Goal: Task Accomplishment & Management: Complete application form

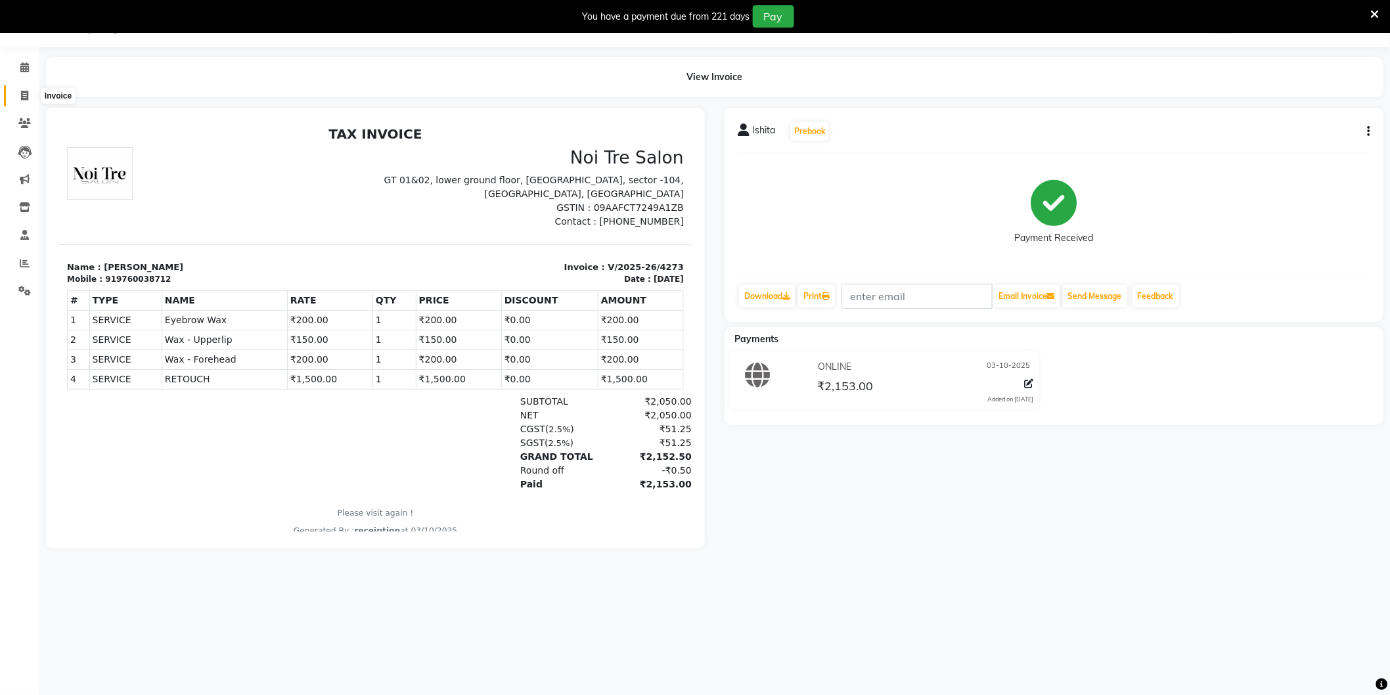
click at [29, 97] on span at bounding box center [24, 96] width 23 height 15
select select "service"
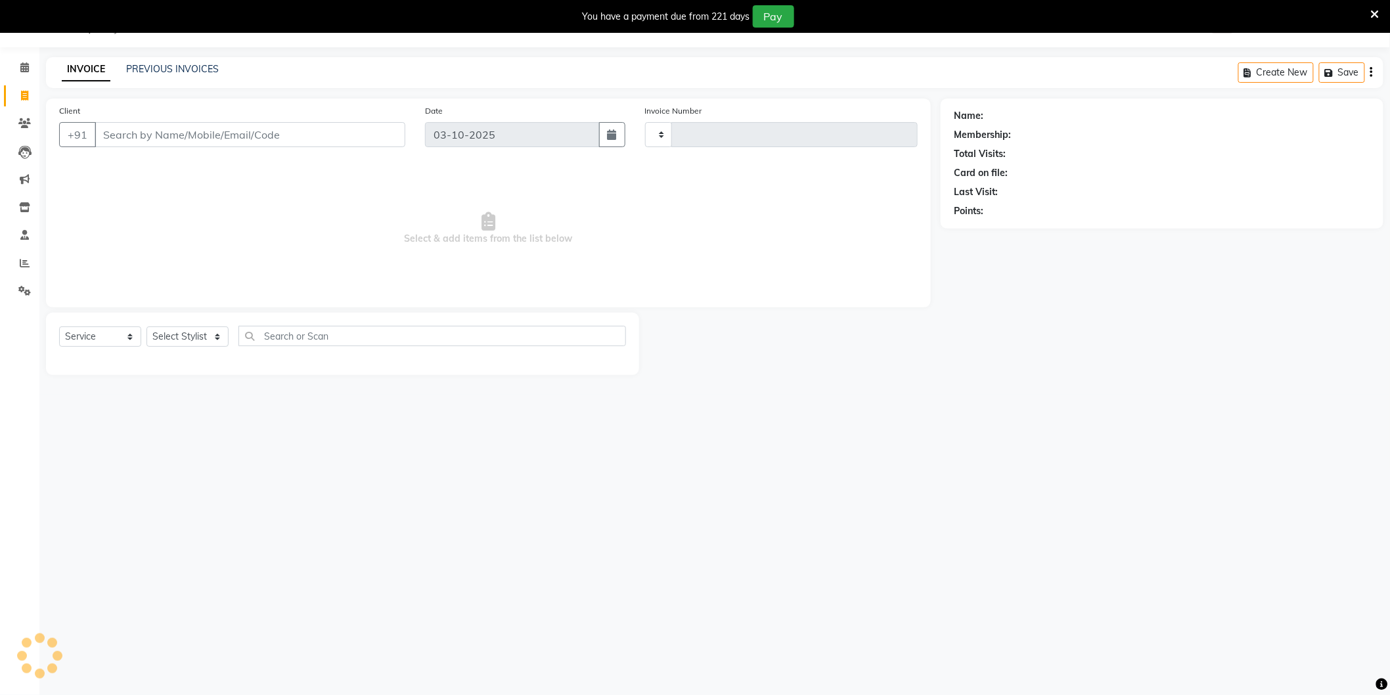
type input "4274"
select select "4009"
click at [204, 338] on select "Select Stylist" at bounding box center [187, 336] width 82 height 20
select select "37308"
click at [146, 327] on select "Select Stylist [PERSON_NAME] [PERSON_NAME] [PERSON_NAME] [PERSON_NAME] [PERSON_…" at bounding box center [189, 336] width 86 height 20
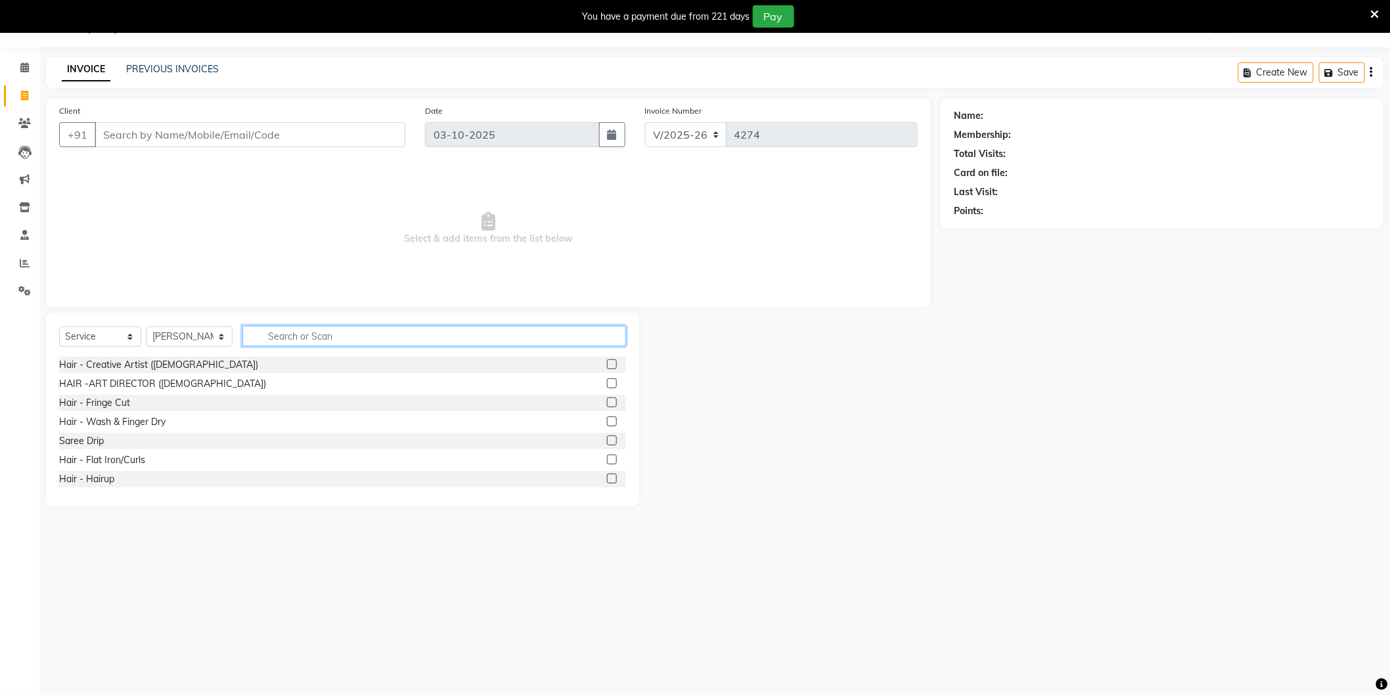
click at [423, 343] on input "text" at bounding box center [434, 336] width 384 height 20
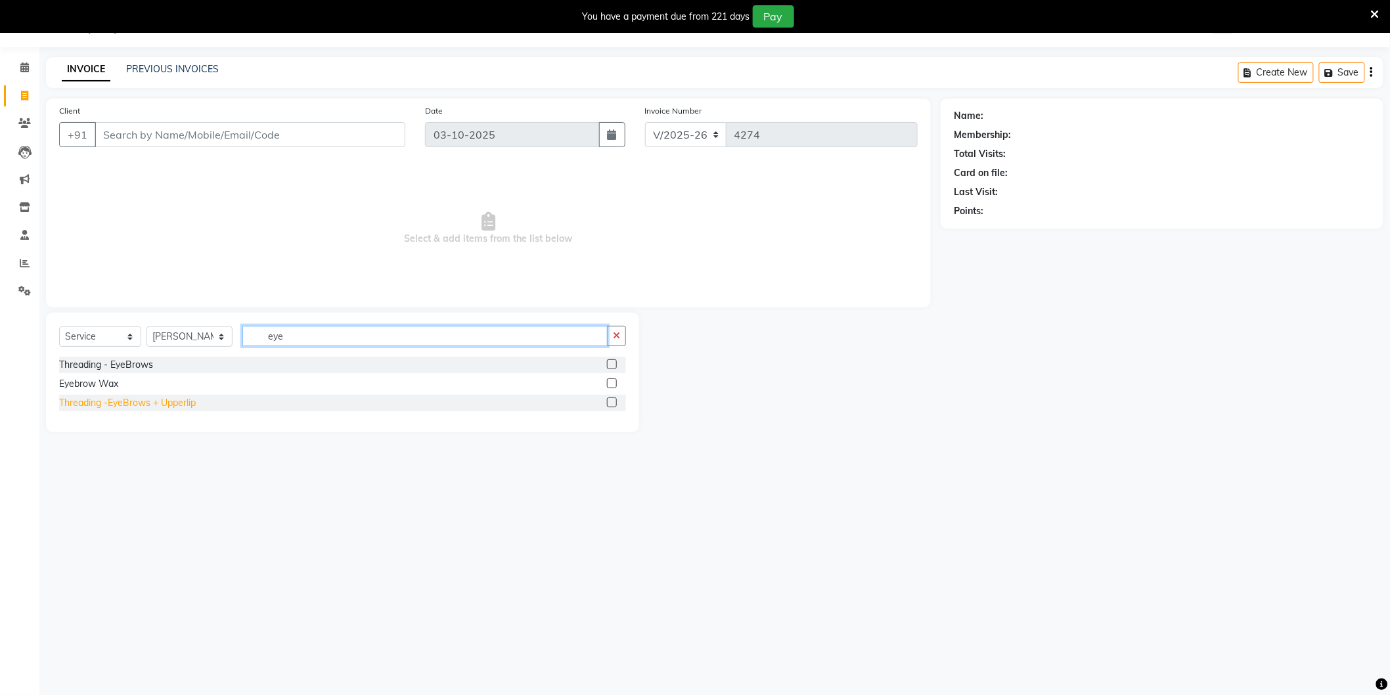
type input "eye"
click at [143, 404] on div "Threading -EyeBrows + Upperlip" at bounding box center [127, 403] width 137 height 14
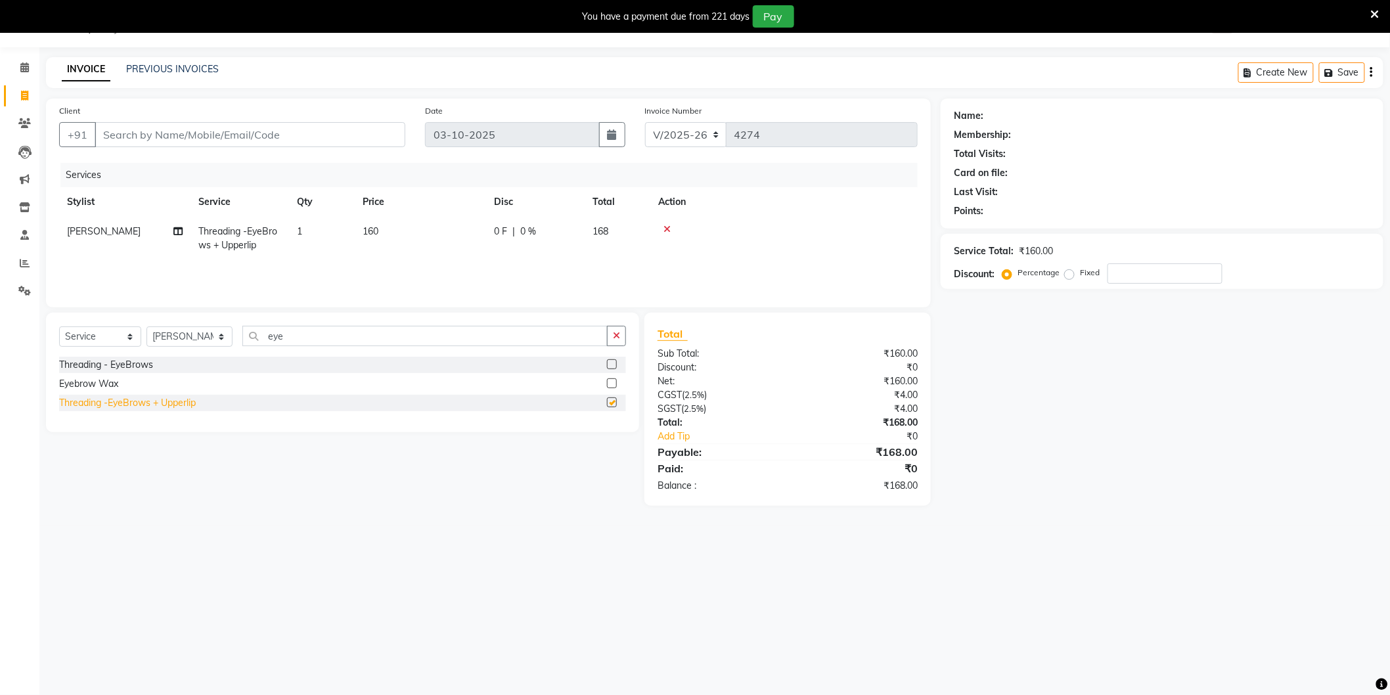
checkbox input "false"
click at [183, 336] on select "Select Stylist [PERSON_NAME] [PERSON_NAME] [PERSON_NAME] [PERSON_NAME] [PERSON_…" at bounding box center [189, 336] width 86 height 20
select select "20483"
click at [146, 327] on select "Select Stylist [PERSON_NAME] [PERSON_NAME] [PERSON_NAME] [PERSON_NAME] [PERSON_…" at bounding box center [189, 336] width 86 height 20
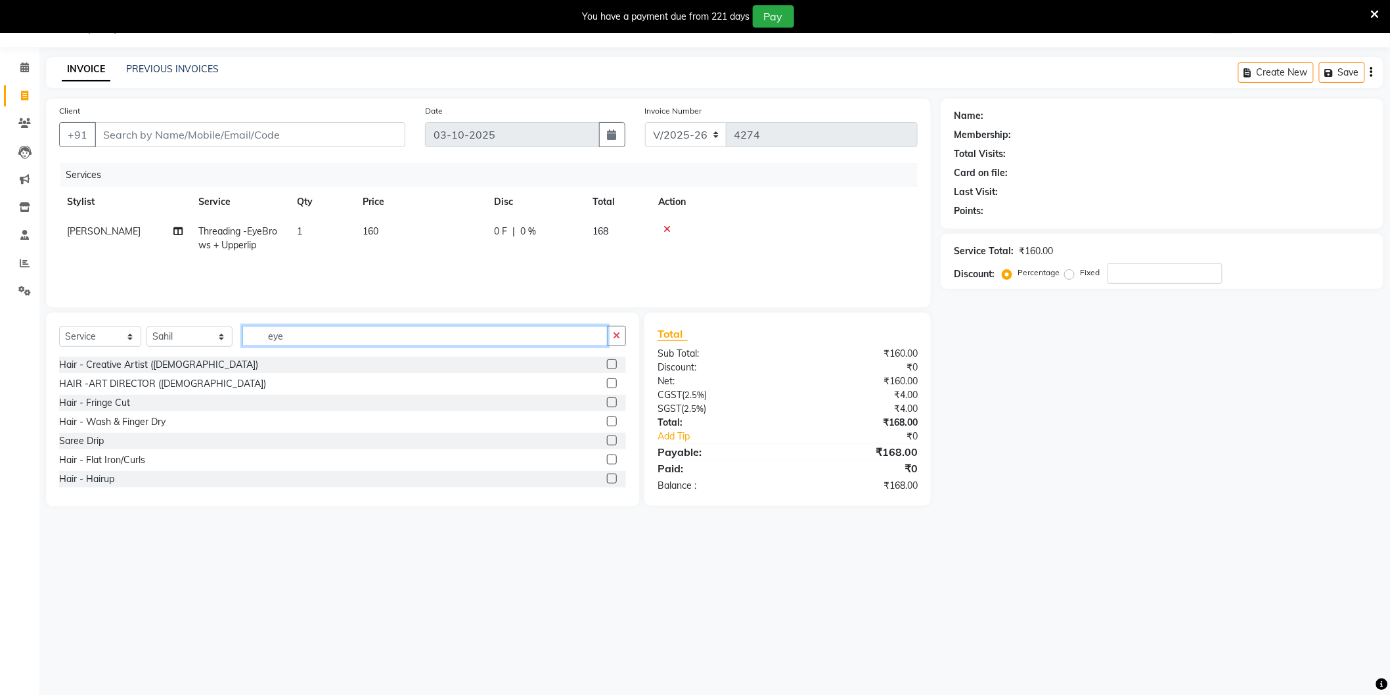
click at [330, 333] on input "eye" at bounding box center [424, 336] width 365 height 20
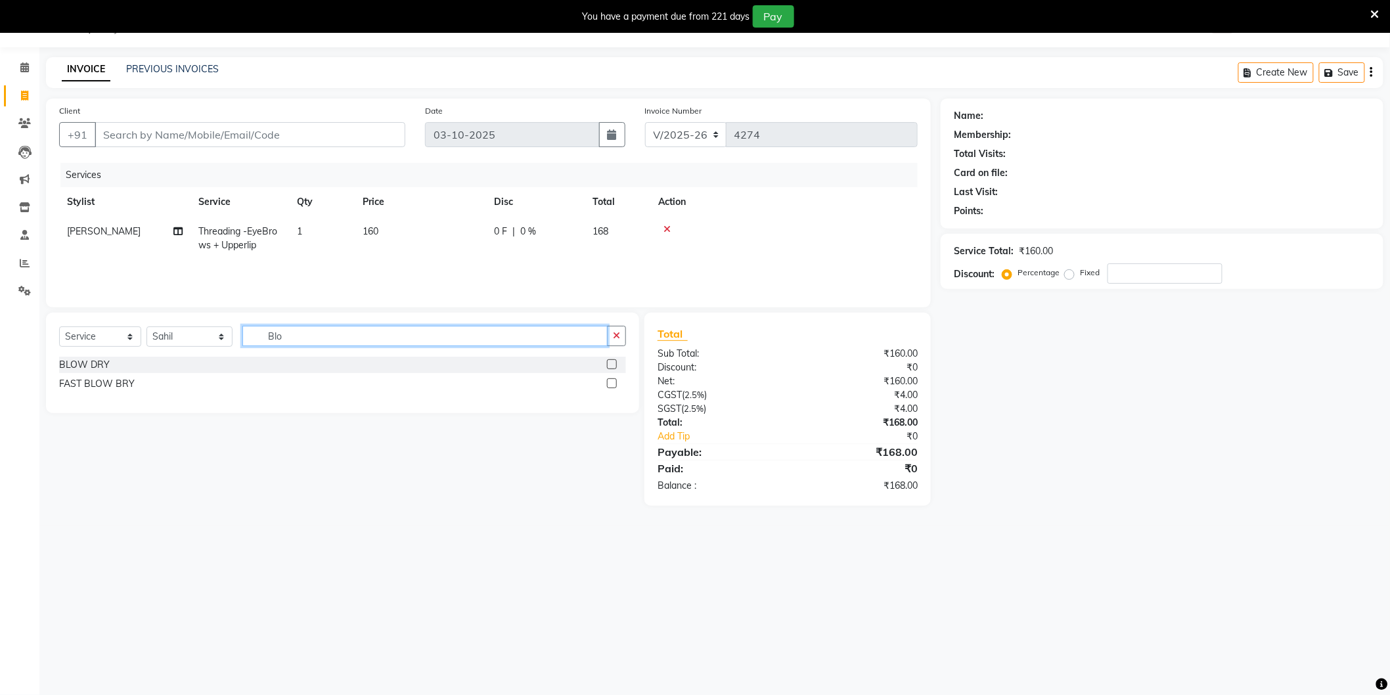
type input "Blo"
click at [88, 356] on div "Select Service Product Membership Package Voucher Prepaid Gift Card Select Styl…" at bounding box center [342, 341] width 567 height 31
click at [86, 363] on div "BLOW DRY" at bounding box center [84, 365] width 51 height 14
checkbox input "false"
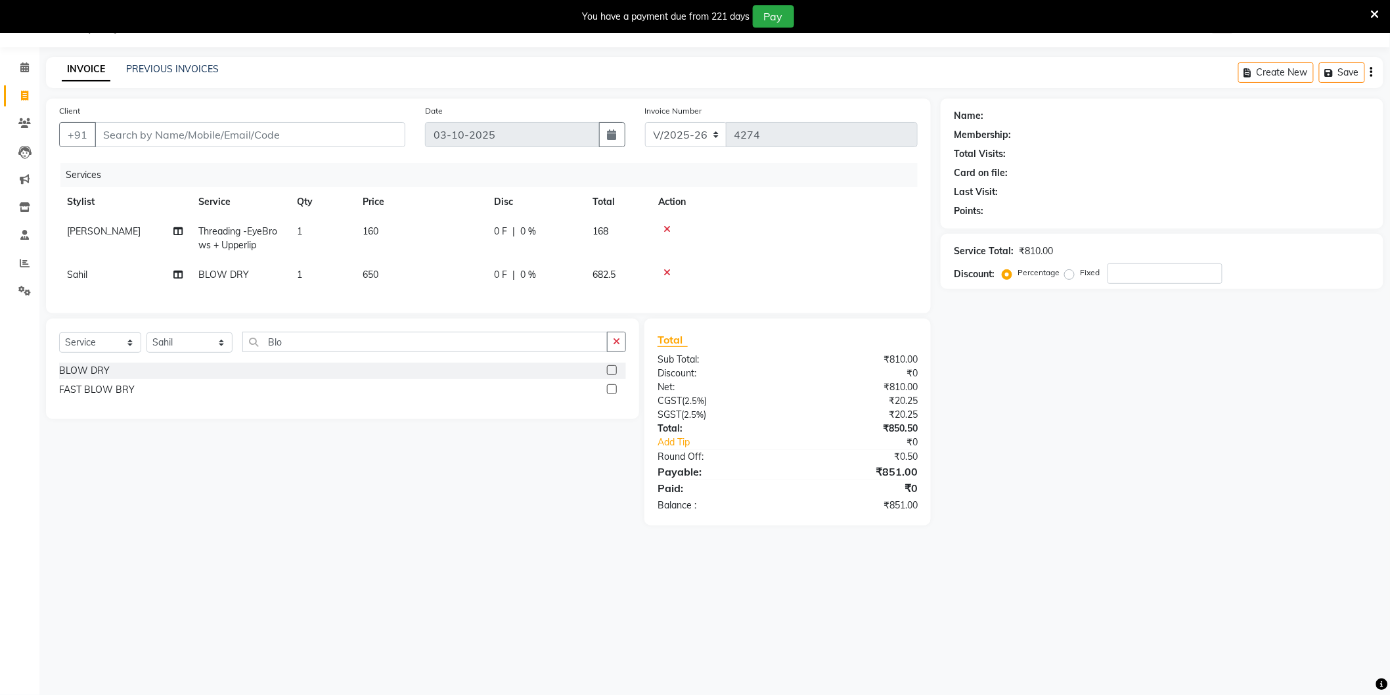
click at [462, 267] on td "650" at bounding box center [420, 275] width 131 height 30
select select "20483"
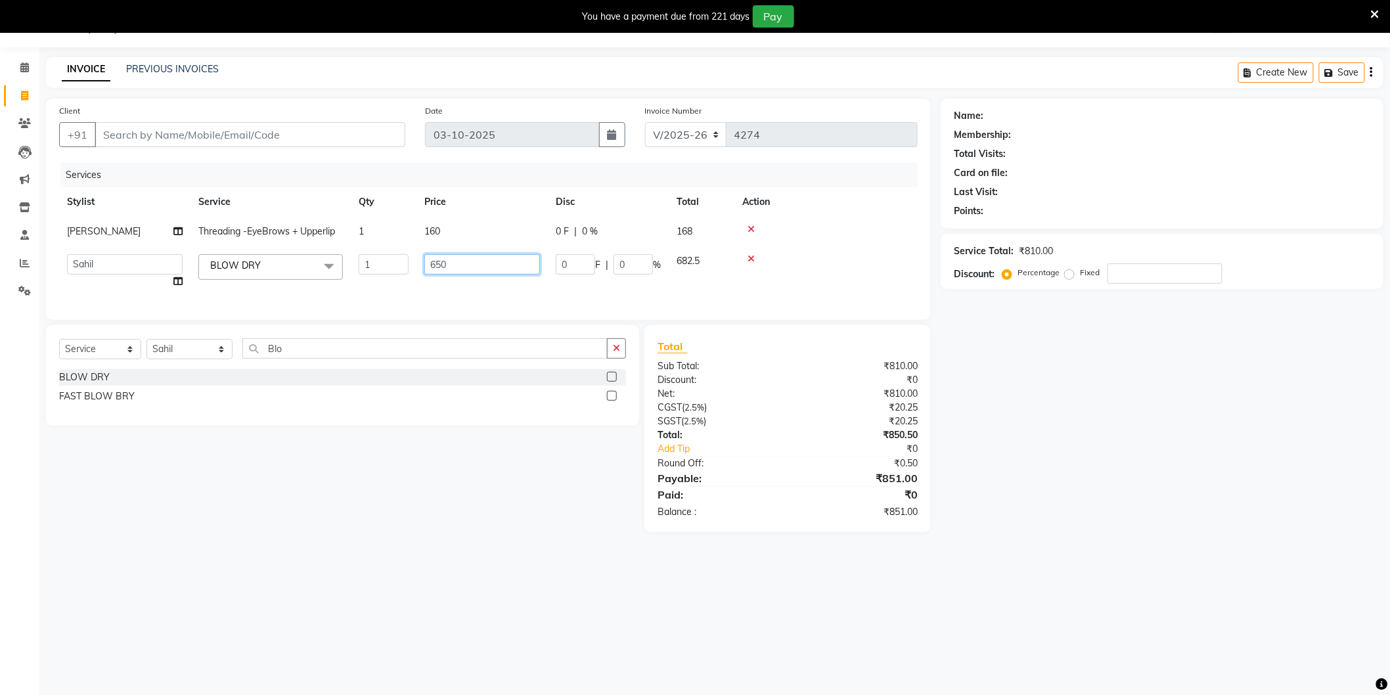
click at [493, 267] on input "650" at bounding box center [482, 264] width 116 height 20
type input "1000"
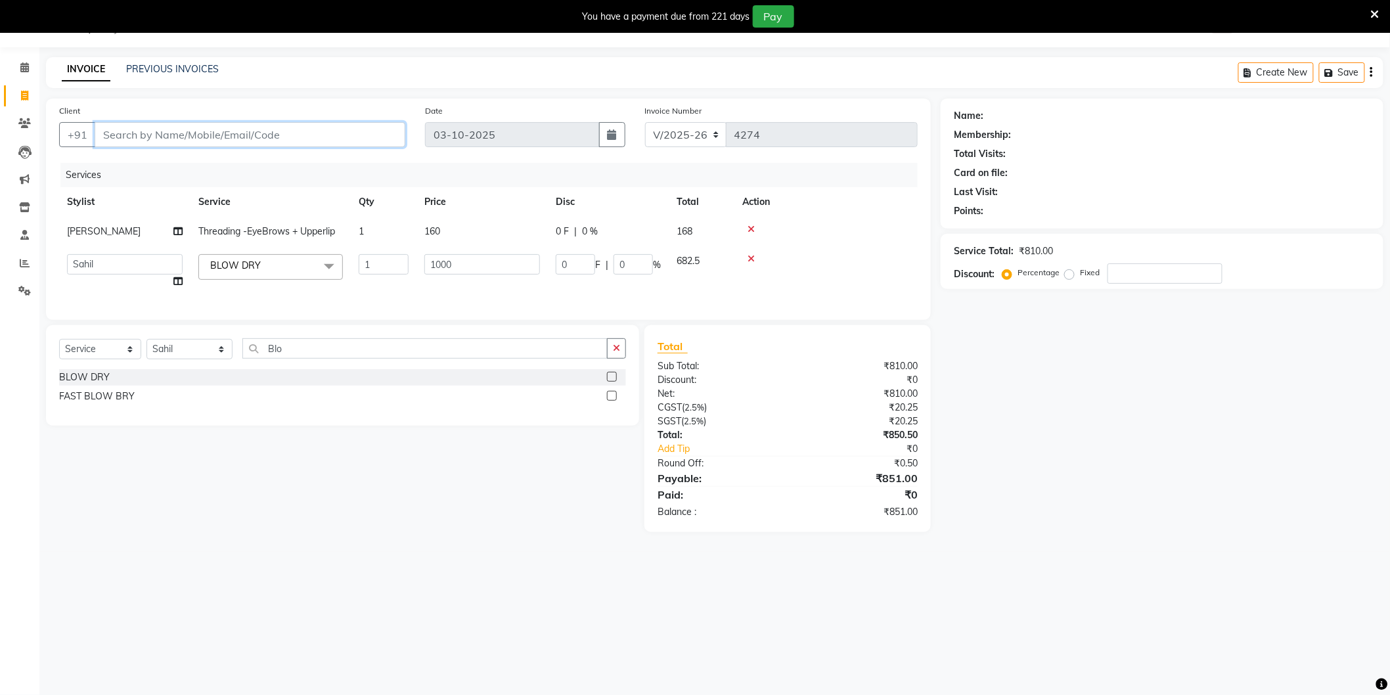
click at [349, 131] on input "Client" at bounding box center [250, 134] width 311 height 25
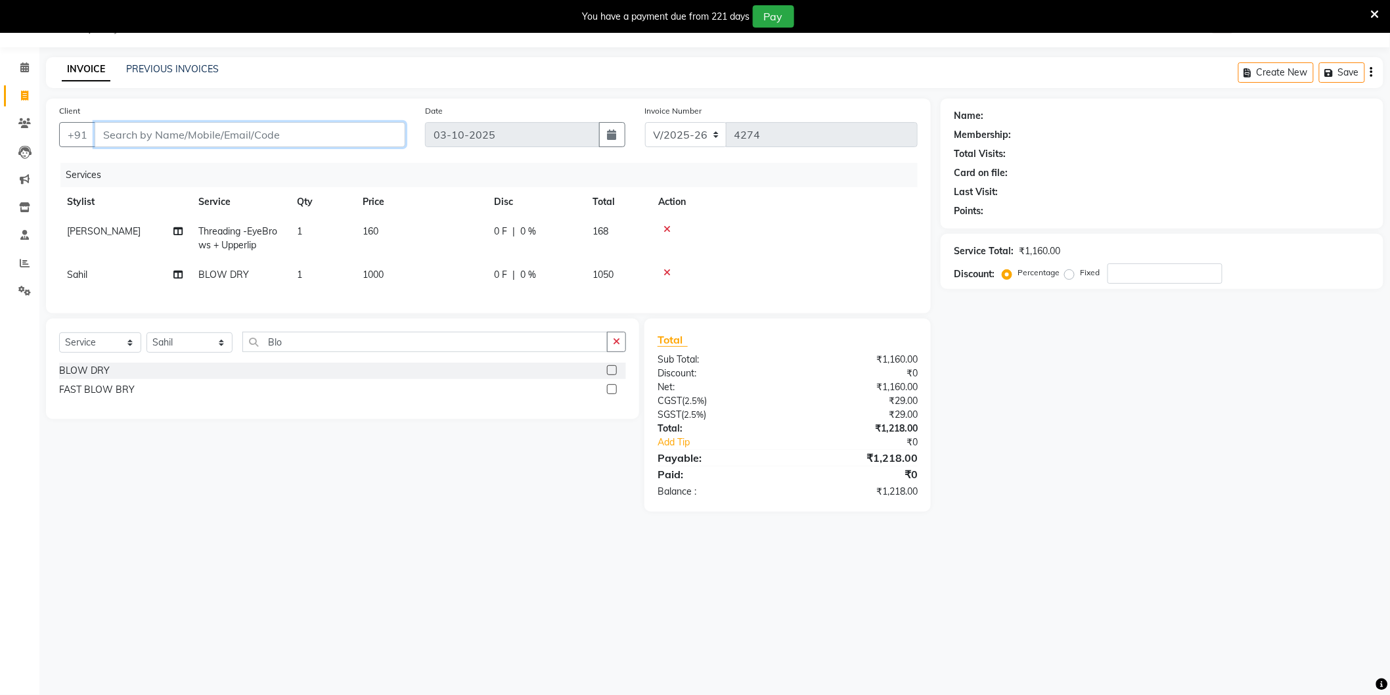
type input "s"
type input "0"
click at [233, 169] on ngb-highlight "9225972597" at bounding box center [206, 164] width 66 height 13
type input "9225972597"
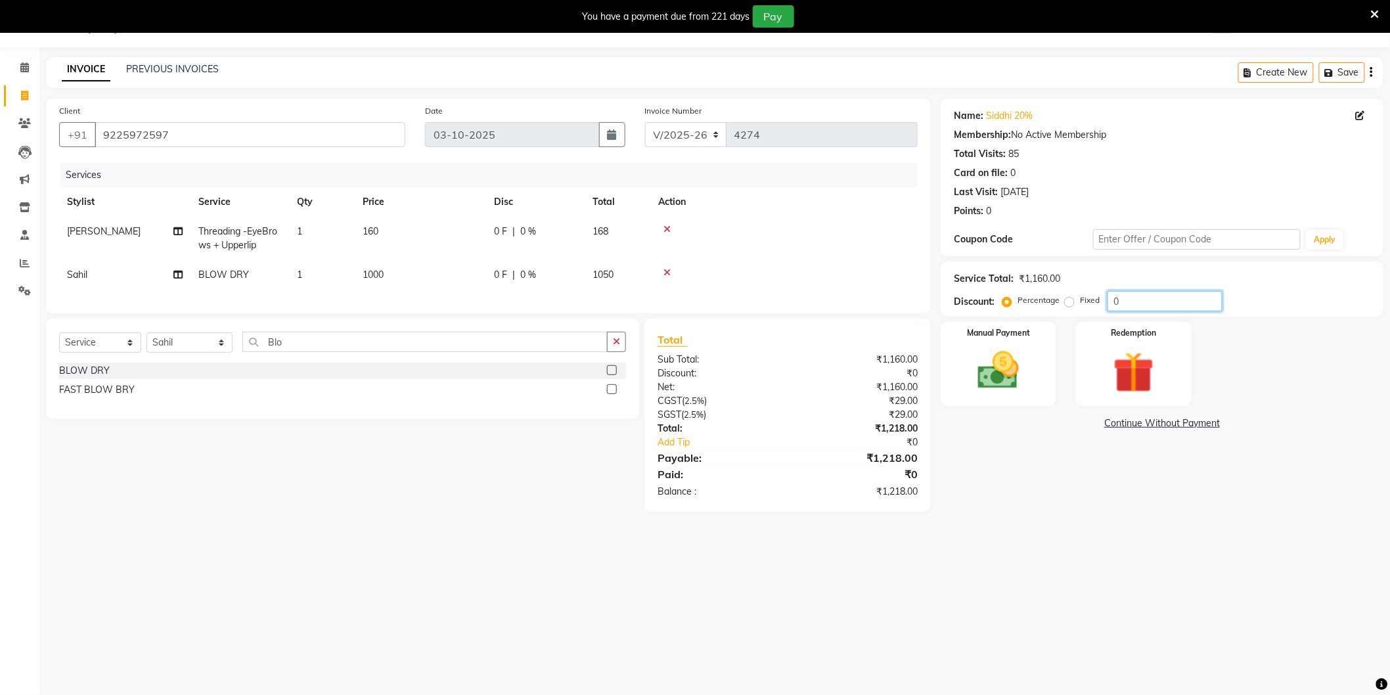
click at [1164, 307] on input "0" at bounding box center [1165, 301] width 115 height 20
type input "4.761"
click at [1038, 495] on div "Name: Siddhi 20% Membership: No Active Membership Total Visits: 85 Card on file…" at bounding box center [1167, 312] width 453 height 427
click at [1006, 390] on img at bounding box center [999, 370] width 70 height 49
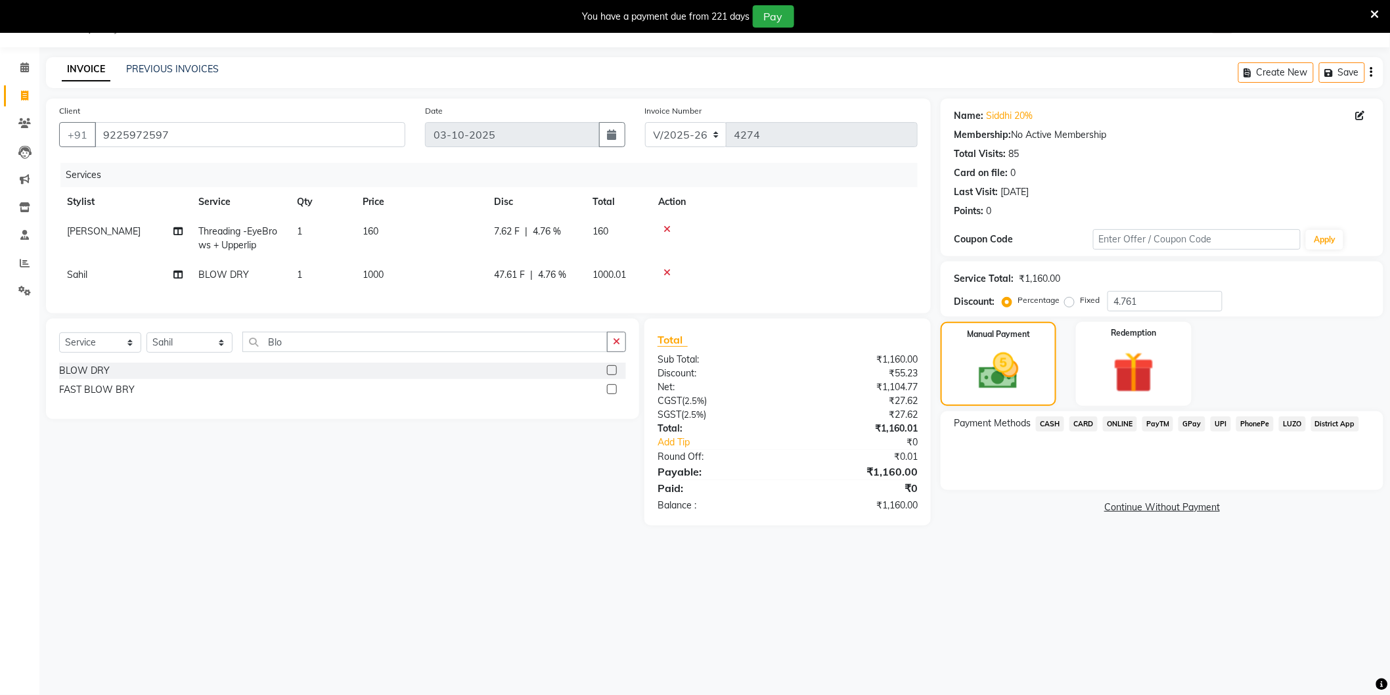
click at [1109, 420] on span "ONLINE" at bounding box center [1120, 423] width 34 height 15
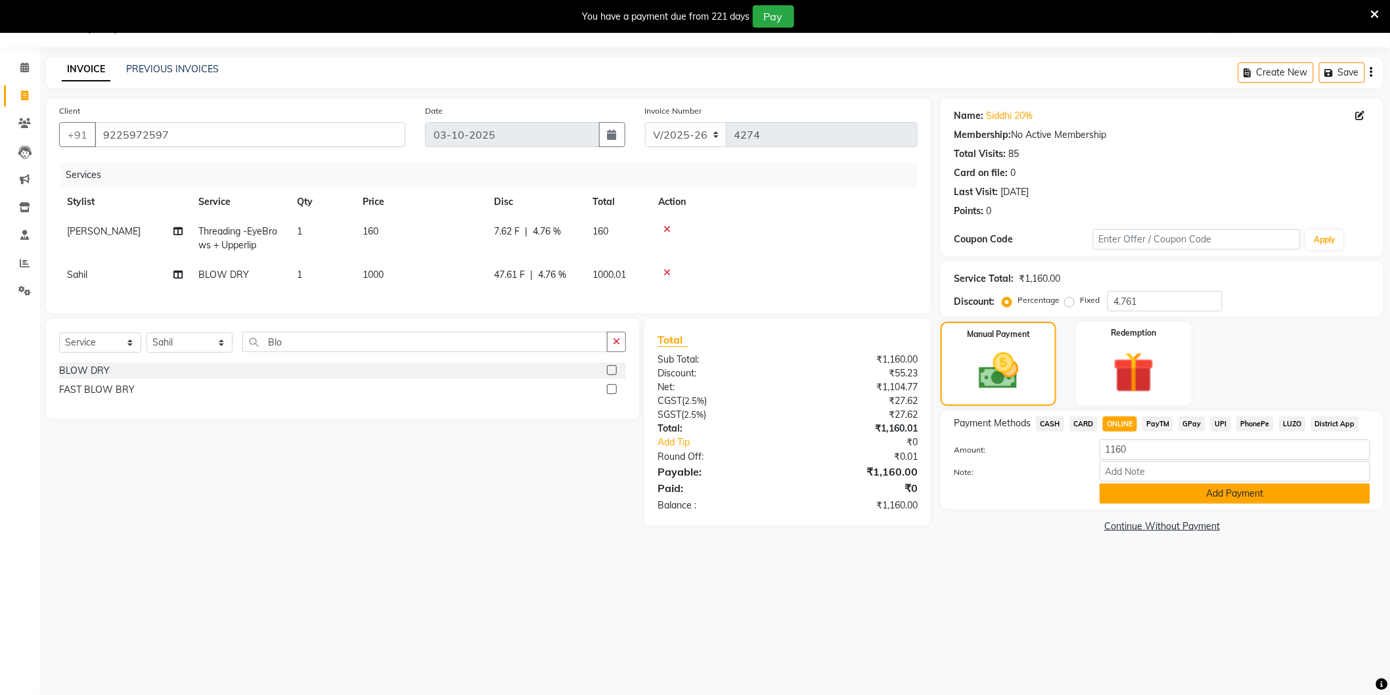
click at [1158, 495] on button "Add Payment" at bounding box center [1235, 493] width 271 height 20
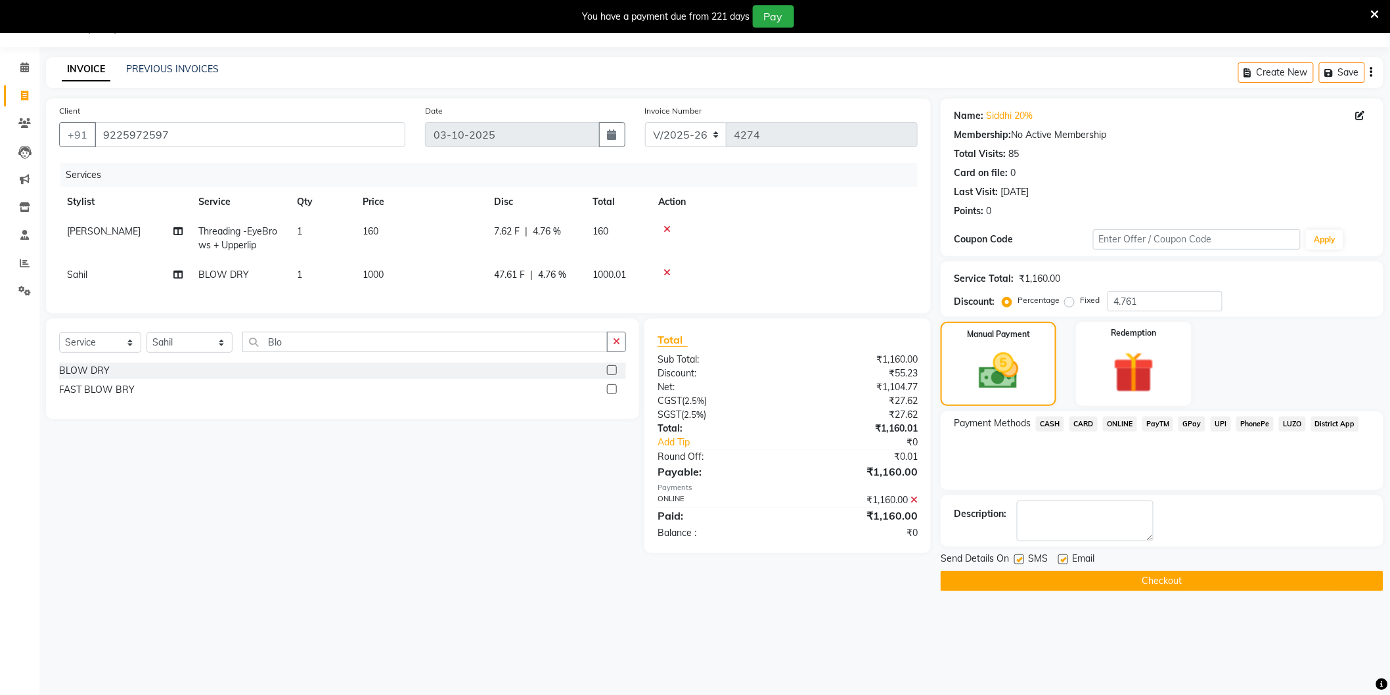
click at [1108, 577] on button "Checkout" at bounding box center [1162, 581] width 443 height 20
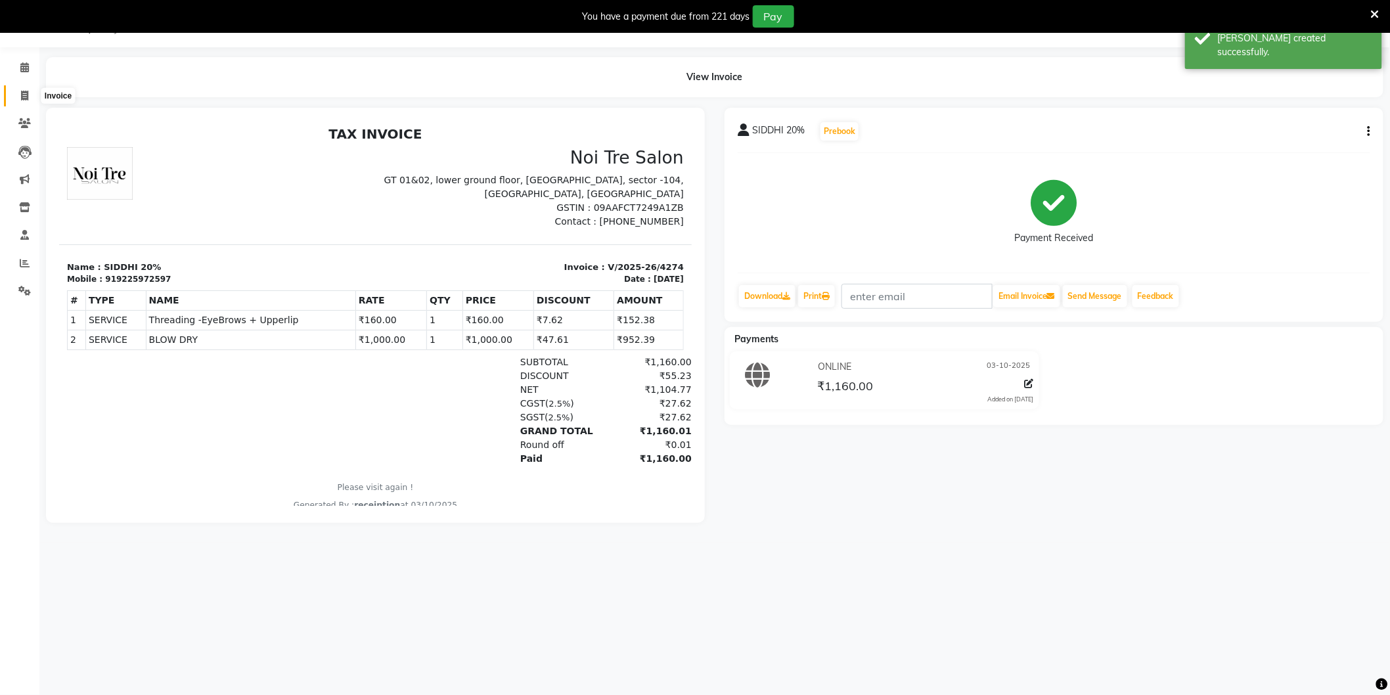
click at [26, 92] on icon at bounding box center [24, 96] width 7 height 10
select select "service"
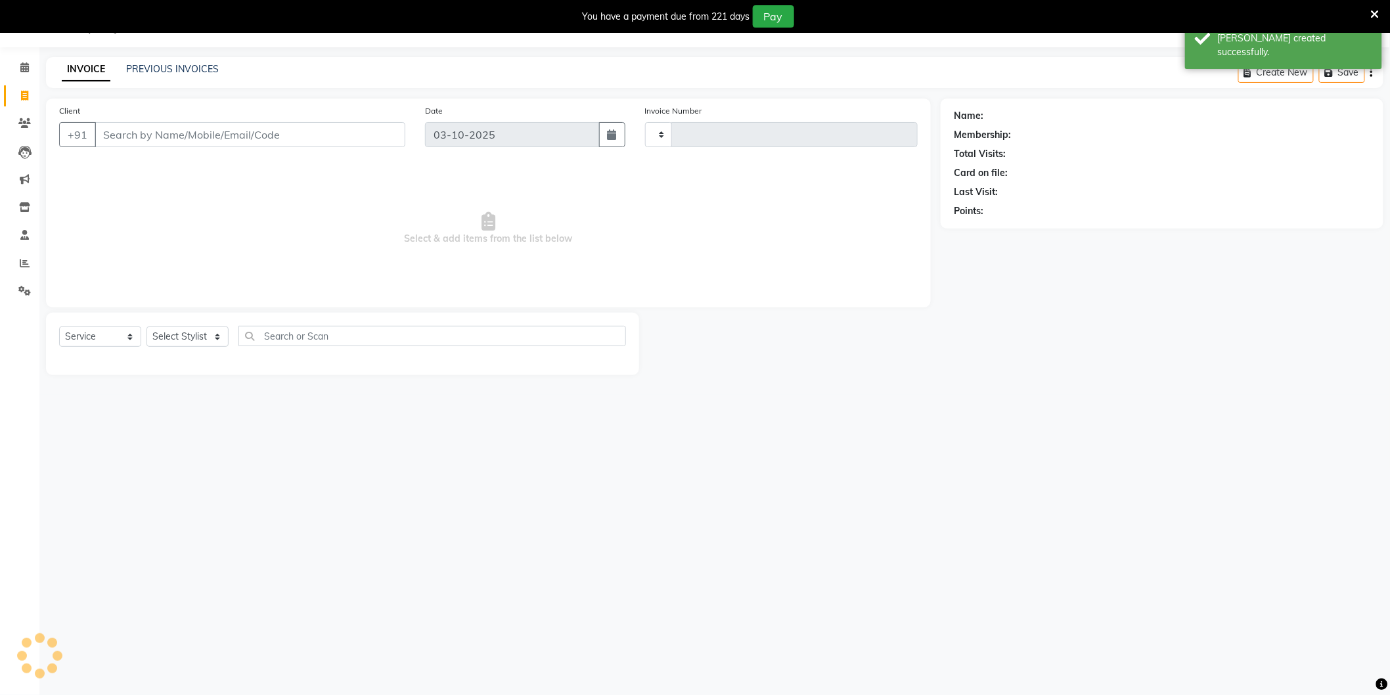
type input "4275"
select select "4009"
click at [149, 67] on link "PREVIOUS INVOICES" at bounding box center [172, 69] width 93 height 12
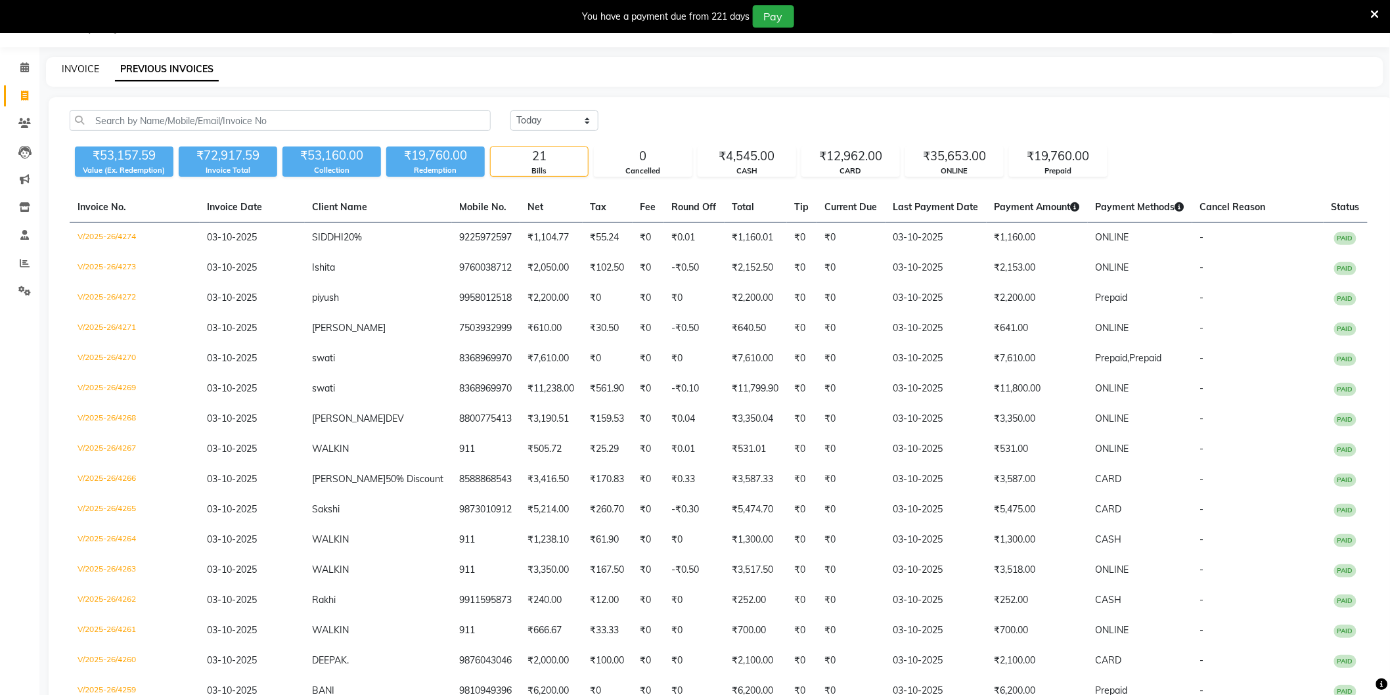
click at [86, 70] on link "INVOICE" at bounding box center [80, 69] width 37 height 12
select select "service"
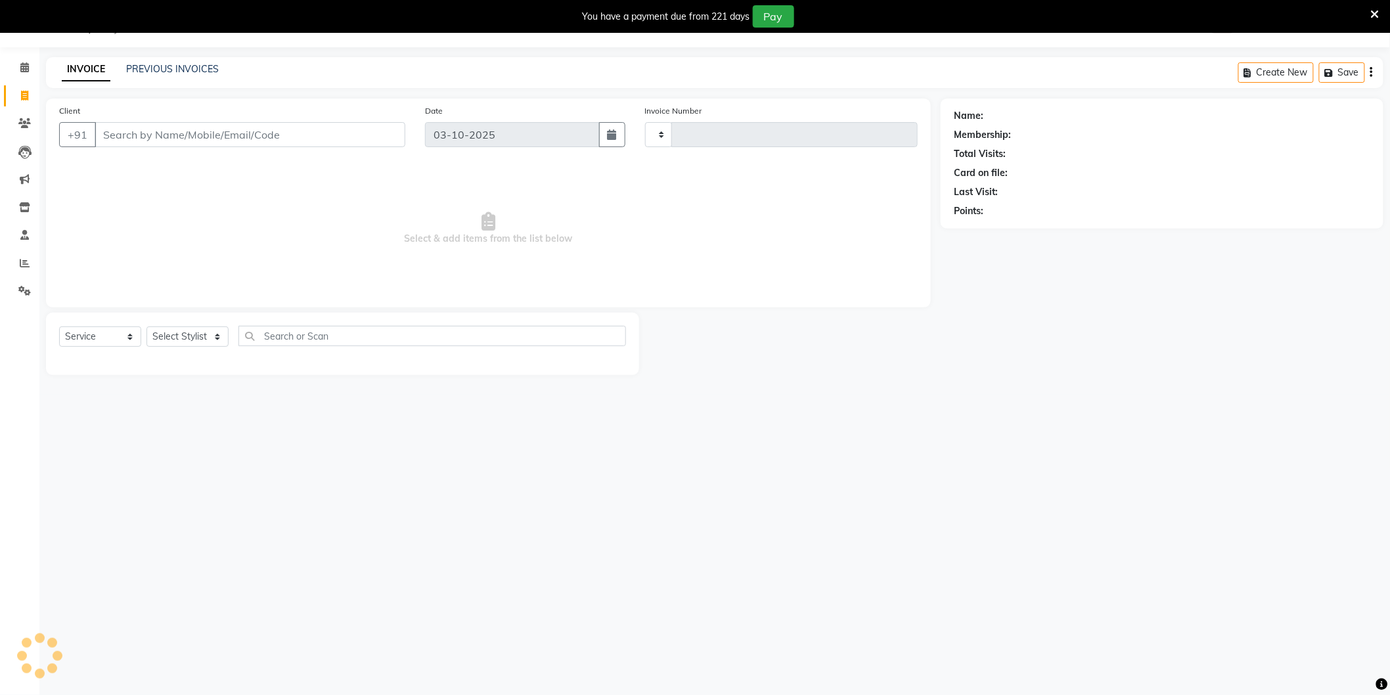
type input "4275"
select select "4009"
click at [172, 64] on link "PREVIOUS INVOICES" at bounding box center [172, 69] width 93 height 12
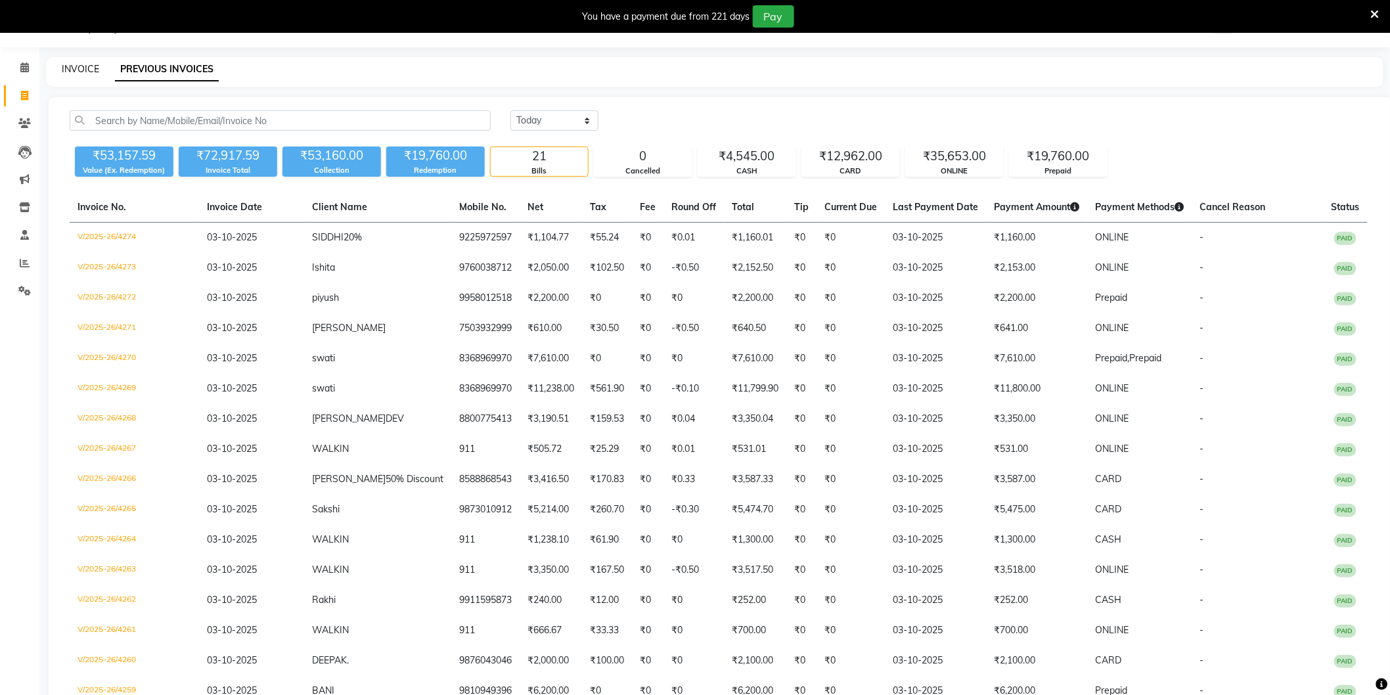
click at [80, 66] on link "INVOICE" at bounding box center [80, 69] width 37 height 12
select select "4009"
select select "service"
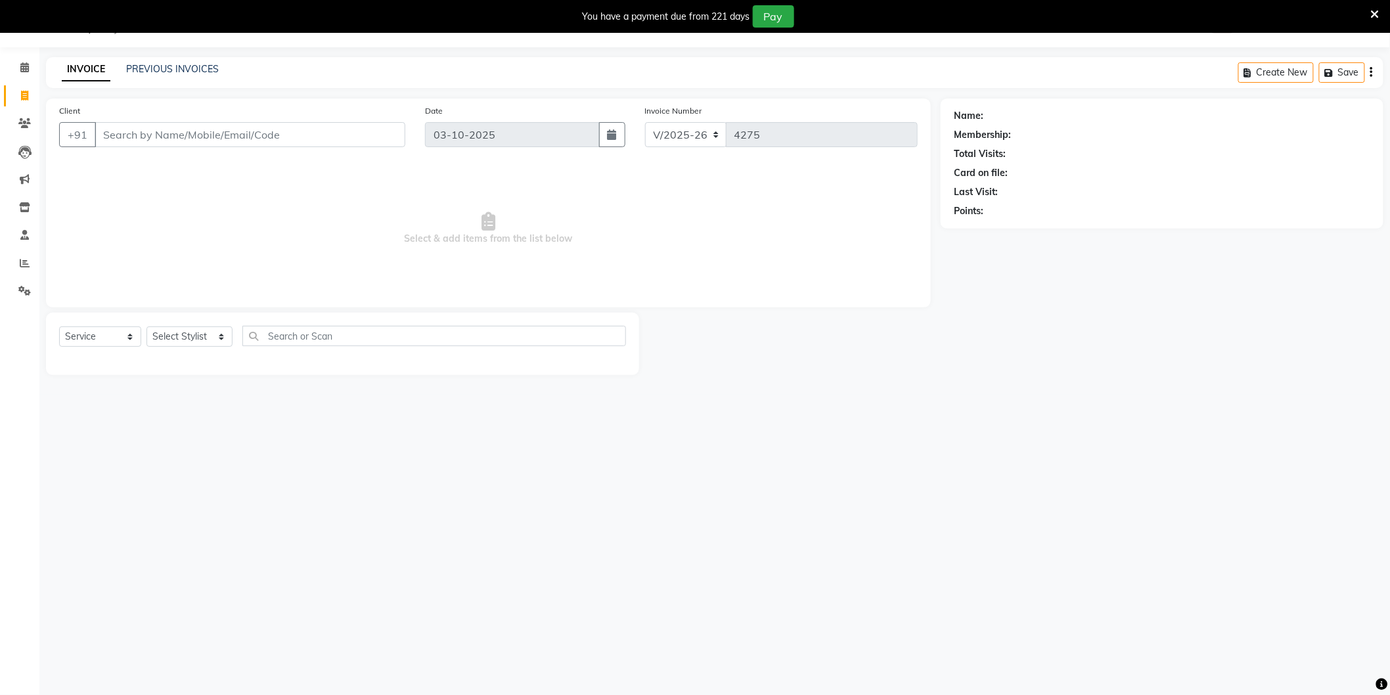
drag, startPoint x: 882, startPoint y: 512, endPoint x: 876, endPoint y: 510, distance: 7.1
click at [882, 512] on div "08047224946 Select Location × Noi Tre Salon, Sector 104 WhatsApp Status ✕ Statu…" at bounding box center [695, 347] width 1390 height 695
click at [252, 137] on input "Client" at bounding box center [250, 134] width 311 height 25
click at [211, 164] on ngb-highlight "98710908 66" at bounding box center [182, 164] width 68 height 13
type input "9871090866"
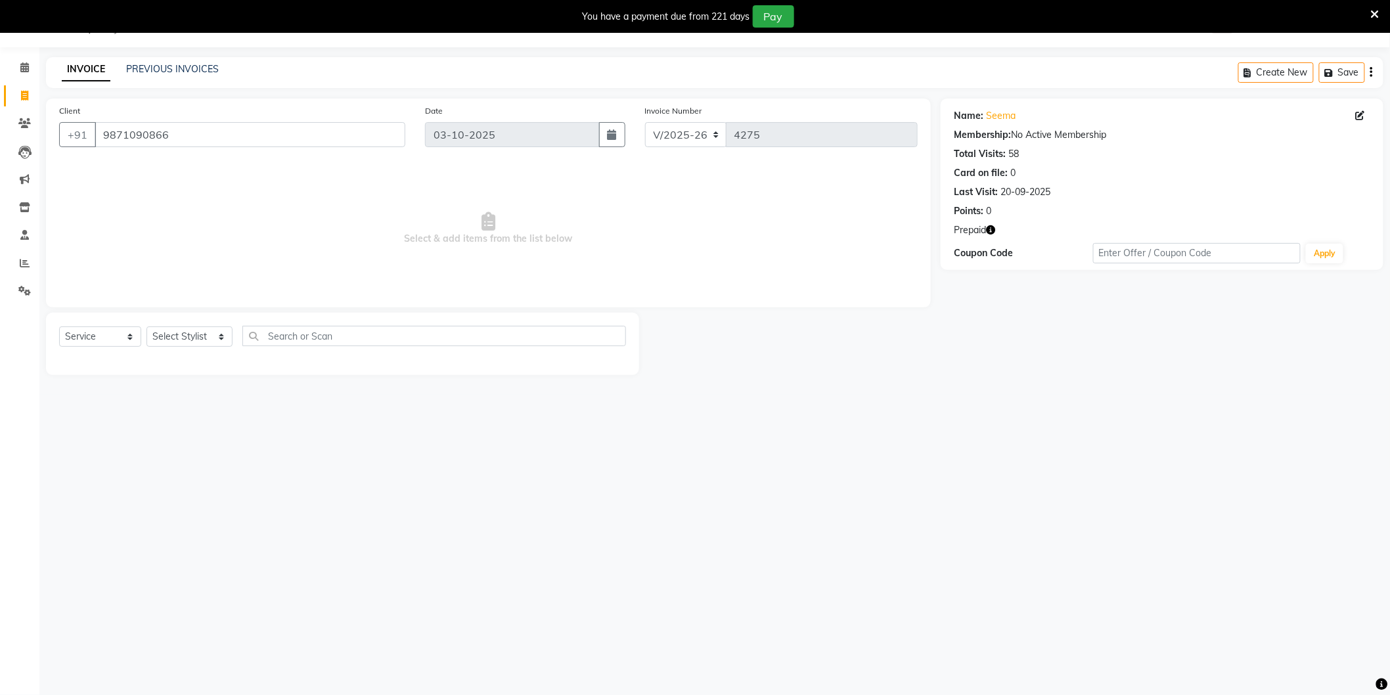
click at [995, 230] on icon "button" at bounding box center [990, 229] width 9 height 9
click at [975, 430] on div "08047224946 Select Location × Noi Tre Salon, Sector 104 WhatsApp Status ✕ Statu…" at bounding box center [695, 347] width 1390 height 695
click at [989, 230] on icon "button" at bounding box center [990, 229] width 9 height 9
click at [1006, 112] on link "Seema" at bounding box center [1001, 116] width 30 height 14
click at [172, 337] on select "Select Stylist [PERSON_NAME] [PERSON_NAME] [PERSON_NAME] [PERSON_NAME] [PERSON_…" at bounding box center [189, 336] width 86 height 20
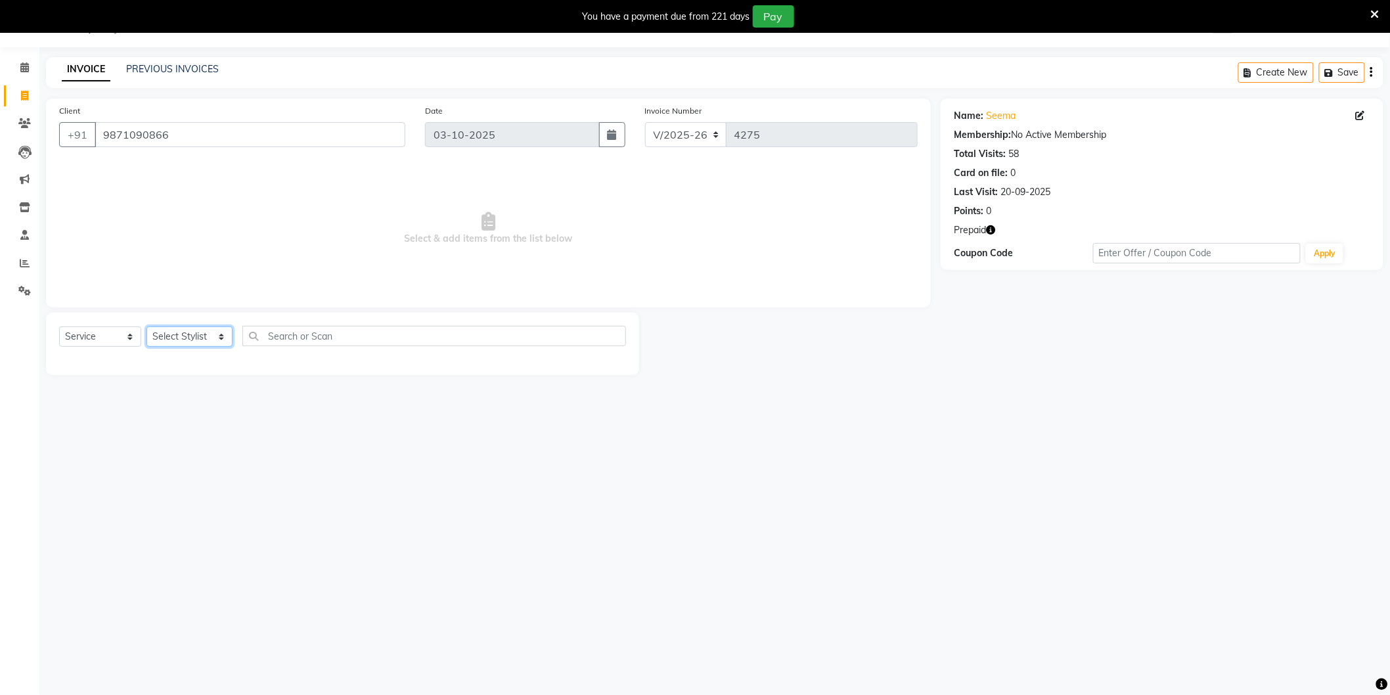
select select "20524"
click at [146, 327] on select "Select Stylist [PERSON_NAME] [PERSON_NAME] [PERSON_NAME] [PERSON_NAME] [PERSON_…" at bounding box center [189, 336] width 86 height 20
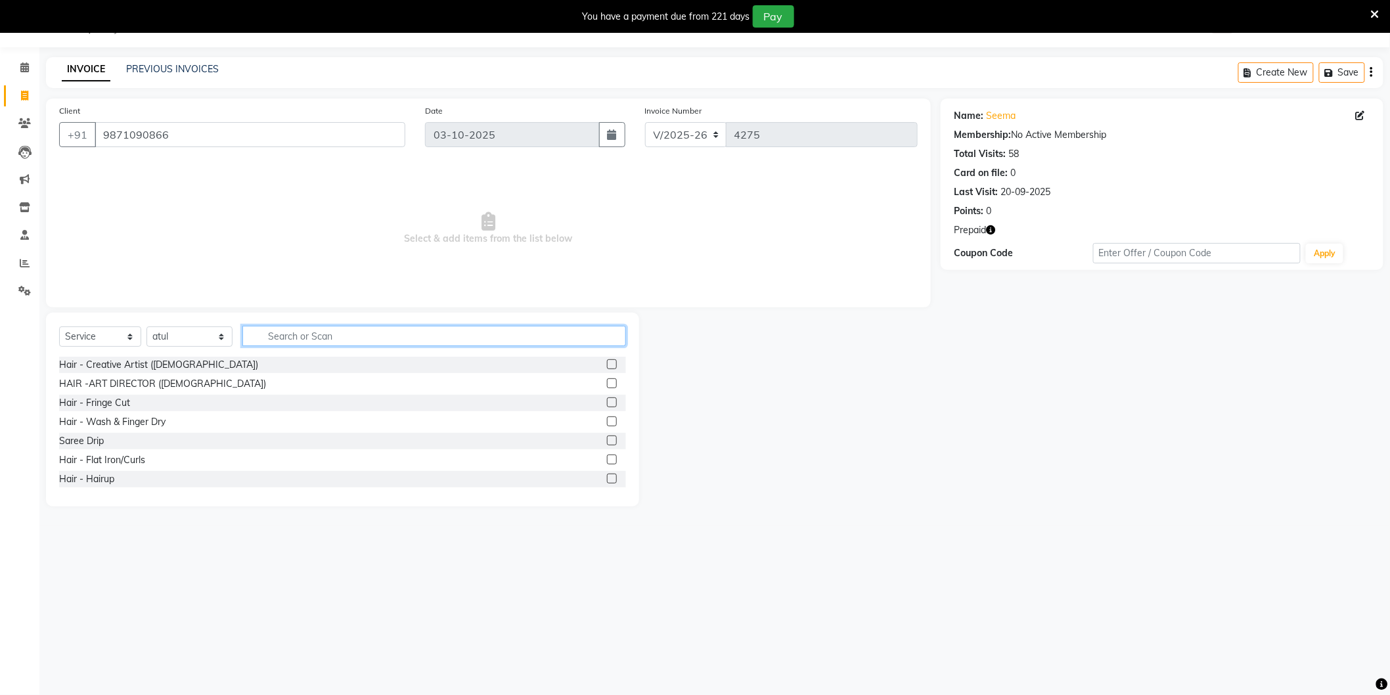
click at [392, 336] on input "text" at bounding box center [434, 336] width 384 height 20
click at [348, 339] on input "text" at bounding box center [434, 336] width 384 height 20
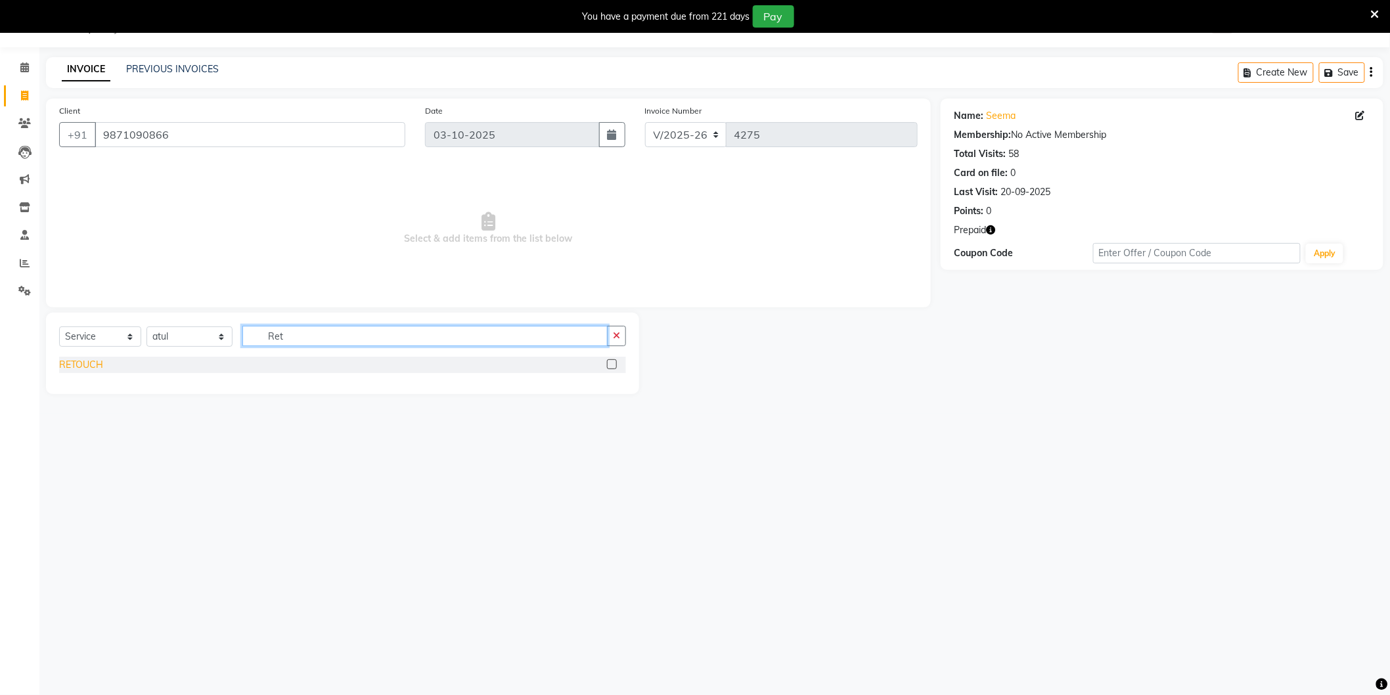
type input "Ret"
click at [61, 362] on div "RETOUCH" at bounding box center [81, 365] width 44 height 14
checkbox input "false"
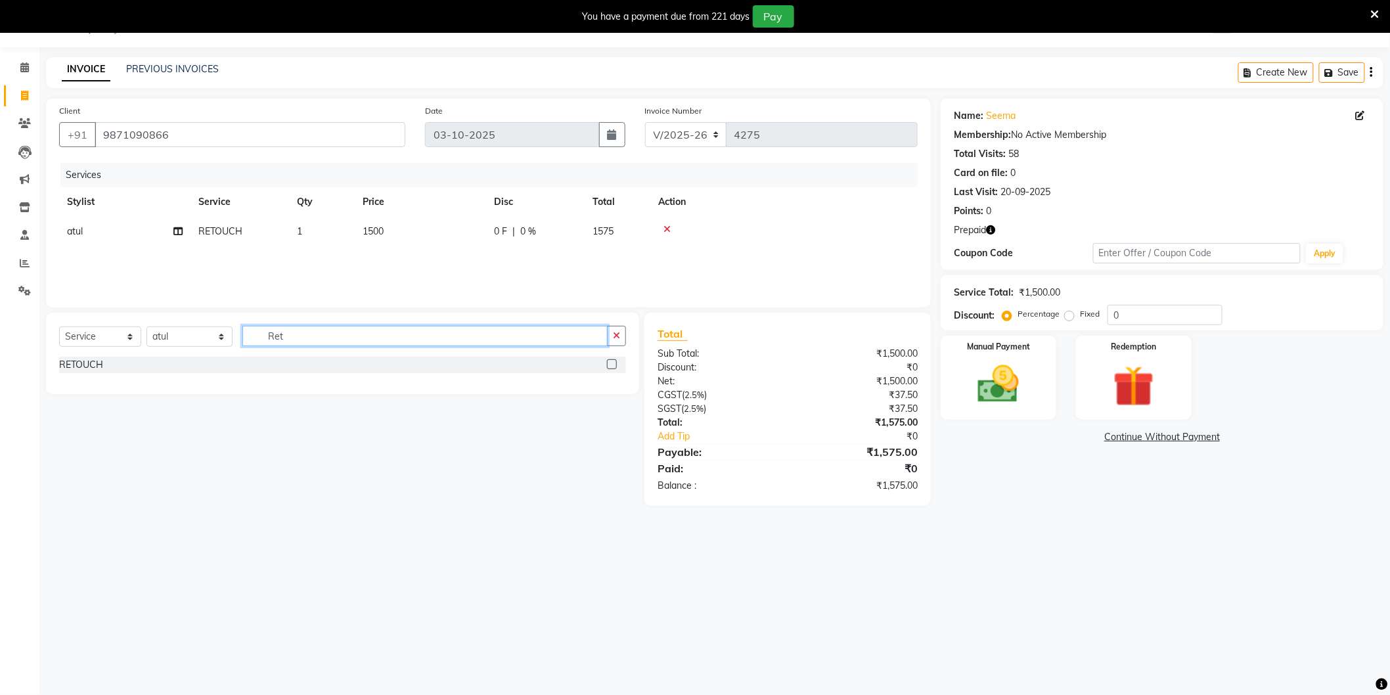
click at [307, 338] on input "Ret" at bounding box center [424, 336] width 365 height 20
type input "alpha"
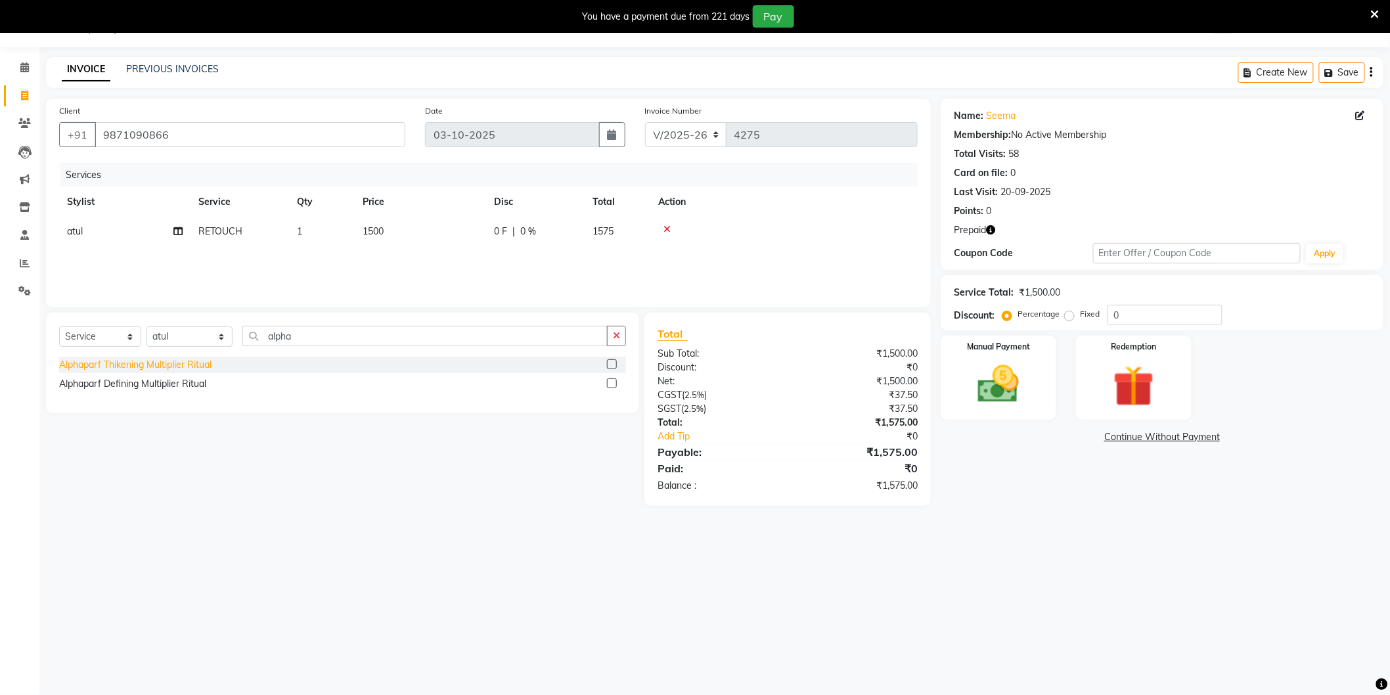
click at [181, 359] on div "Alphaparf Thikening Multiplier Ritual" at bounding box center [135, 365] width 152 height 14
checkbox input "false"
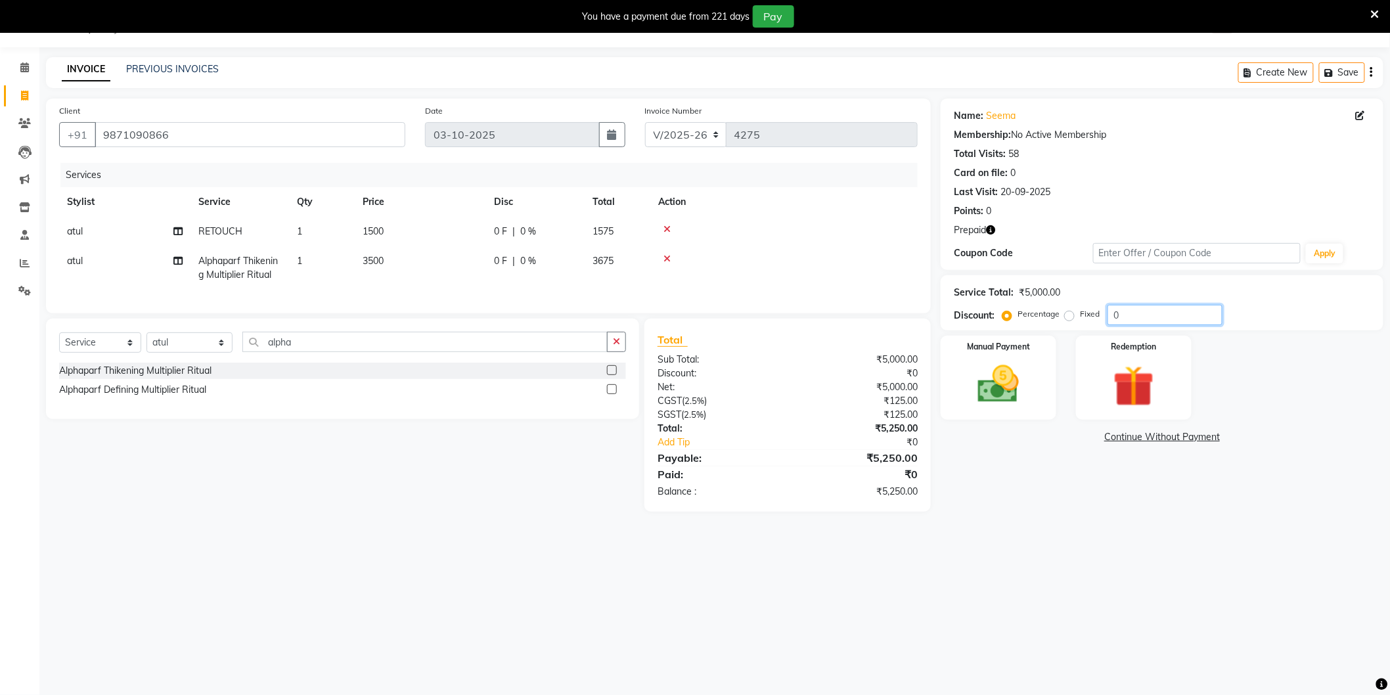
click at [1146, 313] on input "0" at bounding box center [1165, 315] width 115 height 20
click at [434, 263] on td "3500" at bounding box center [420, 267] width 131 height 43
select select "20524"
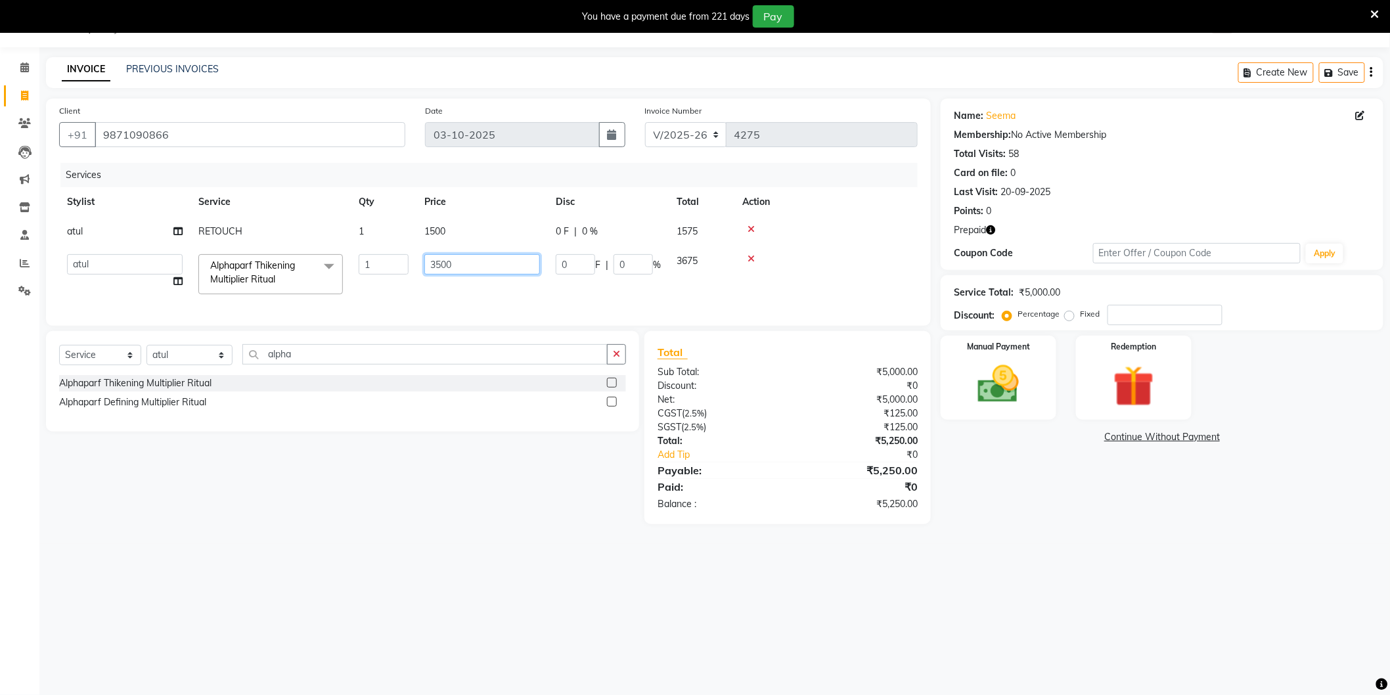
click at [460, 259] on input "3500" at bounding box center [482, 264] width 116 height 20
type input "4500"
click at [1105, 564] on div "08047224946 Select Location × Noi Tre Salon, Sector 104 WhatsApp Status ✕ Statu…" at bounding box center [695, 347] width 1390 height 695
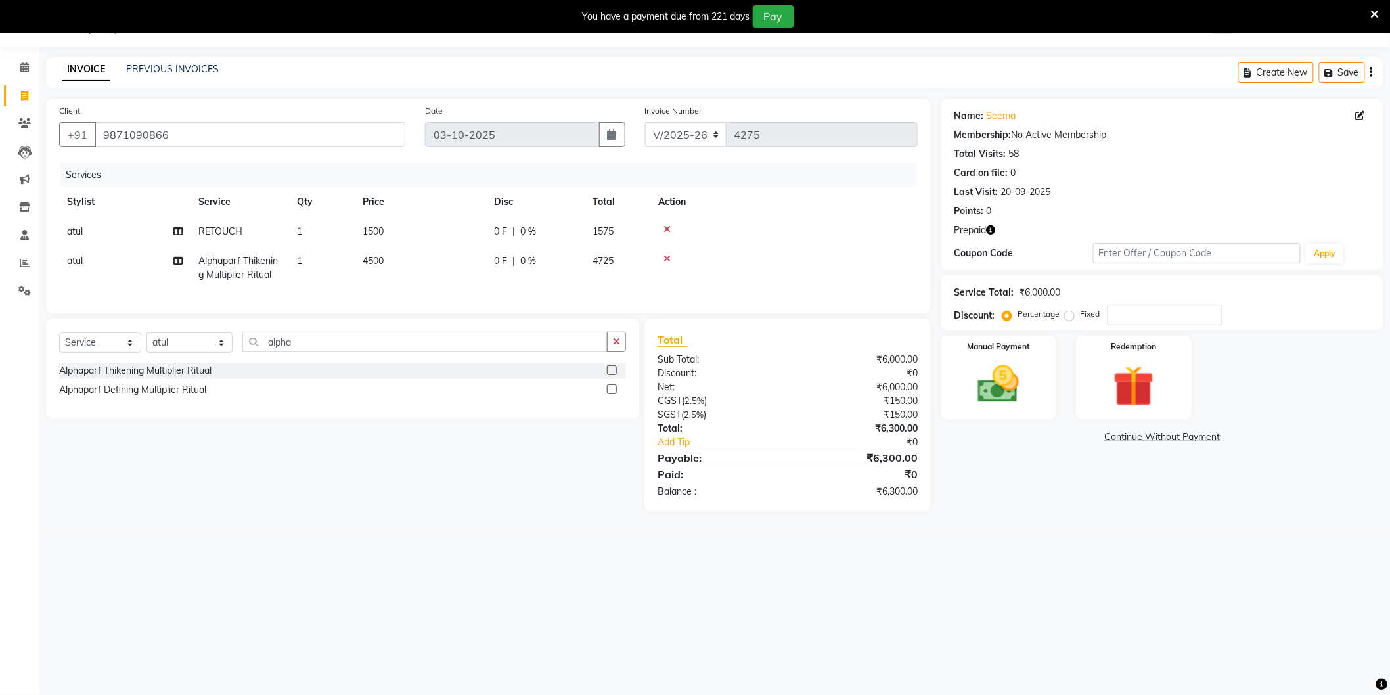
drag, startPoint x: 667, startPoint y: 225, endPoint x: 674, endPoint y: 231, distance: 8.8
click at [674, 231] on div at bounding box center [784, 229] width 252 height 9
click at [667, 225] on icon at bounding box center [666, 229] width 7 height 9
click at [397, 230] on td "4500" at bounding box center [420, 238] width 131 height 43
select select "20524"
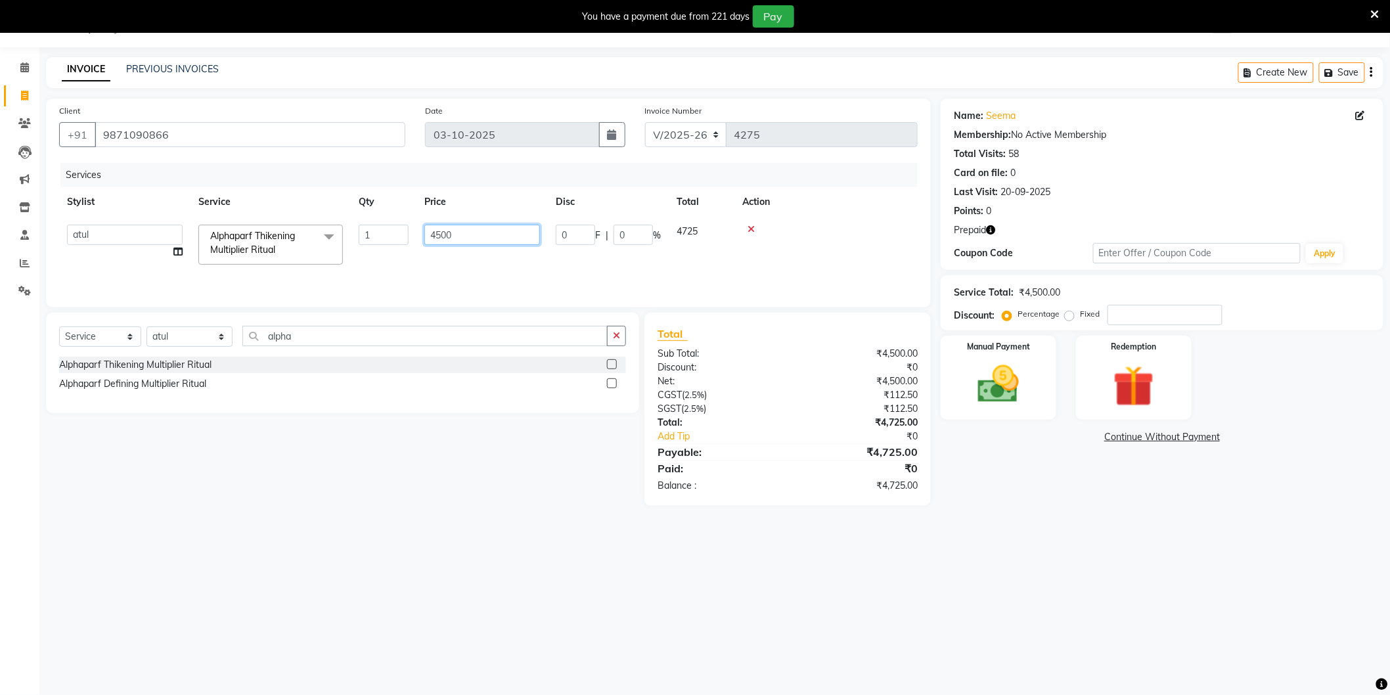
click at [459, 235] on input "4500" at bounding box center [482, 235] width 116 height 20
type input "5000"
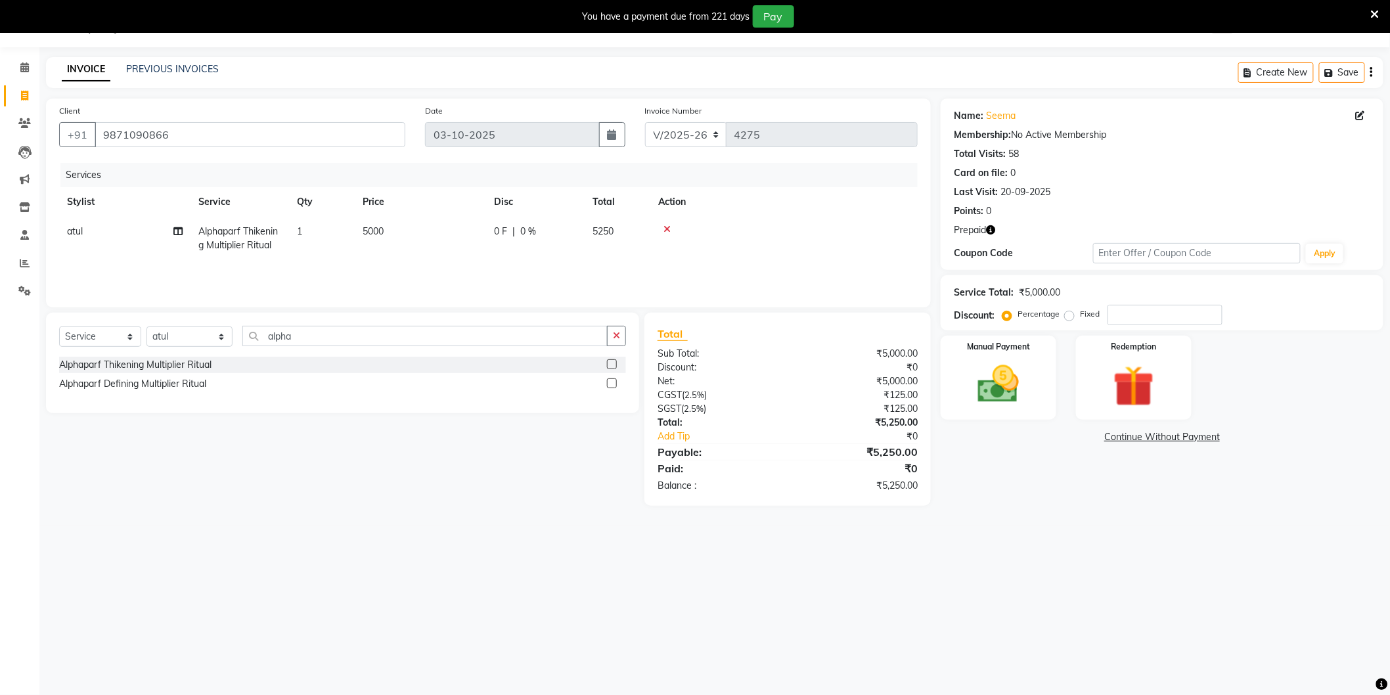
click at [990, 226] on icon "button" at bounding box center [990, 229] width 9 height 9
click at [522, 510] on main "INVOICE PREVIOUS INVOICES Create New Save Client +91 9871090866 Date 03-10-2025…" at bounding box center [714, 291] width 1351 height 468
click at [1147, 309] on input "number" at bounding box center [1165, 315] width 115 height 20
type input "4.761"
click at [1002, 560] on div "08047224946 Select Location × Noi Tre Salon, Sector 104 WhatsApp Status ✕ Statu…" at bounding box center [695, 347] width 1390 height 695
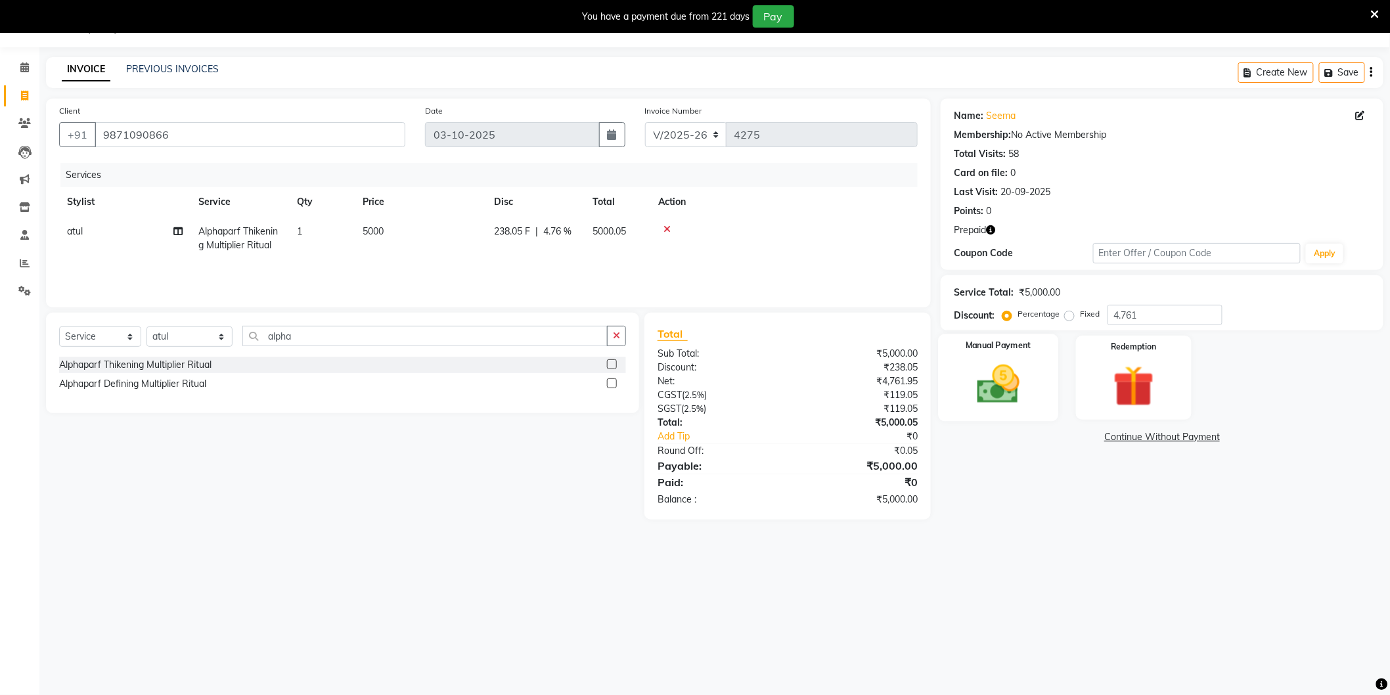
click at [1007, 369] on img at bounding box center [999, 384] width 70 height 49
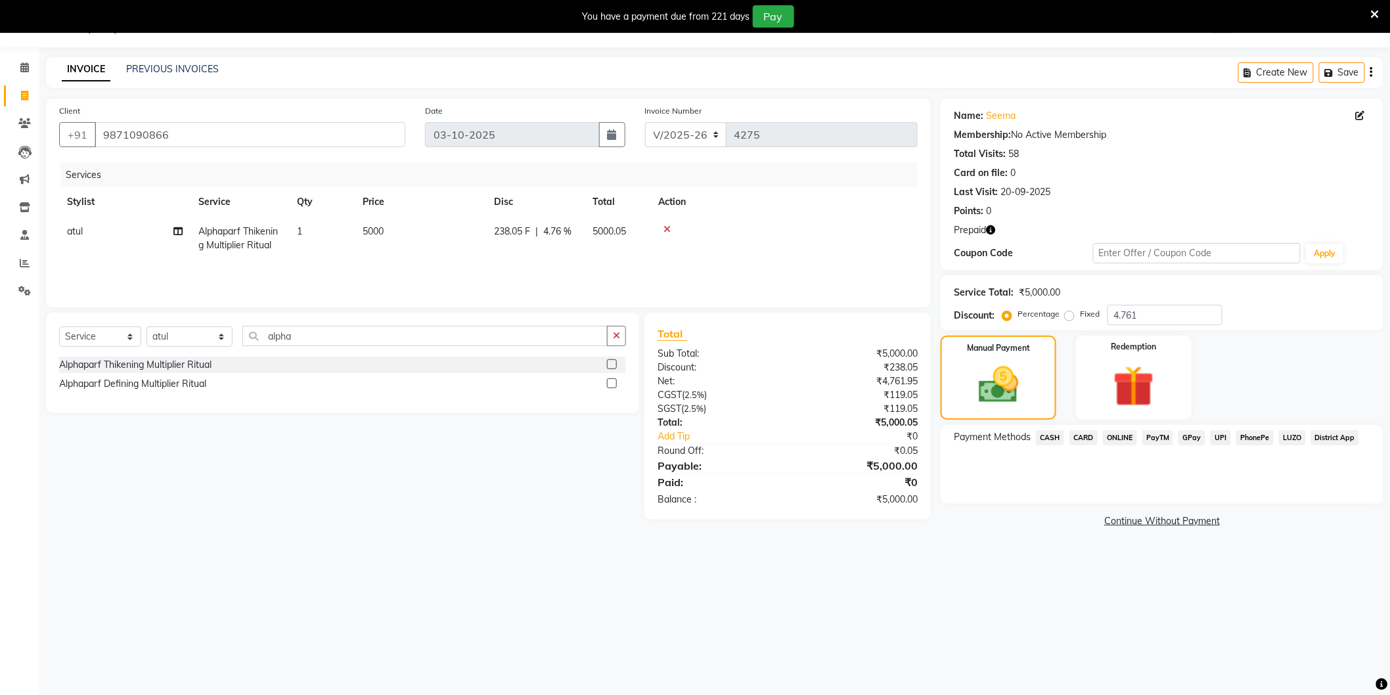
click at [1053, 434] on span "CASH" at bounding box center [1050, 437] width 28 height 15
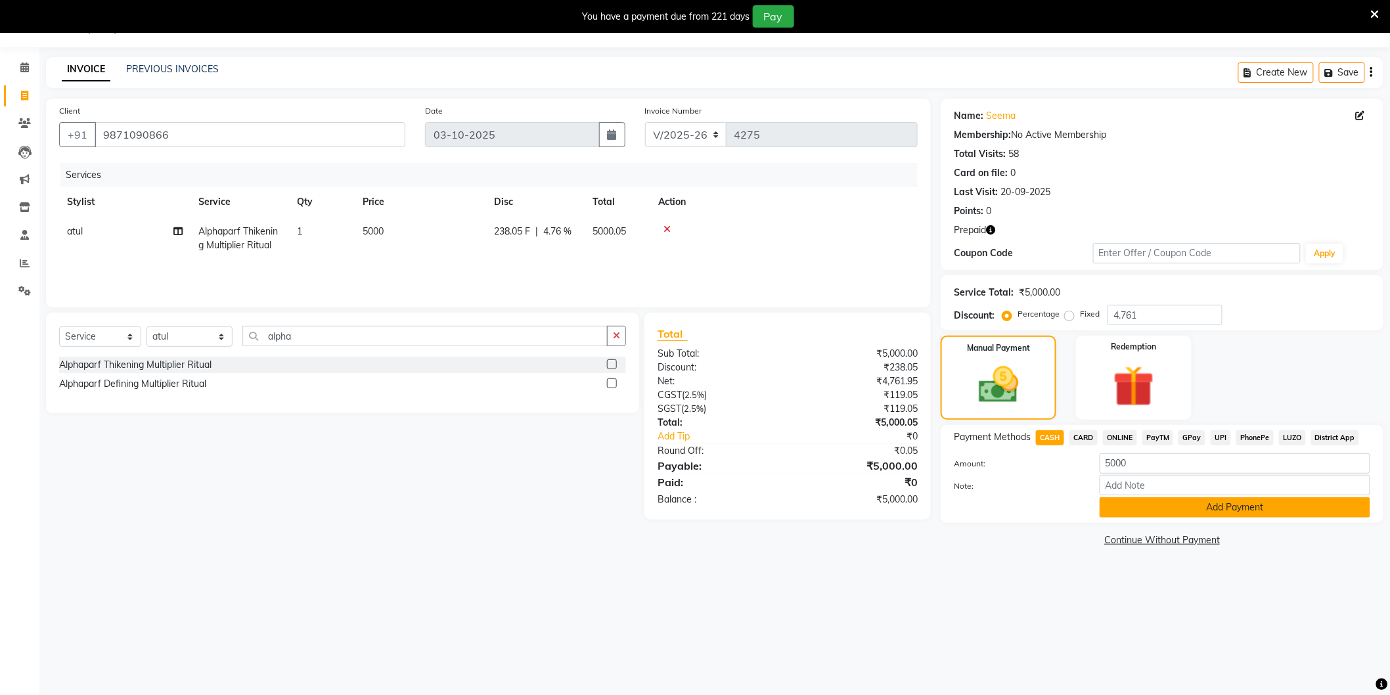
click at [1172, 502] on button "Add Payment" at bounding box center [1235, 507] width 271 height 20
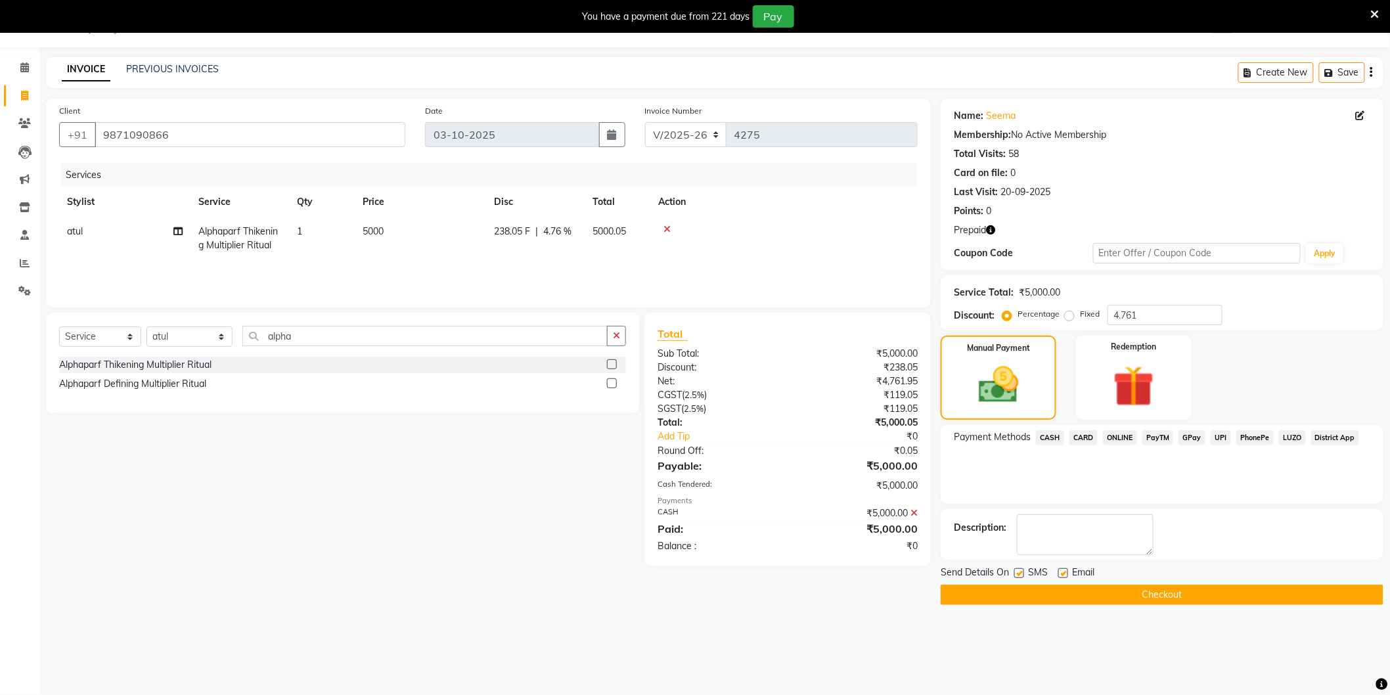
click at [1068, 587] on button "Checkout" at bounding box center [1162, 595] width 443 height 20
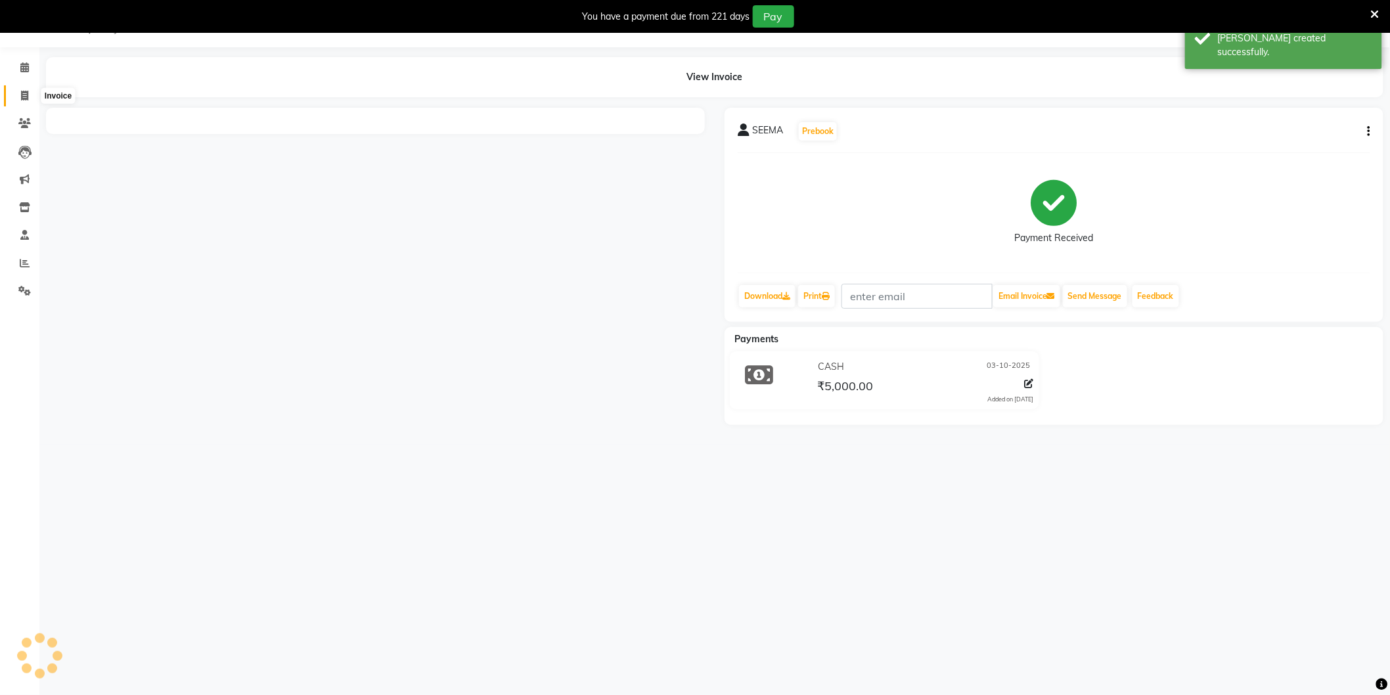
click at [25, 99] on icon at bounding box center [24, 96] width 7 height 10
select select "service"
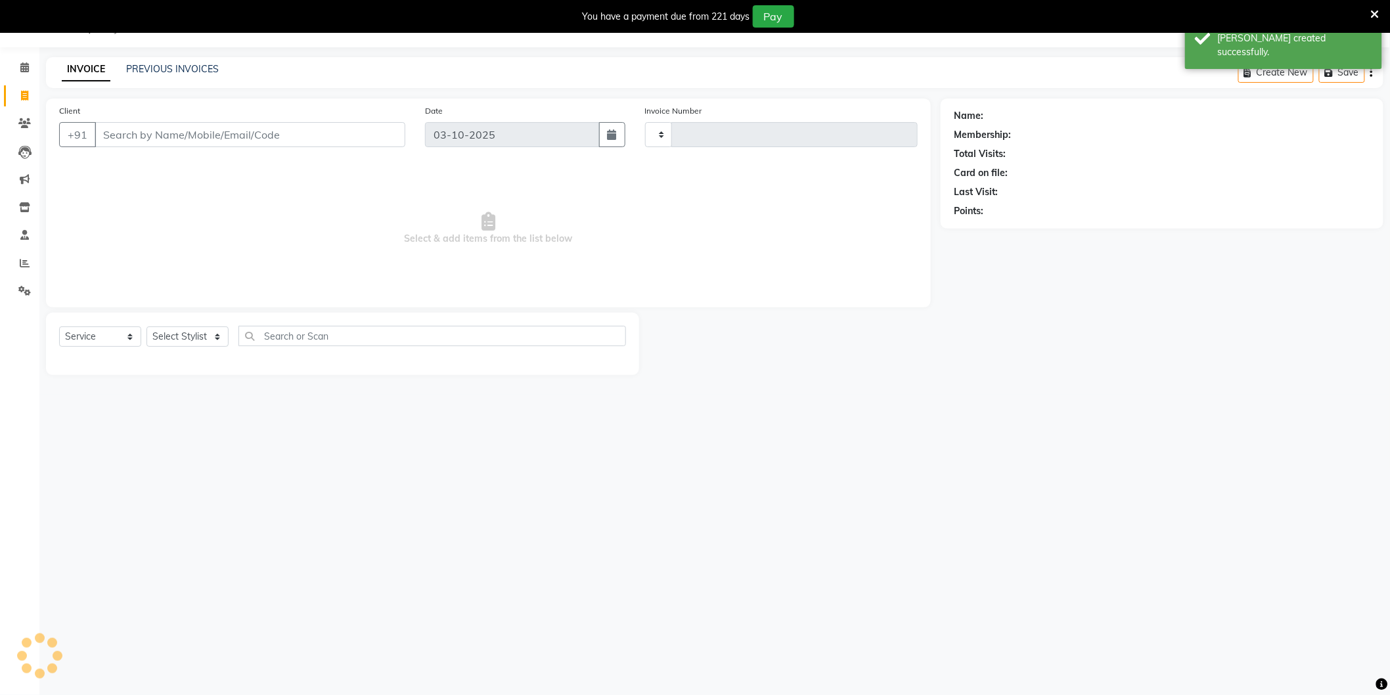
type input "4277"
click at [176, 136] on input "Client" at bounding box center [250, 134] width 311 height 25
select select "4009"
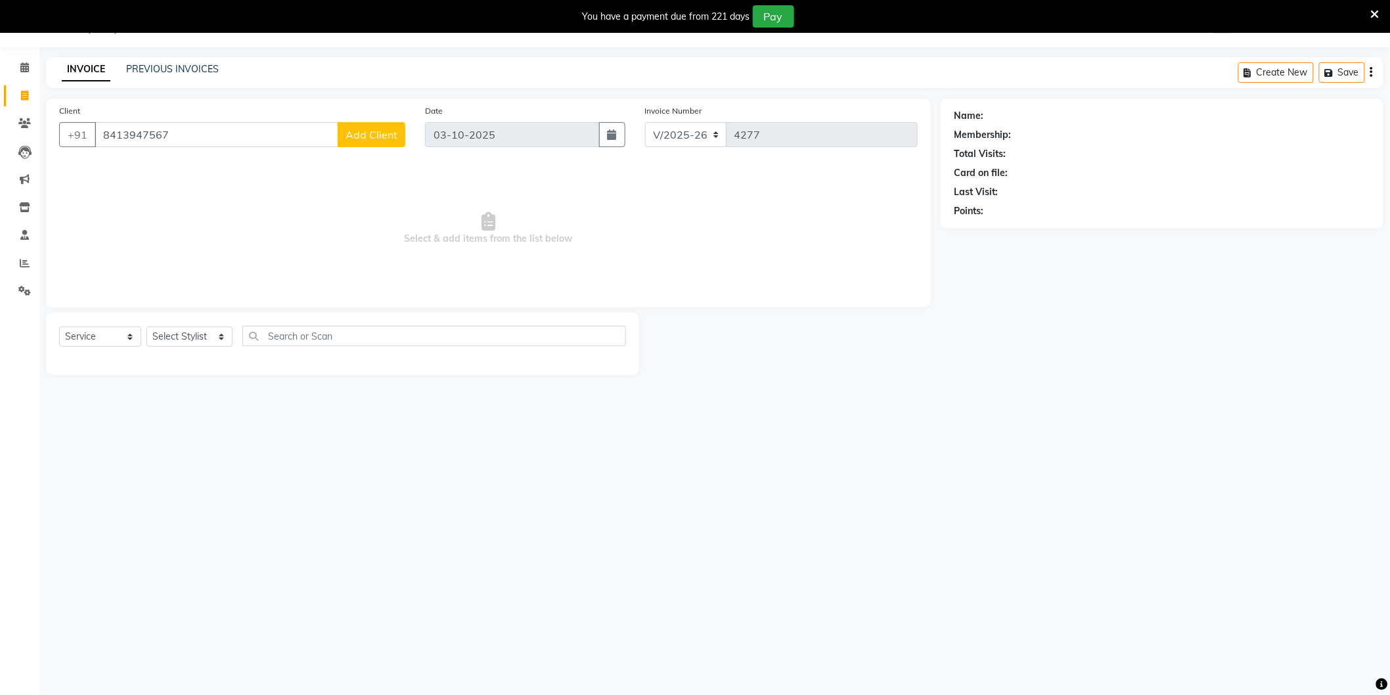
type input "8413947567"
click at [390, 133] on span "Add Client" at bounding box center [372, 134] width 52 height 13
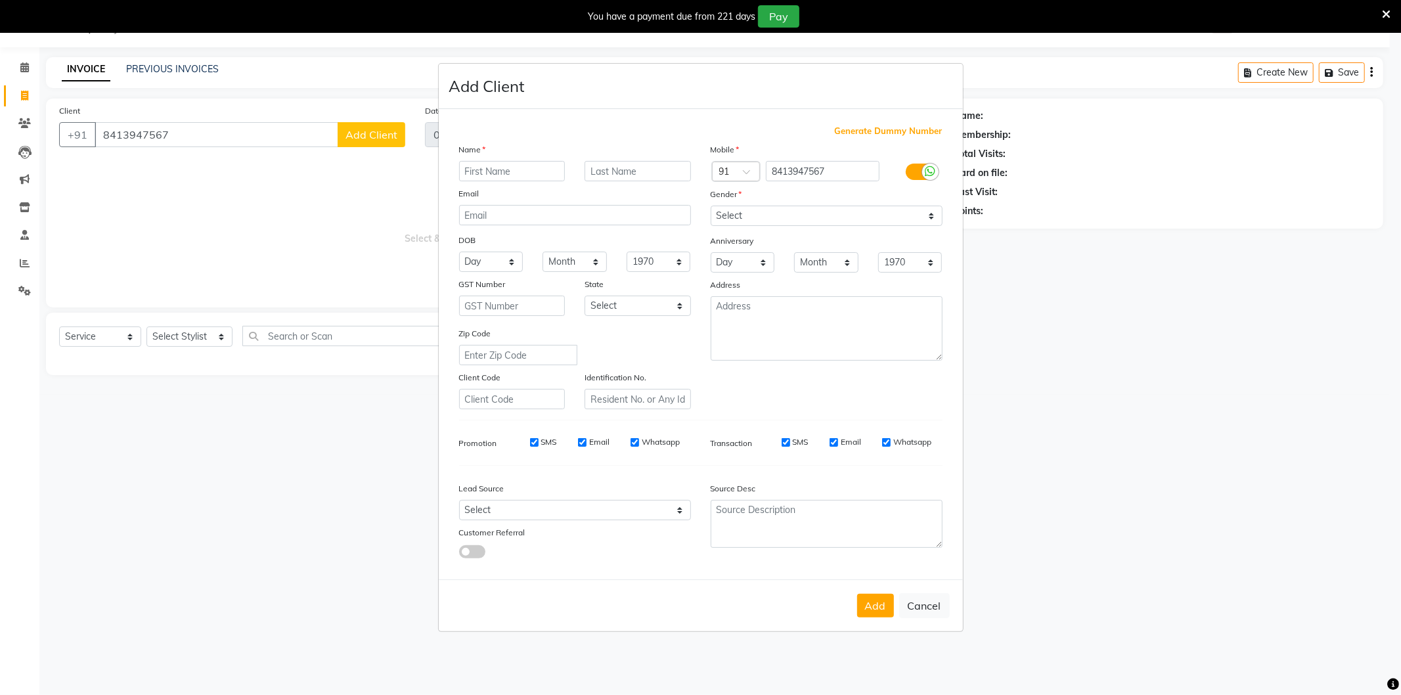
click at [506, 168] on input "text" at bounding box center [512, 171] width 106 height 20
type input "M"
type input "Alax"
click at [778, 215] on select "Select Male Female Other Prefer Not To Say" at bounding box center [827, 216] width 232 height 20
select select "male"
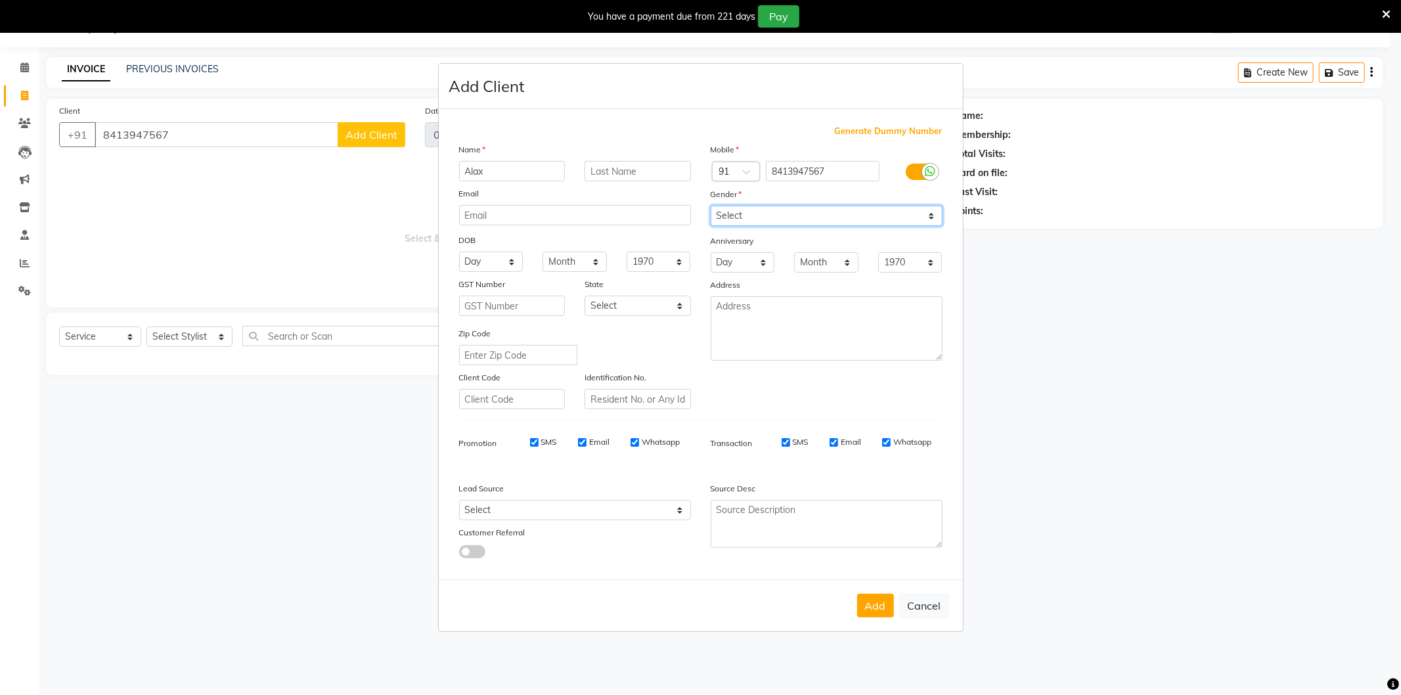
click at [711, 206] on select "Select Male Female Other Prefer Not To Say" at bounding box center [827, 216] width 232 height 20
click at [886, 608] on button "Add" at bounding box center [875, 606] width 37 height 24
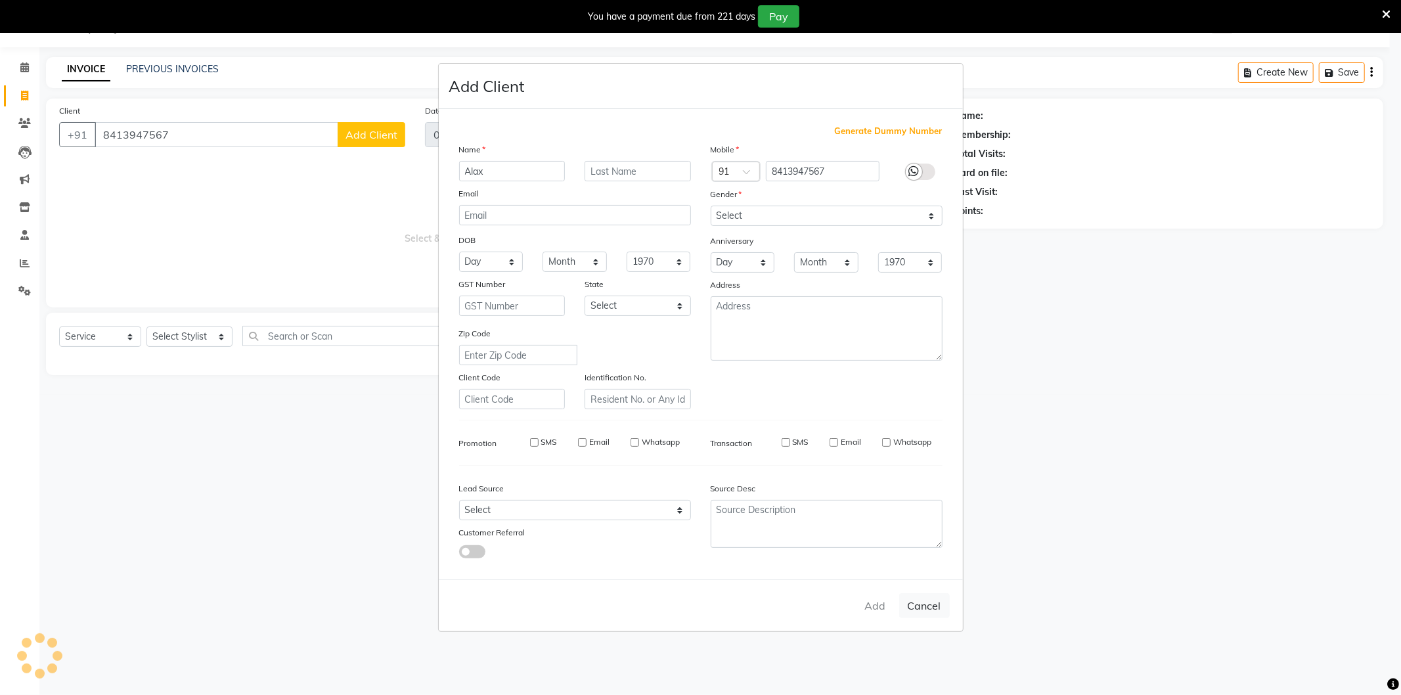
select select
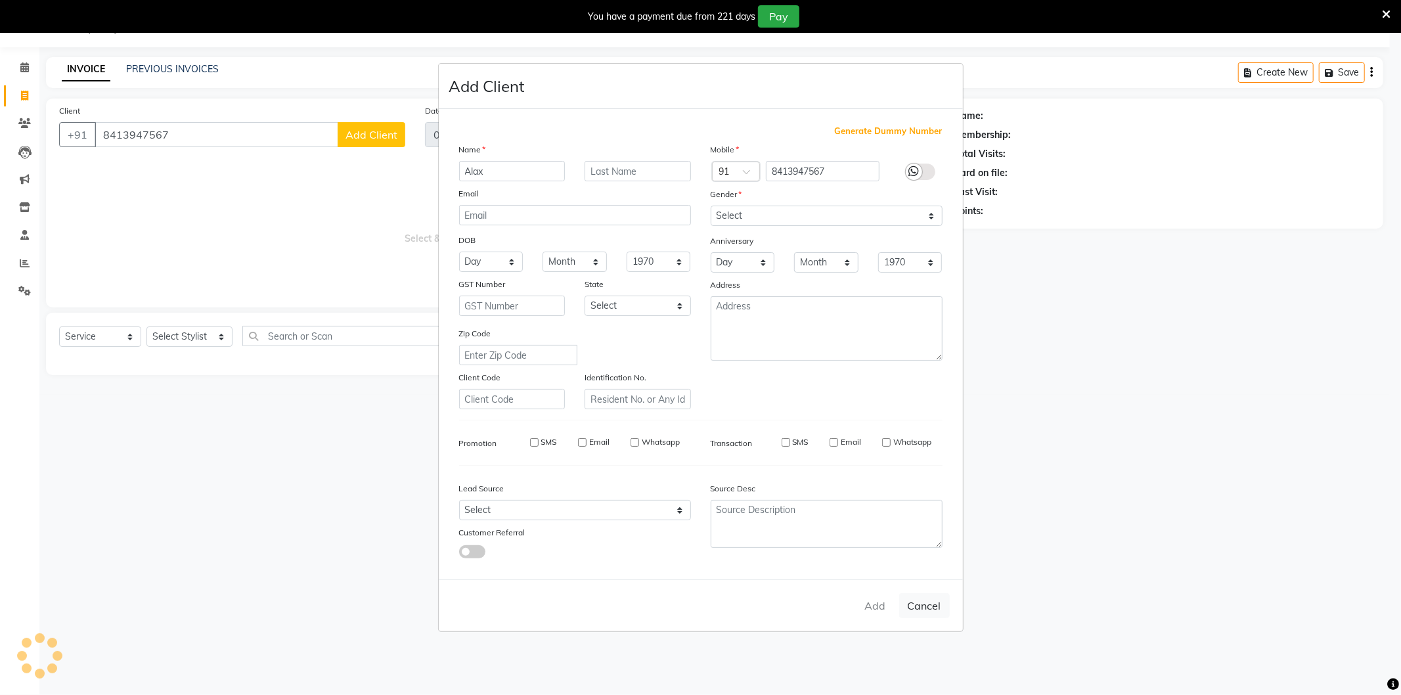
select select
checkbox input "false"
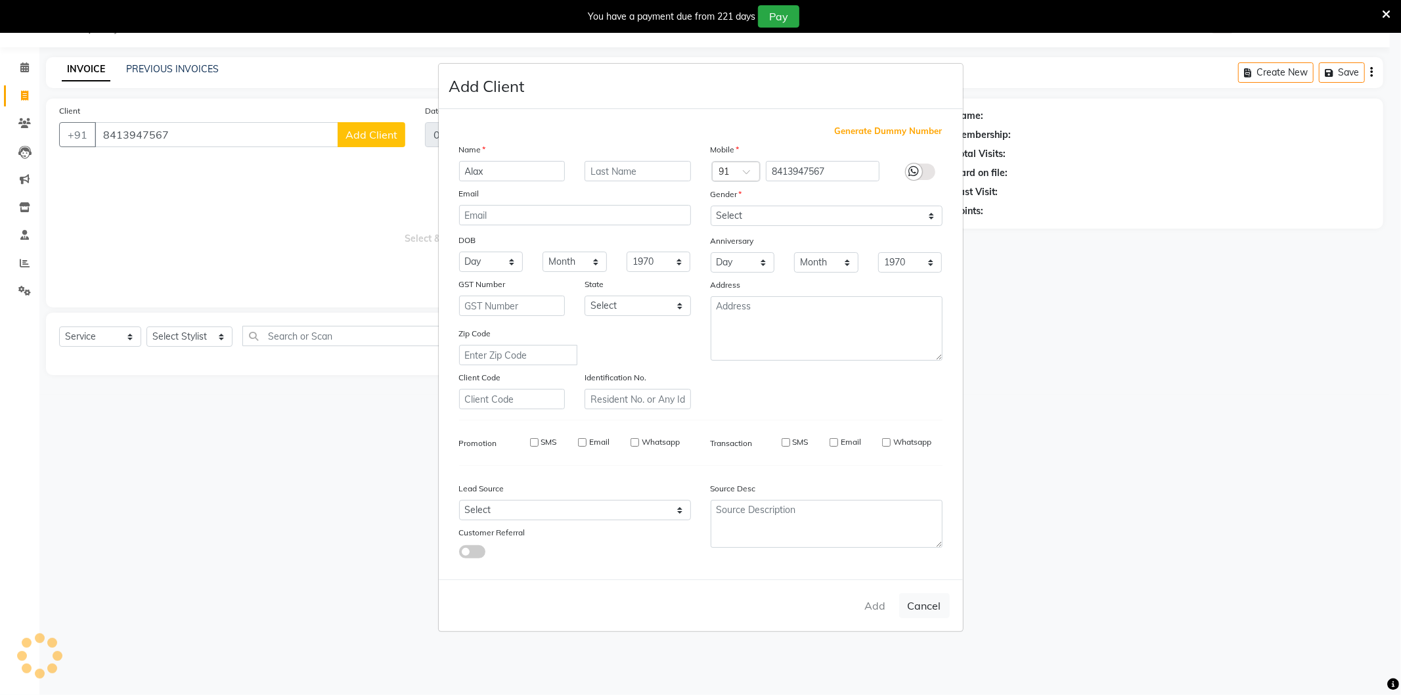
checkbox input "false"
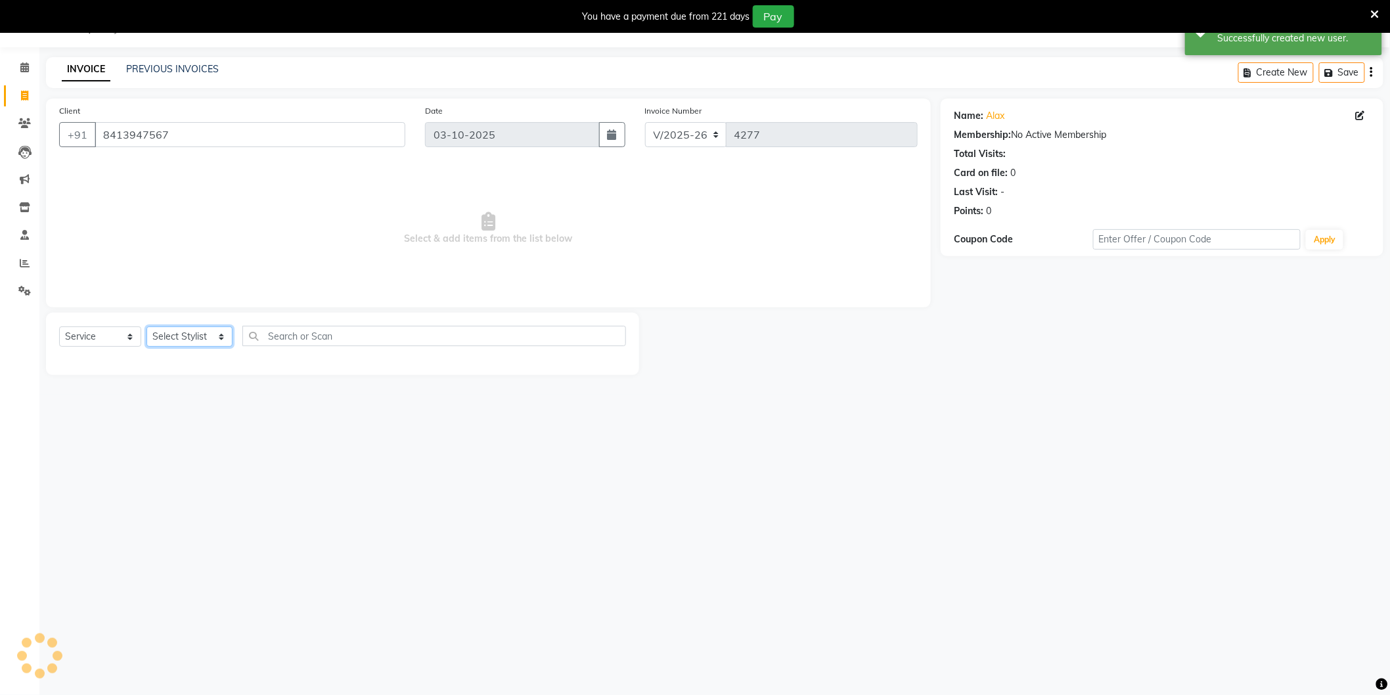
click at [202, 340] on select "Select Stylist [PERSON_NAME] [PERSON_NAME] [PERSON_NAME] [PERSON_NAME] [PERSON_…" at bounding box center [189, 336] width 86 height 20
click at [146, 327] on select "Select Stylist [PERSON_NAME] [PERSON_NAME] [PERSON_NAME] [PERSON_NAME] [PERSON_…" at bounding box center [189, 336] width 86 height 20
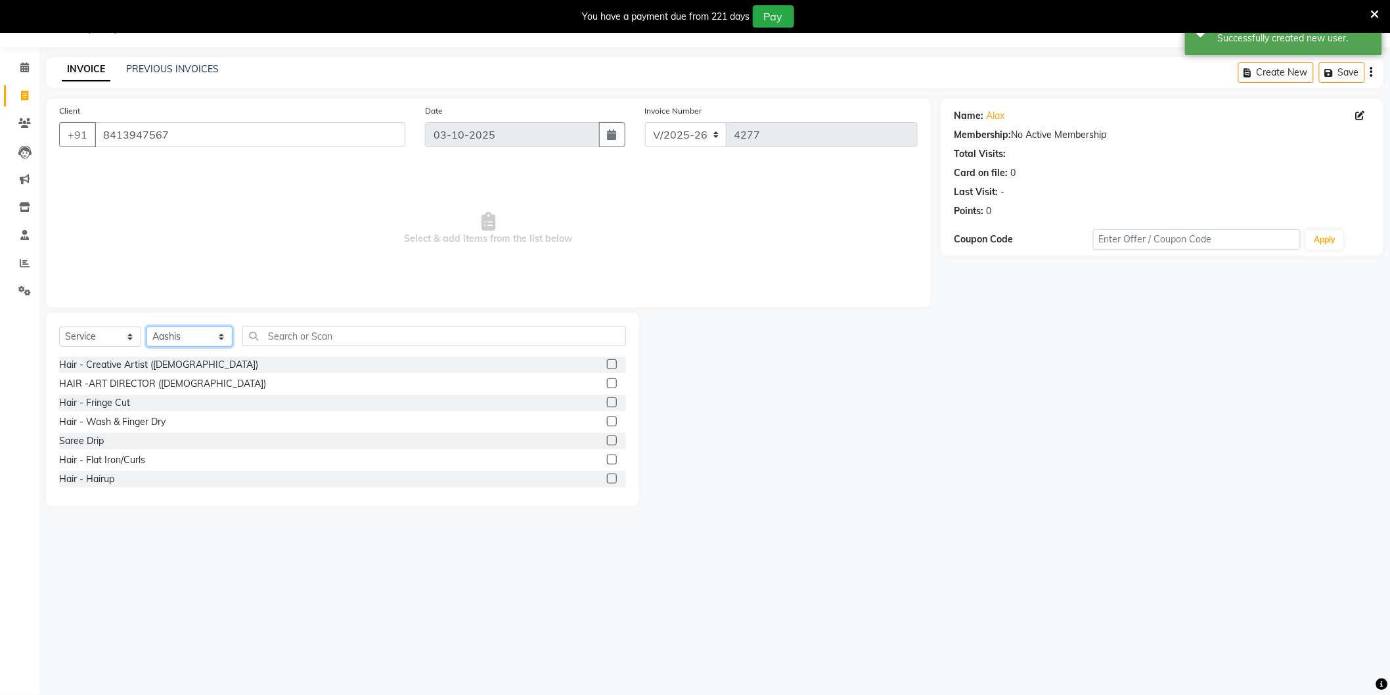
select select "20899"
click at [305, 339] on input "text" at bounding box center [434, 336] width 384 height 20
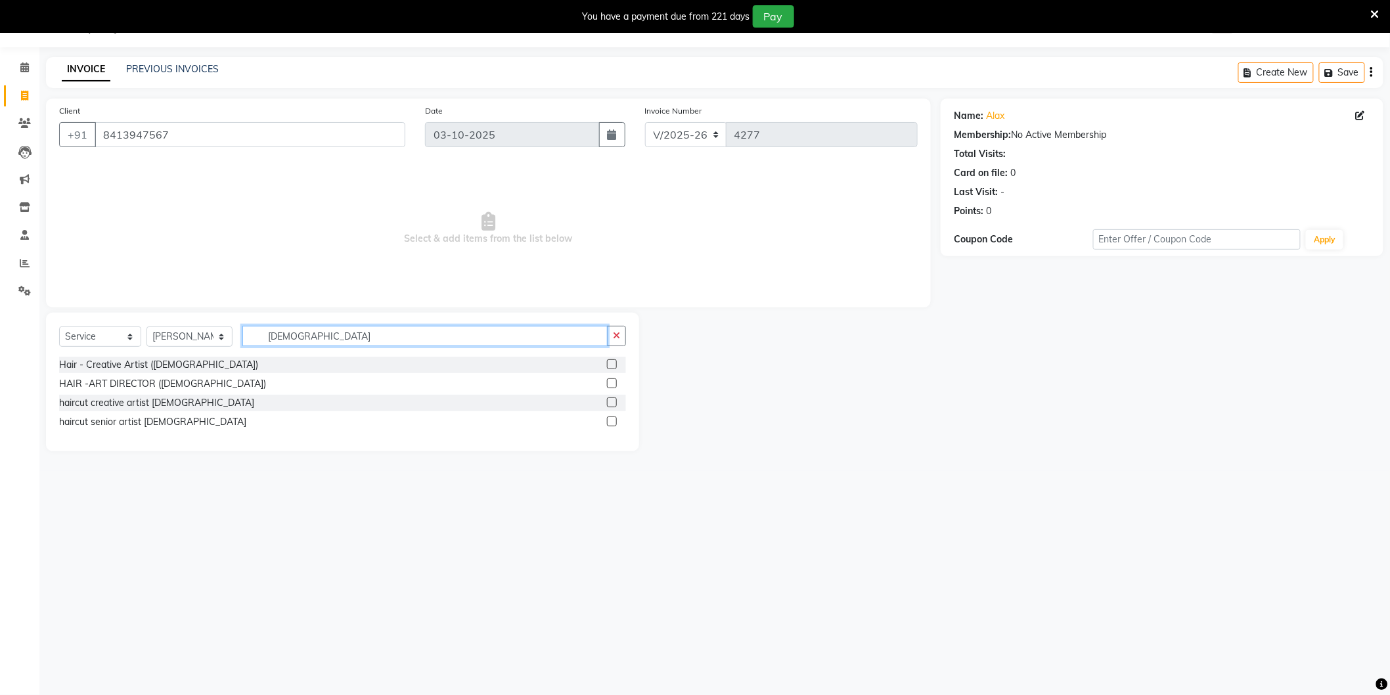
type input "[DEMOGRAPHIC_DATA]"
click at [169, 425] on div "haircut senior artist [DEMOGRAPHIC_DATA]" at bounding box center [342, 422] width 567 height 16
click at [140, 427] on div "haircut senior artist [DEMOGRAPHIC_DATA]" at bounding box center [152, 422] width 187 height 14
checkbox input "false"
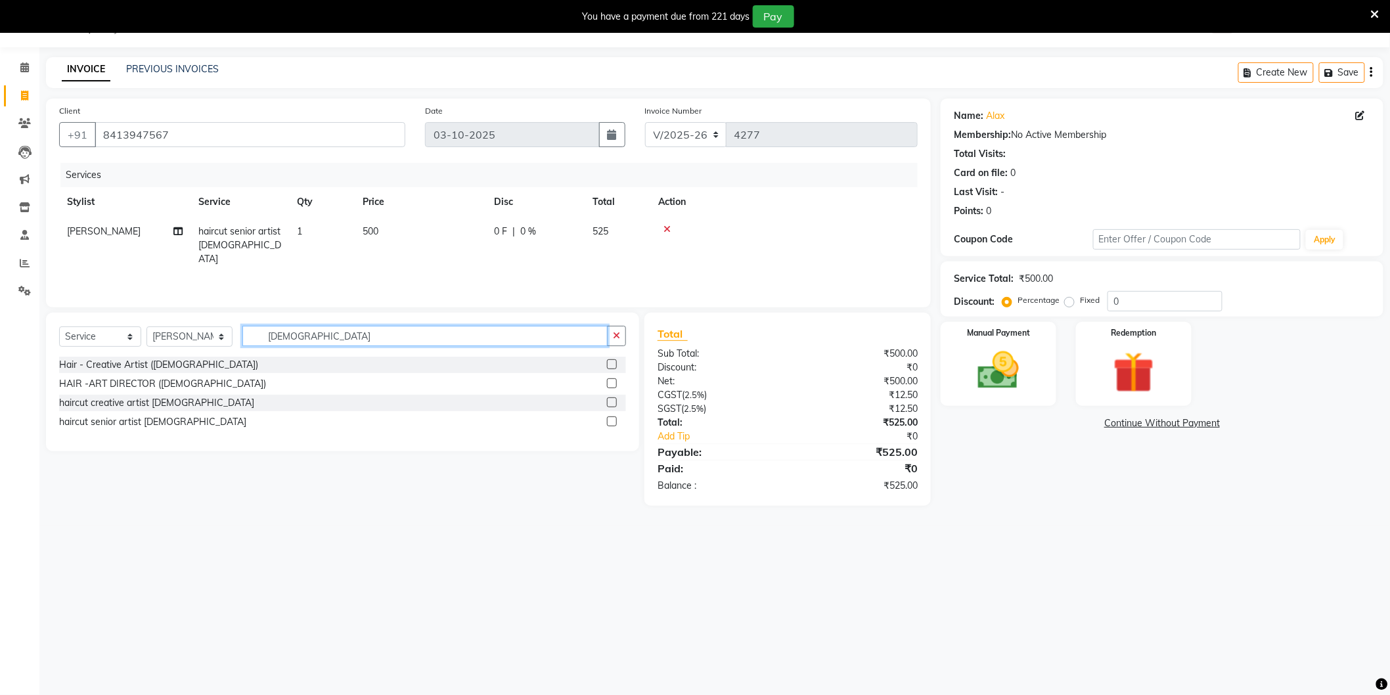
click at [339, 346] on input "[DEMOGRAPHIC_DATA]" at bounding box center [424, 336] width 365 height 20
click at [338, 346] on input "[DEMOGRAPHIC_DATA]" at bounding box center [424, 336] width 365 height 20
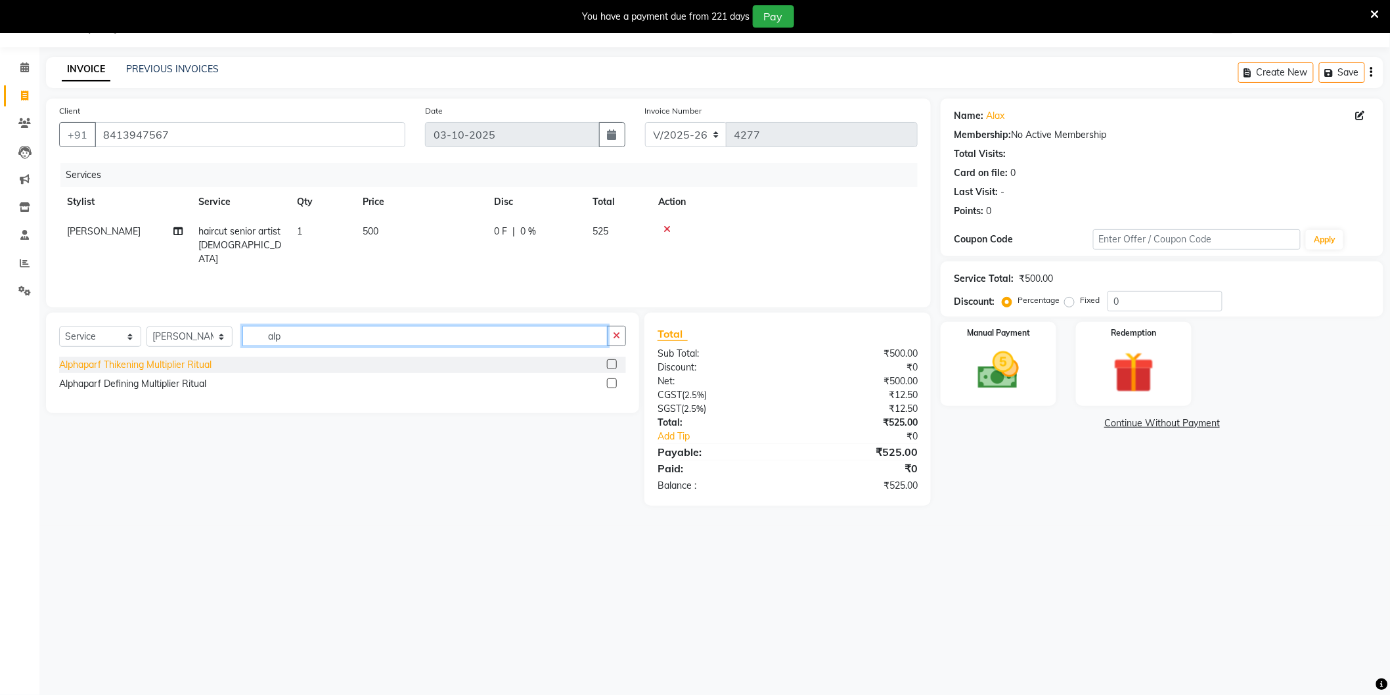
type input "alp"
click at [177, 368] on div "Alphaparf Thikening Multiplier Ritual" at bounding box center [135, 365] width 152 height 14
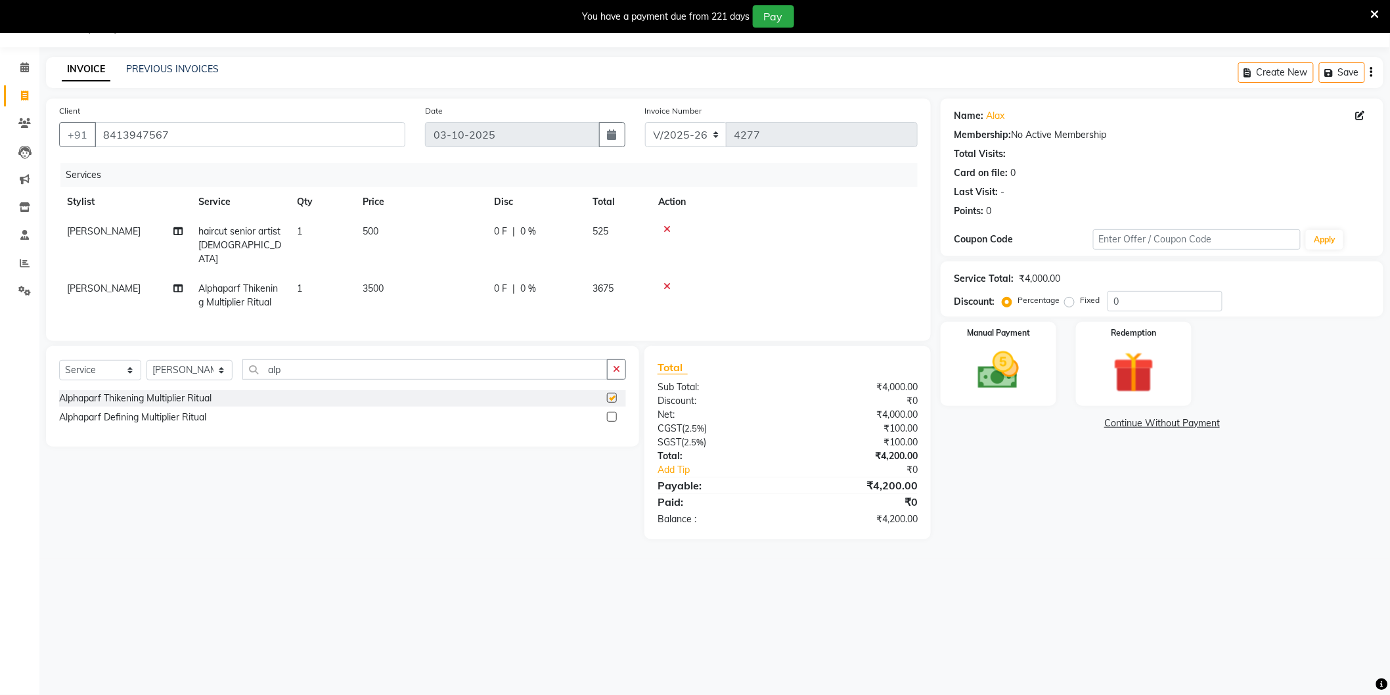
checkbox input "false"
click at [434, 274] on td "3500" at bounding box center [420, 295] width 131 height 43
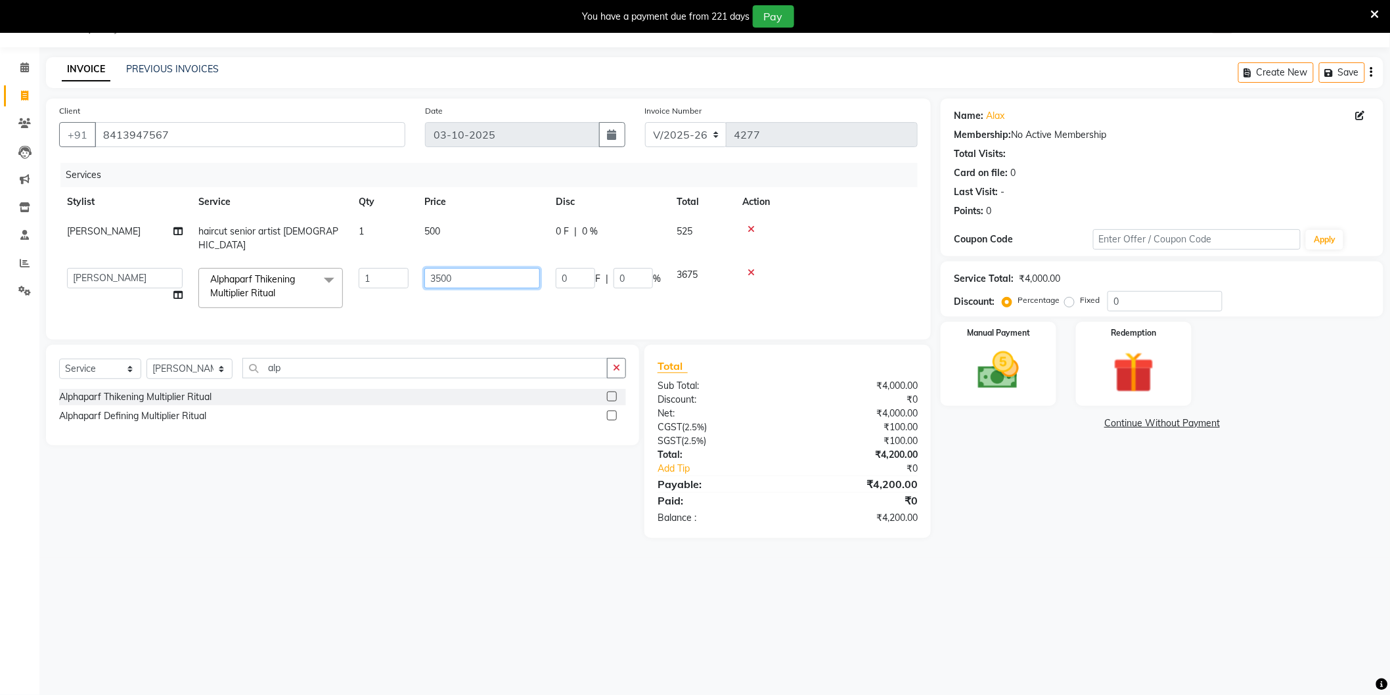
click at [486, 270] on input "3500" at bounding box center [482, 278] width 116 height 20
type input "2500"
click at [1112, 531] on div "Name: Alax Membership: No Active Membership Total Visits: Card on file: 0 Last …" at bounding box center [1167, 318] width 453 height 439
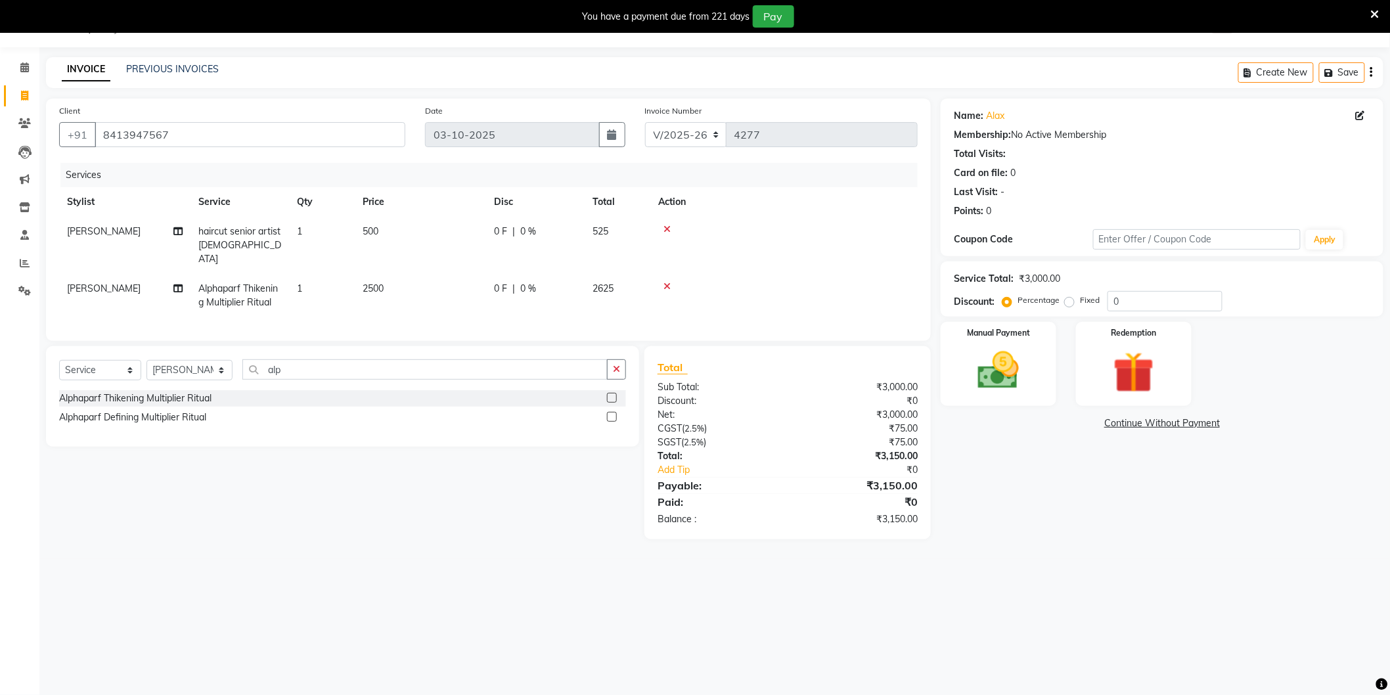
click at [438, 230] on td "500" at bounding box center [420, 245] width 131 height 57
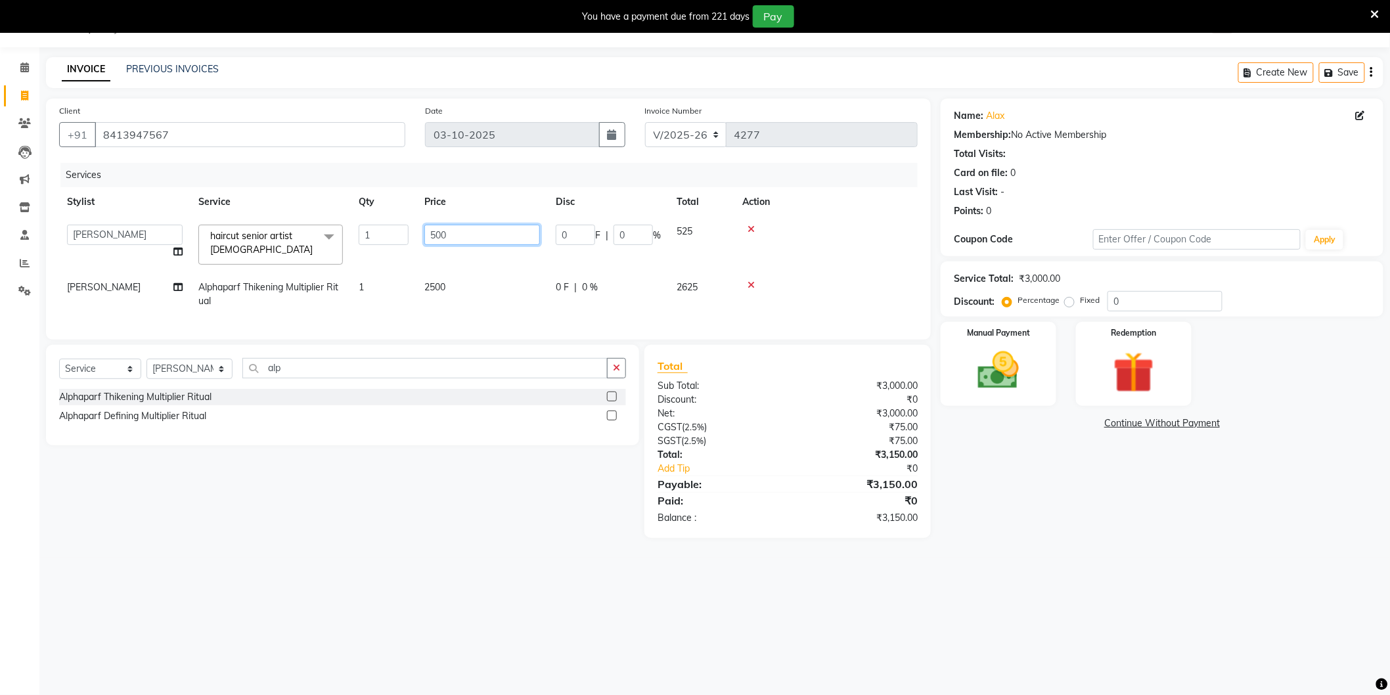
click at [480, 240] on input "500" at bounding box center [482, 235] width 116 height 20
type input "481"
click at [1036, 538] on div "Name: Alax Membership: No Active Membership Total Visits: Card on file: 0 Last …" at bounding box center [1167, 318] width 453 height 439
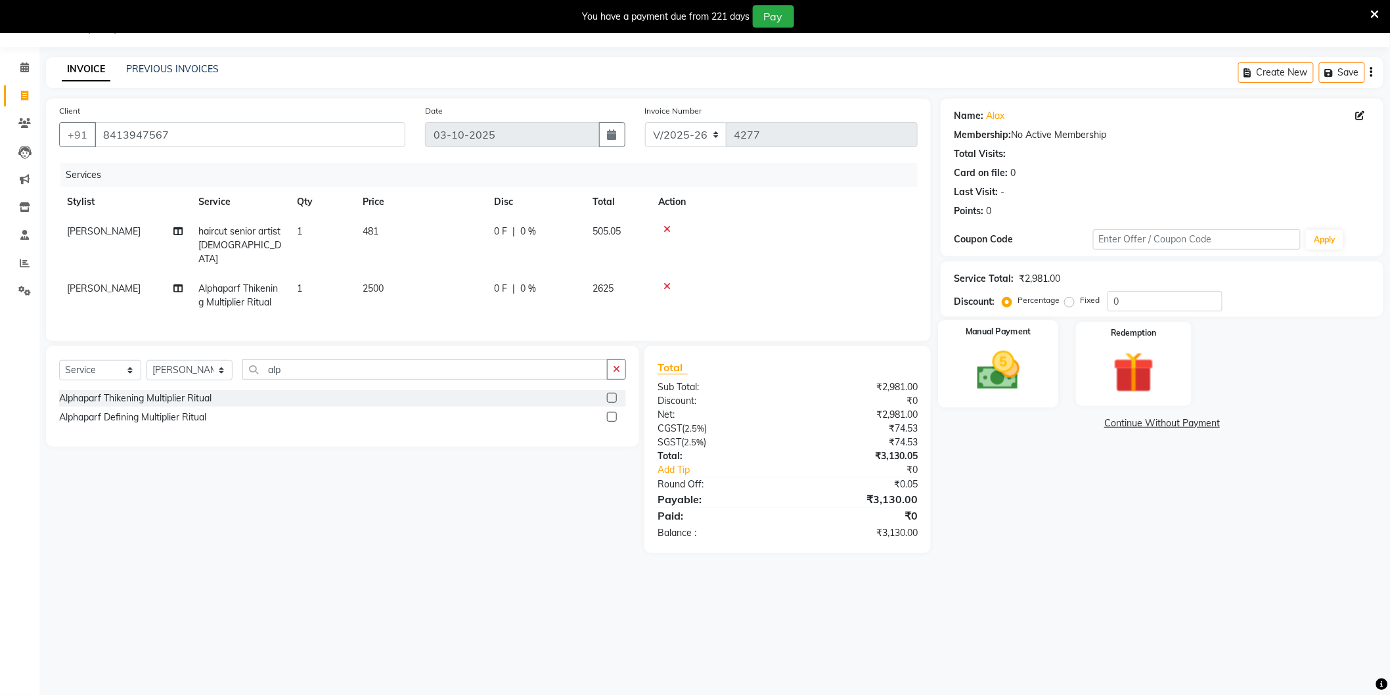
click at [1004, 374] on img at bounding box center [999, 370] width 70 height 49
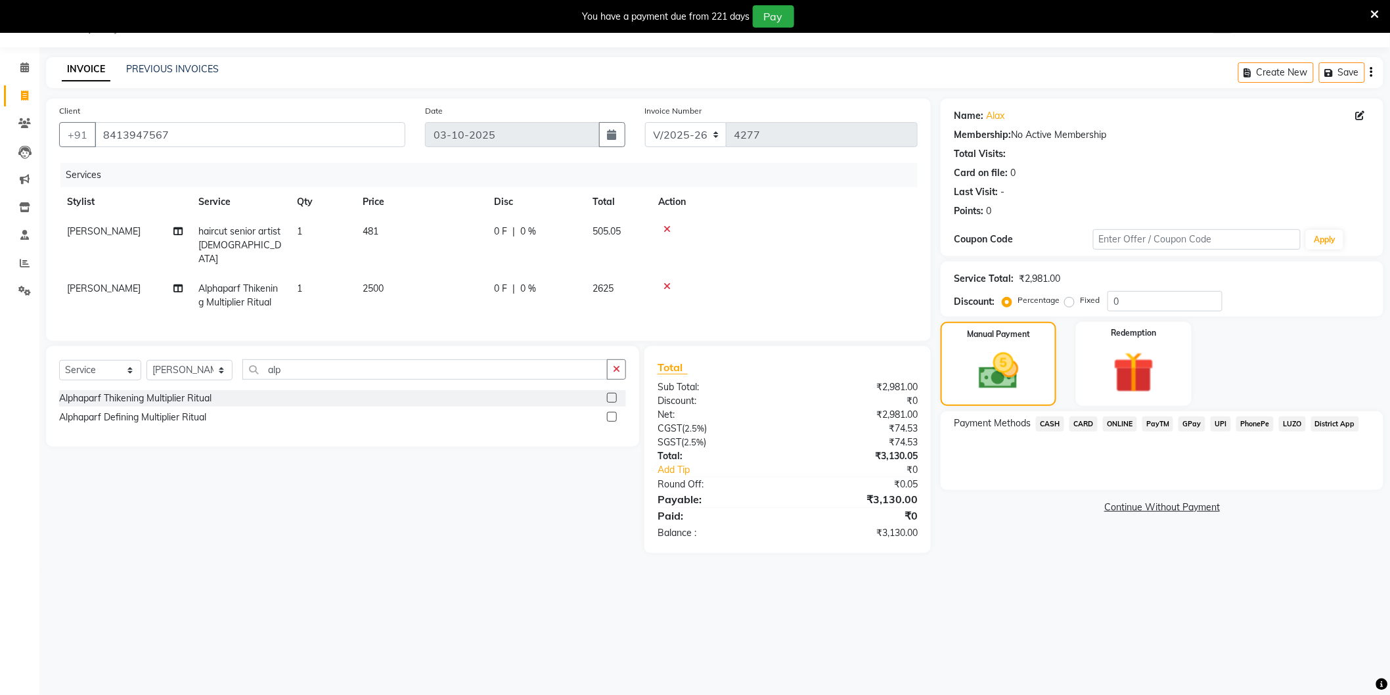
click at [1055, 421] on span "CASH" at bounding box center [1050, 423] width 28 height 15
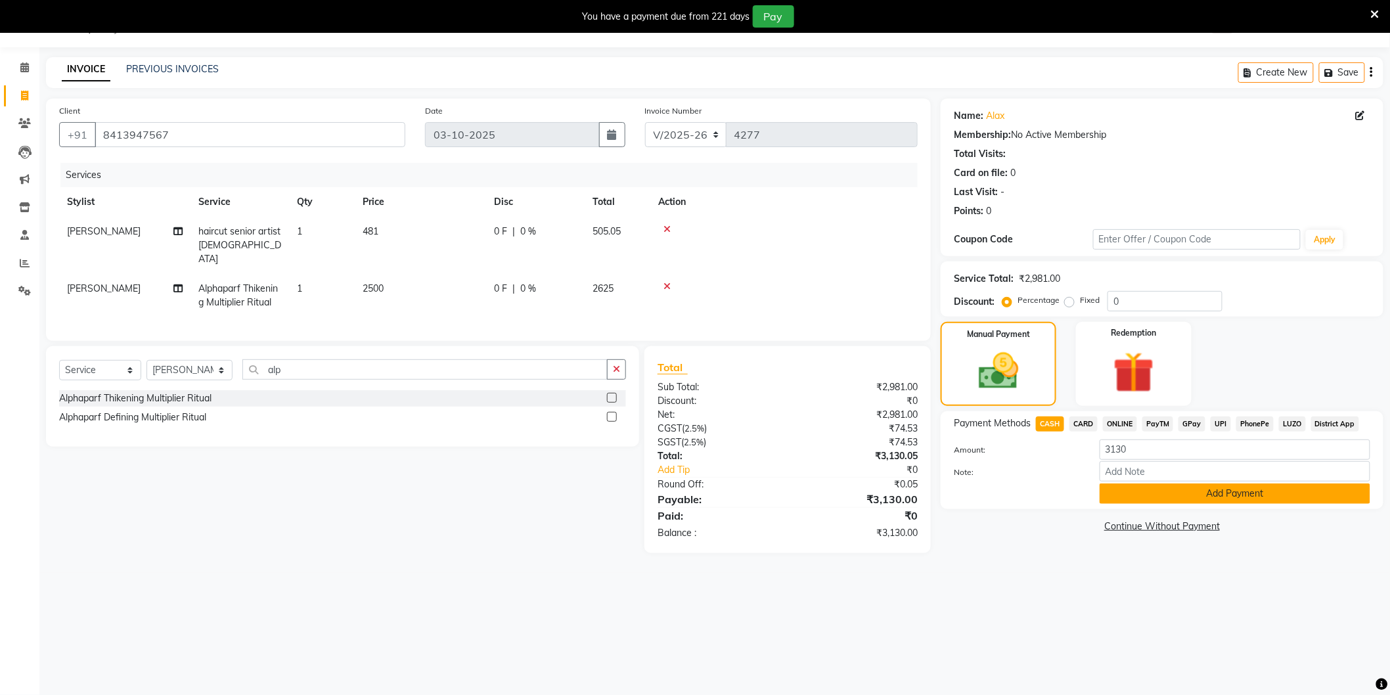
click at [1225, 495] on button "Add Payment" at bounding box center [1235, 493] width 271 height 20
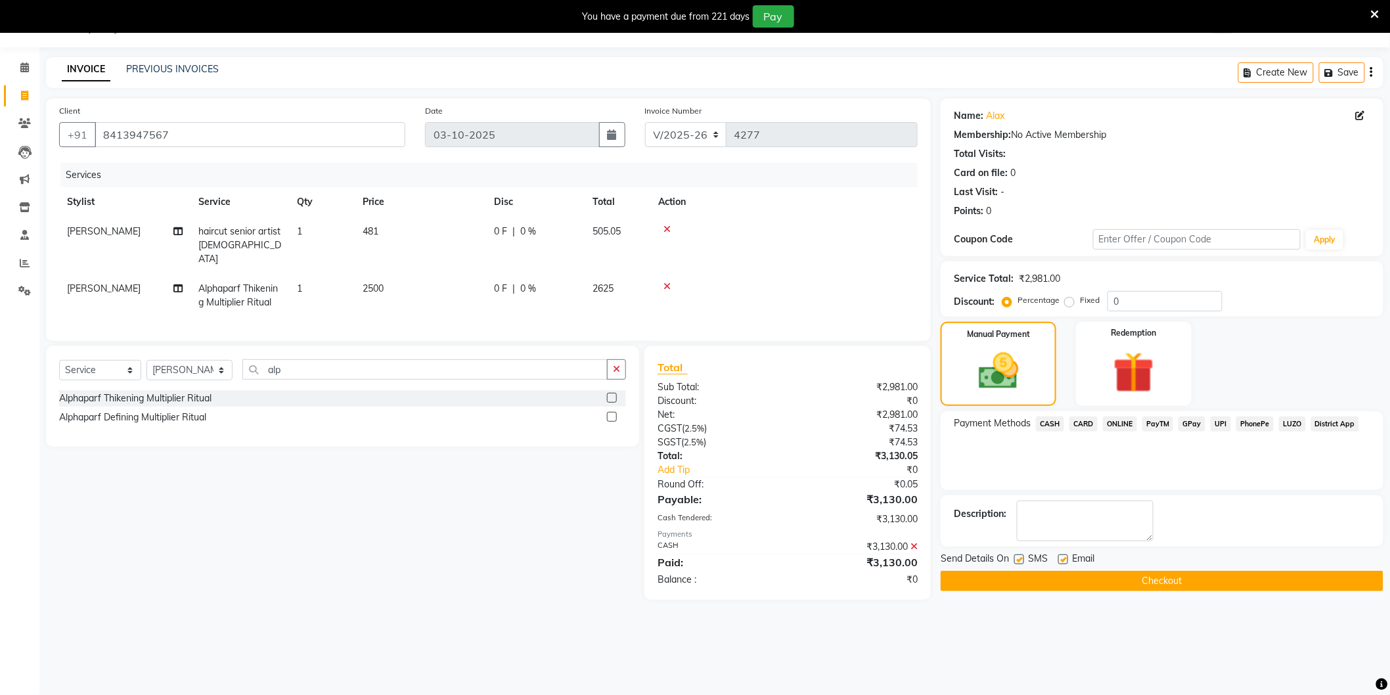
click at [1063, 575] on button "Checkout" at bounding box center [1162, 581] width 443 height 20
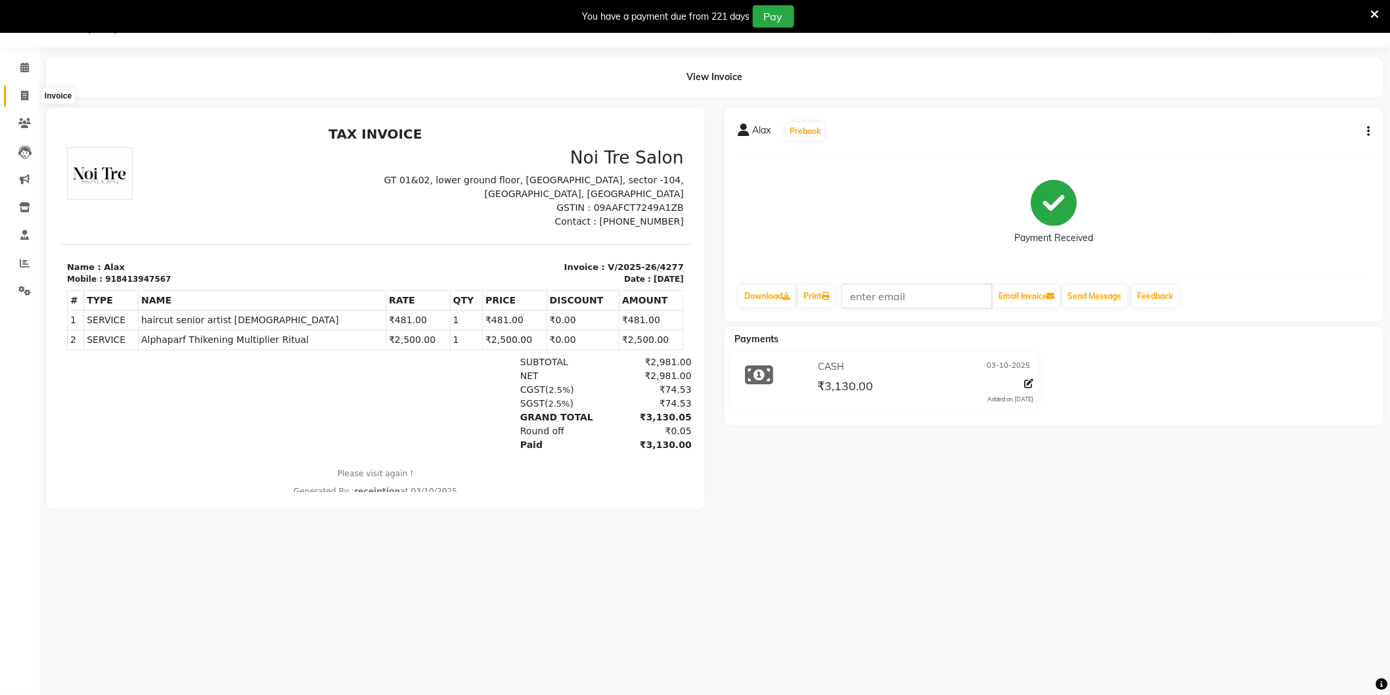
click at [30, 95] on span at bounding box center [24, 96] width 23 height 15
select select "service"
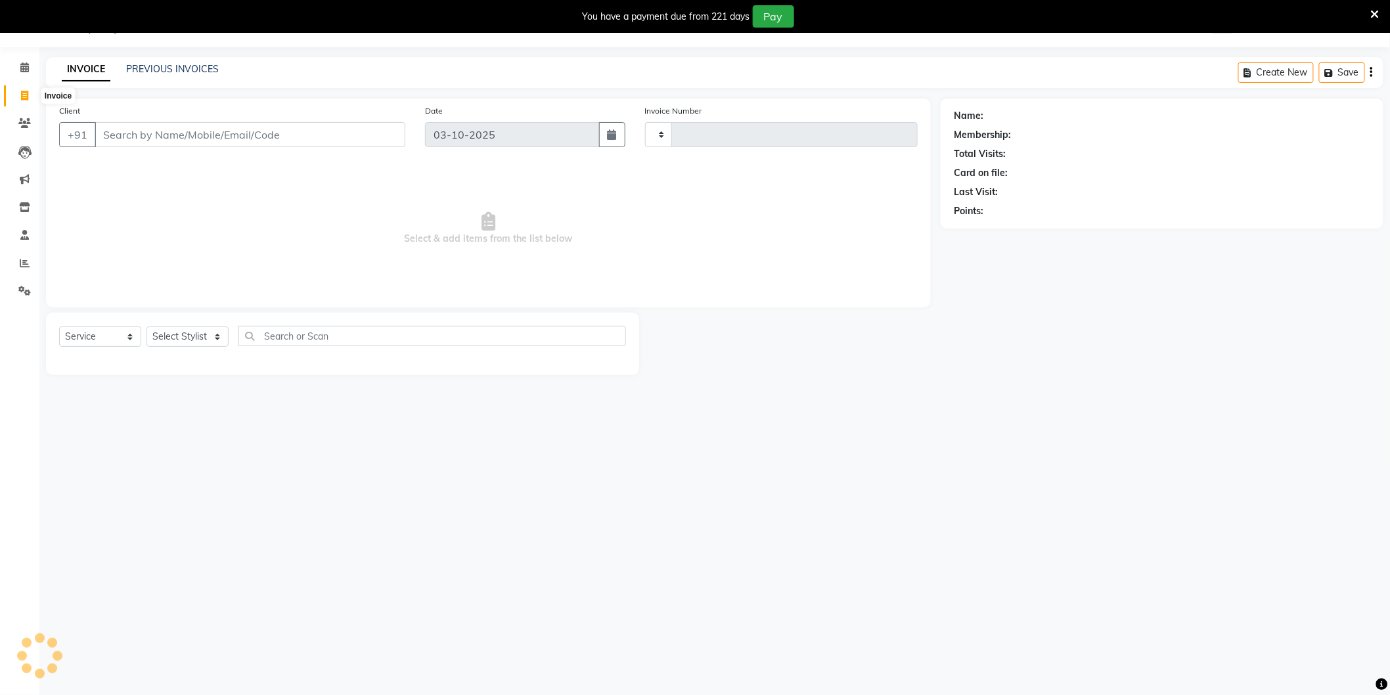
type input "4278"
select select "4009"
click at [161, 68] on link "PREVIOUS INVOICES" at bounding box center [172, 69] width 93 height 12
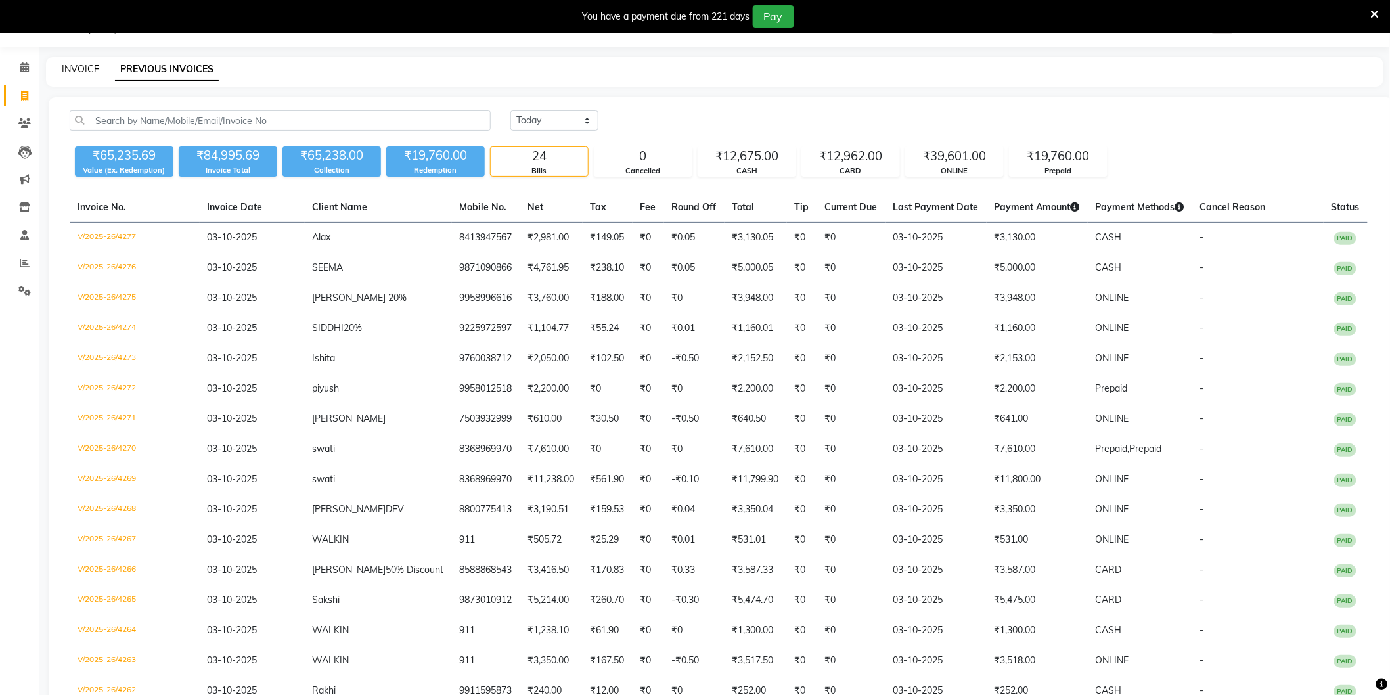
click at [85, 63] on link "INVOICE" at bounding box center [80, 69] width 37 height 12
select select "service"
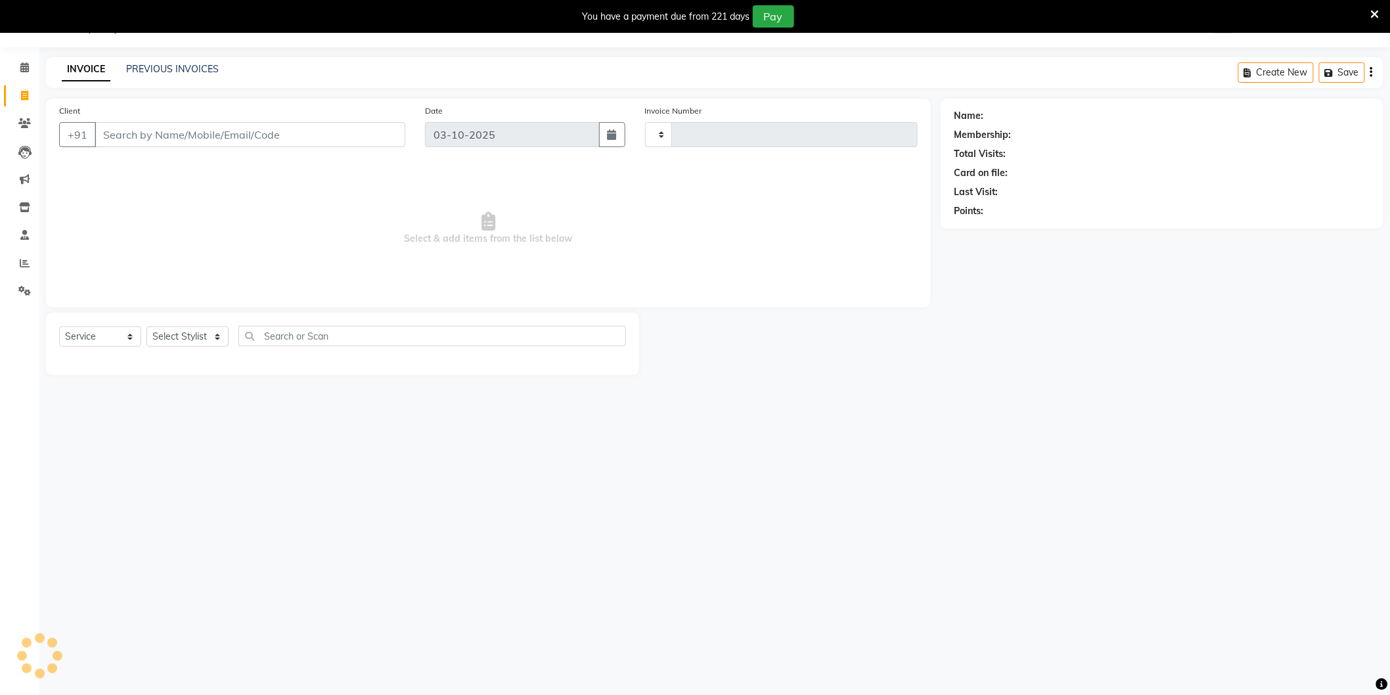
type input "4278"
select select "4009"
click at [175, 60] on div "INVOICE PREVIOUS INVOICES Create New Save" at bounding box center [715, 72] width 1338 height 31
click at [172, 69] on link "PREVIOUS INVOICES" at bounding box center [172, 69] width 93 height 12
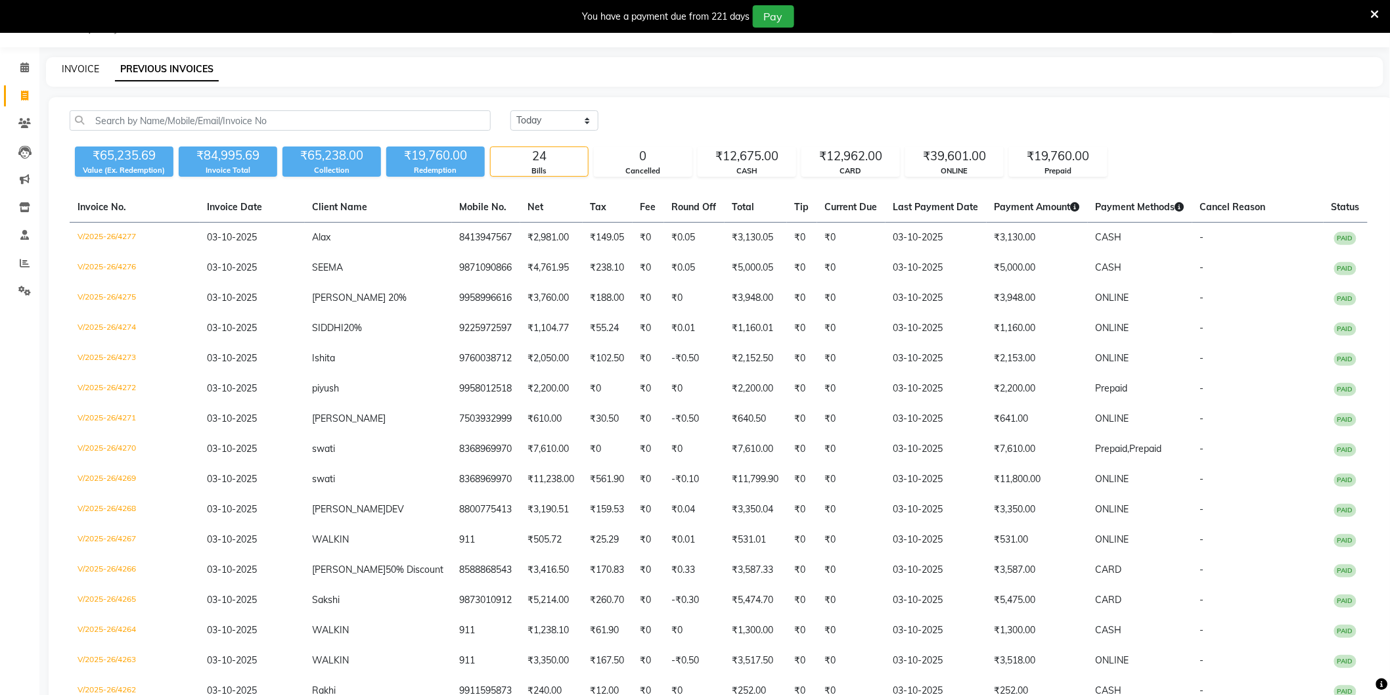
click at [70, 67] on link "INVOICE" at bounding box center [80, 69] width 37 height 12
select select "4009"
select select "service"
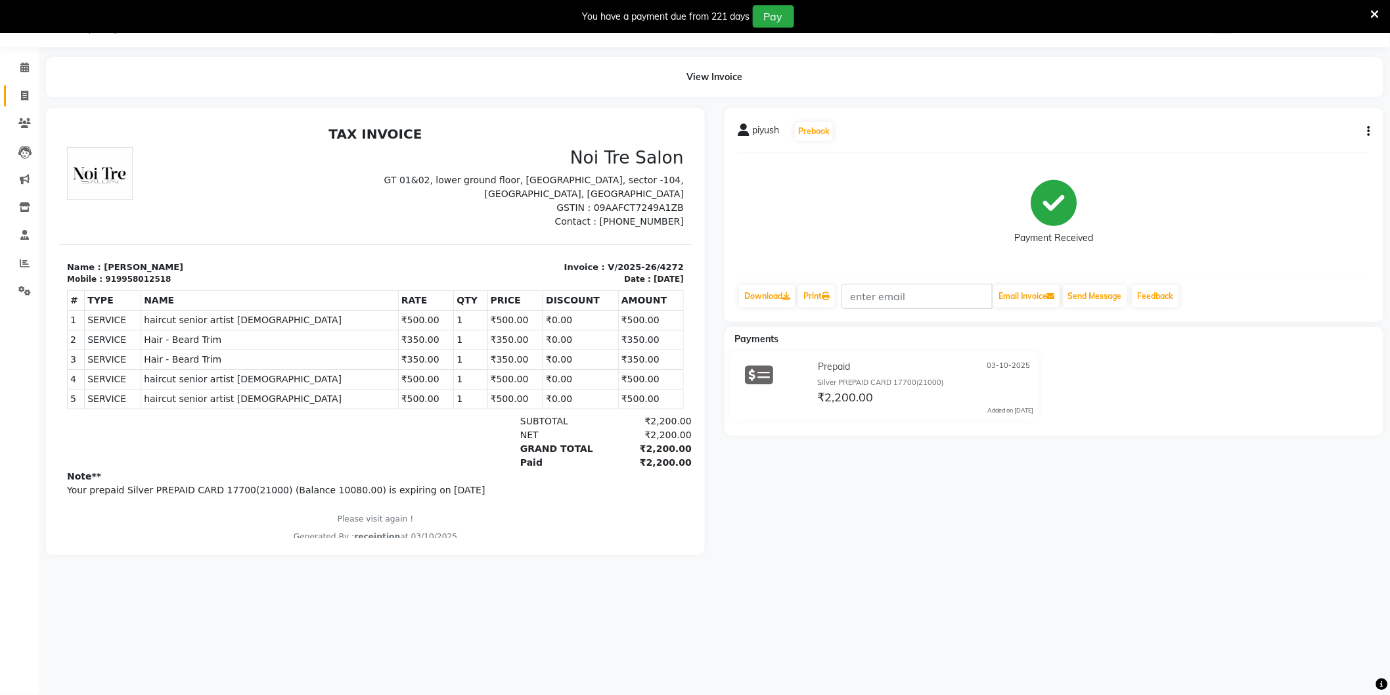
click at [21, 85] on link "Invoice" at bounding box center [20, 96] width 32 height 22
select select "service"
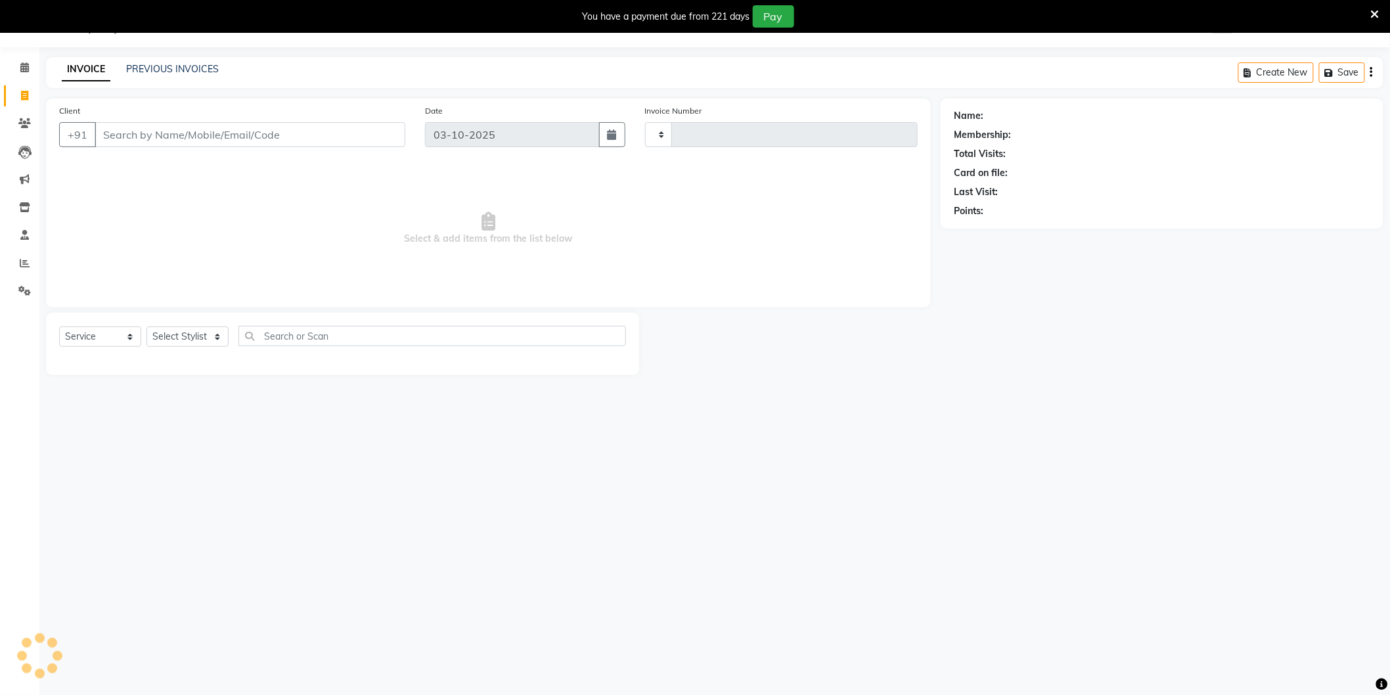
type input "4275"
select select "4009"
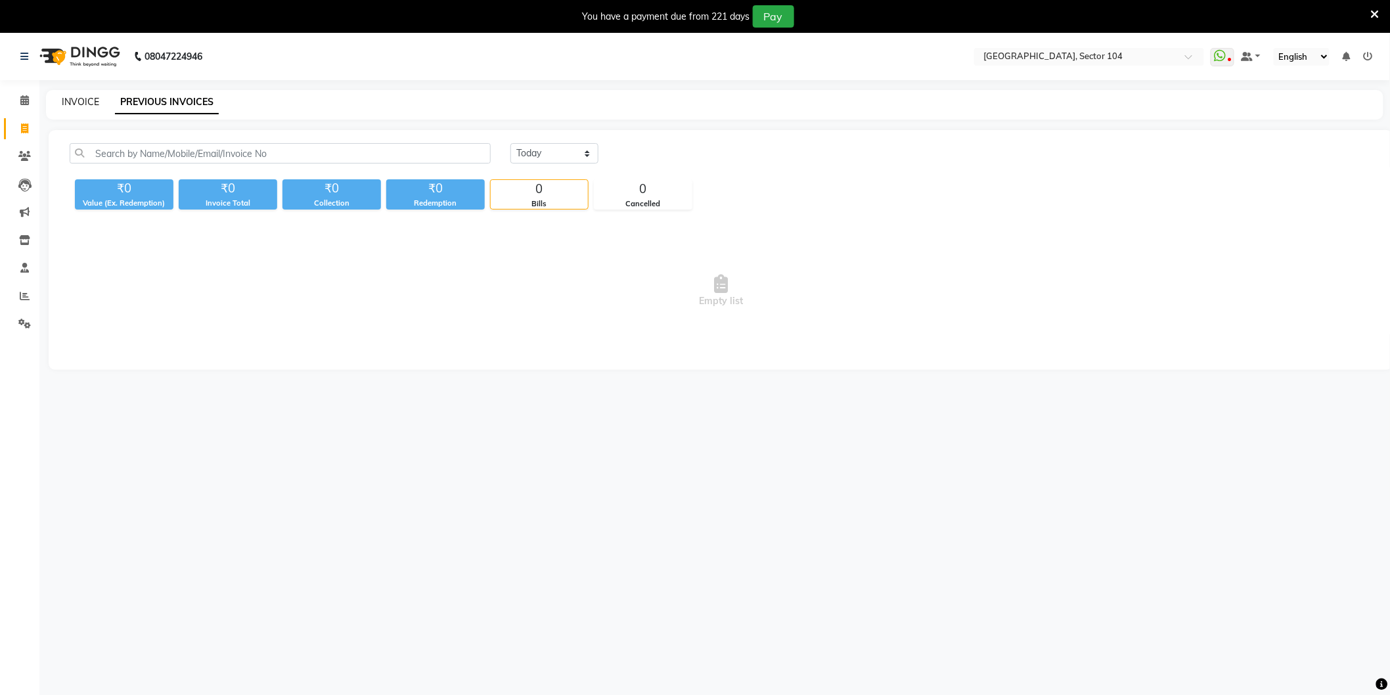
click at [76, 102] on link "INVOICE" at bounding box center [80, 102] width 37 height 12
select select "service"
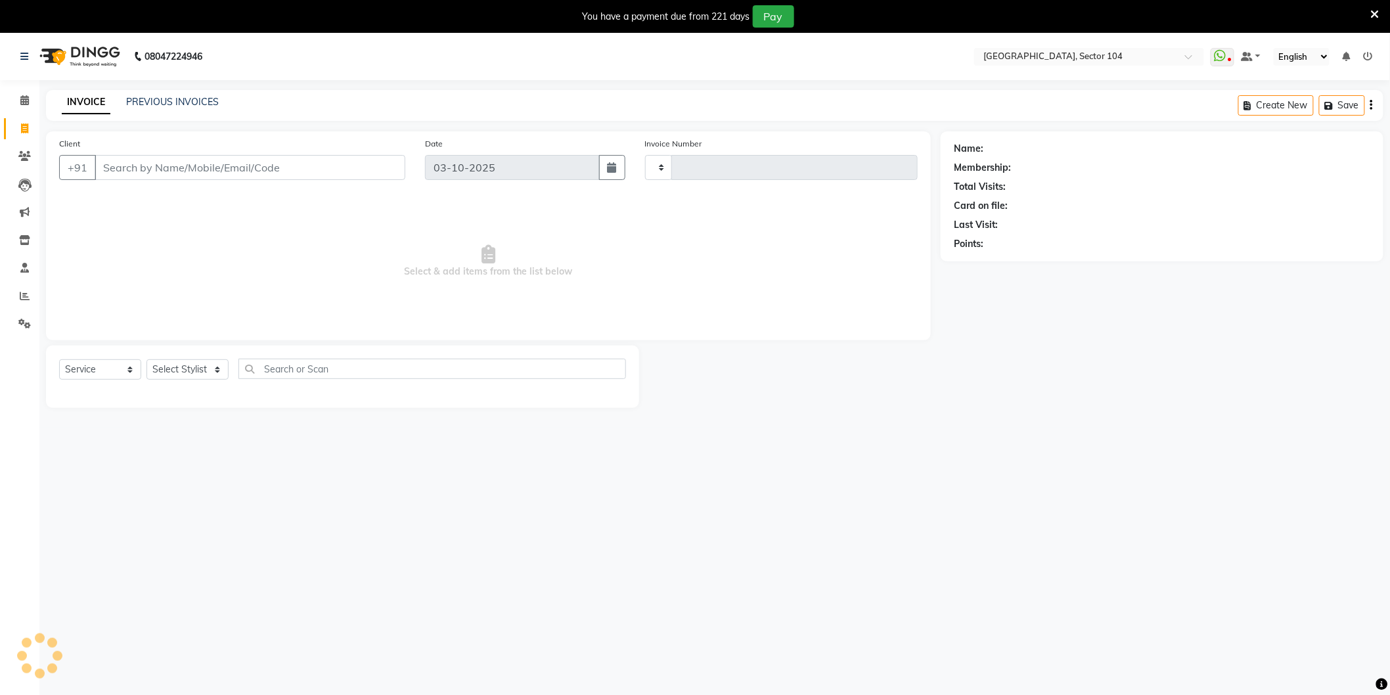
type input "4275"
select select "4009"
click at [120, 104] on div "INVOICE PREVIOUS INVOICES" at bounding box center [132, 102] width 173 height 14
click at [127, 100] on link "PREVIOUS INVOICES" at bounding box center [172, 102] width 93 height 12
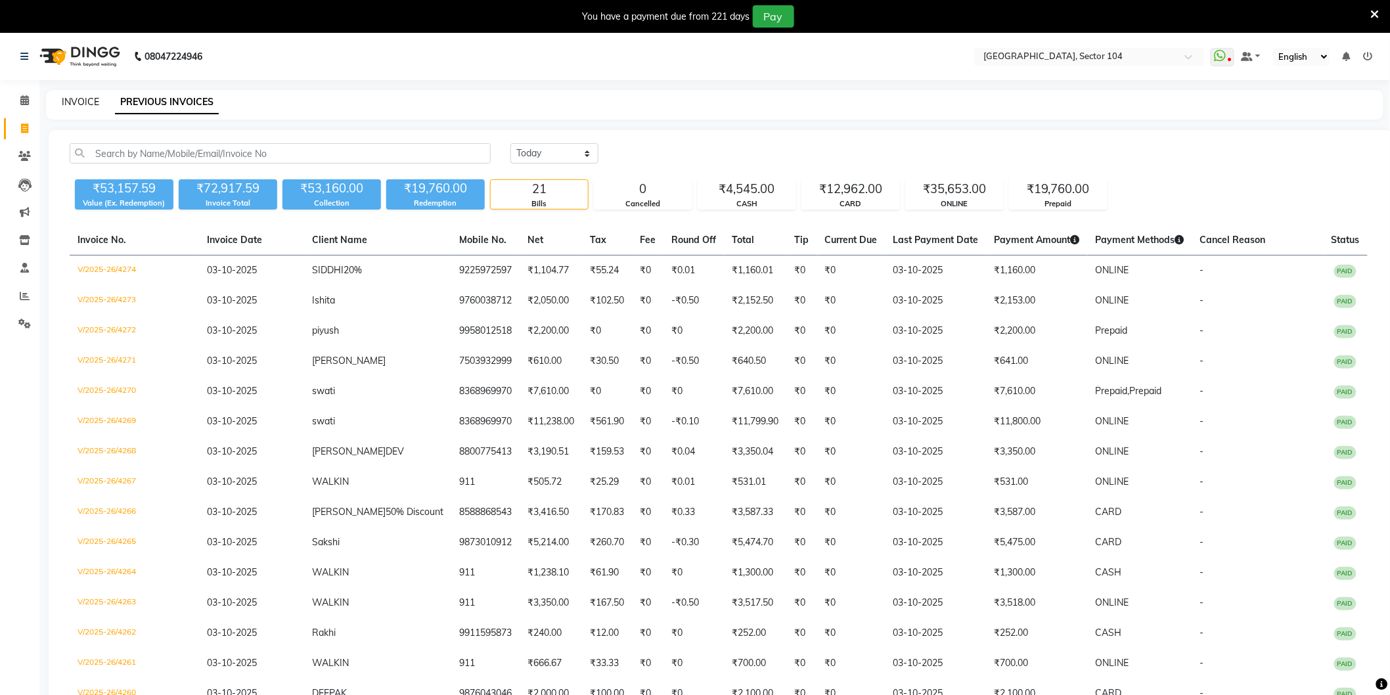
click at [63, 102] on link "INVOICE" at bounding box center [80, 102] width 37 height 12
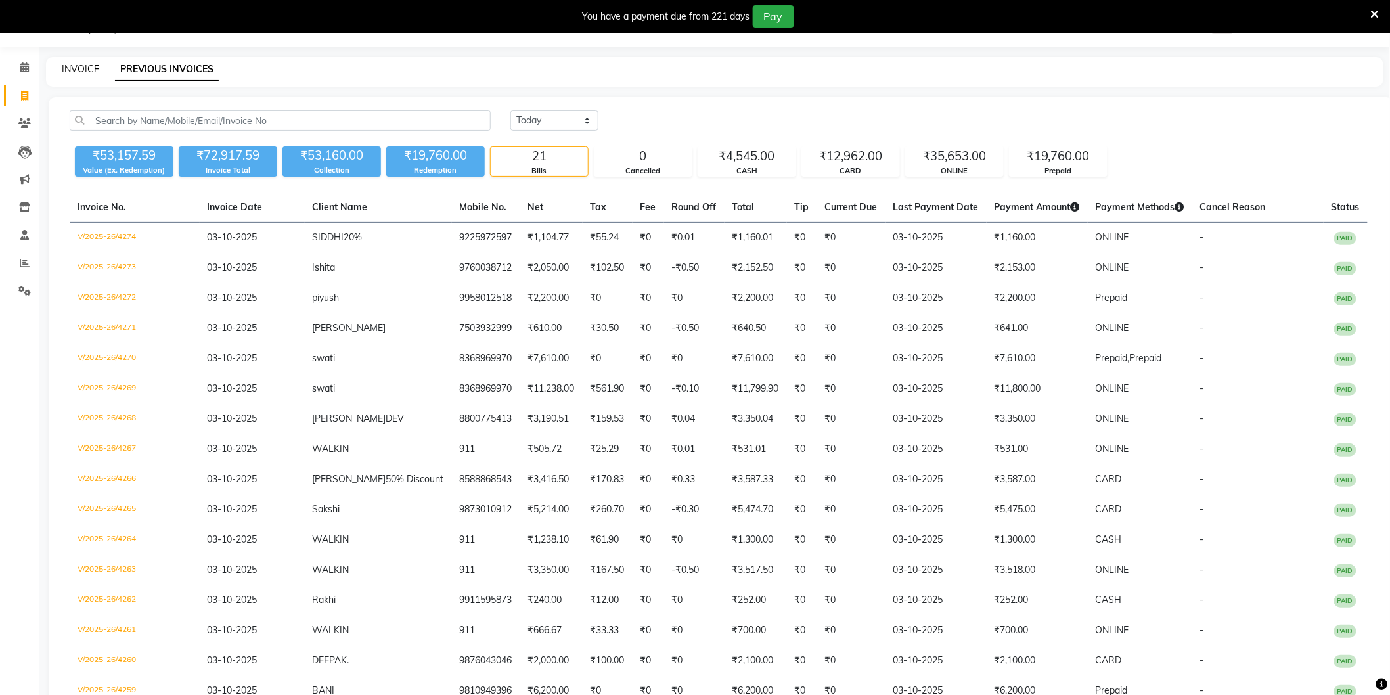
select select "4009"
select select "service"
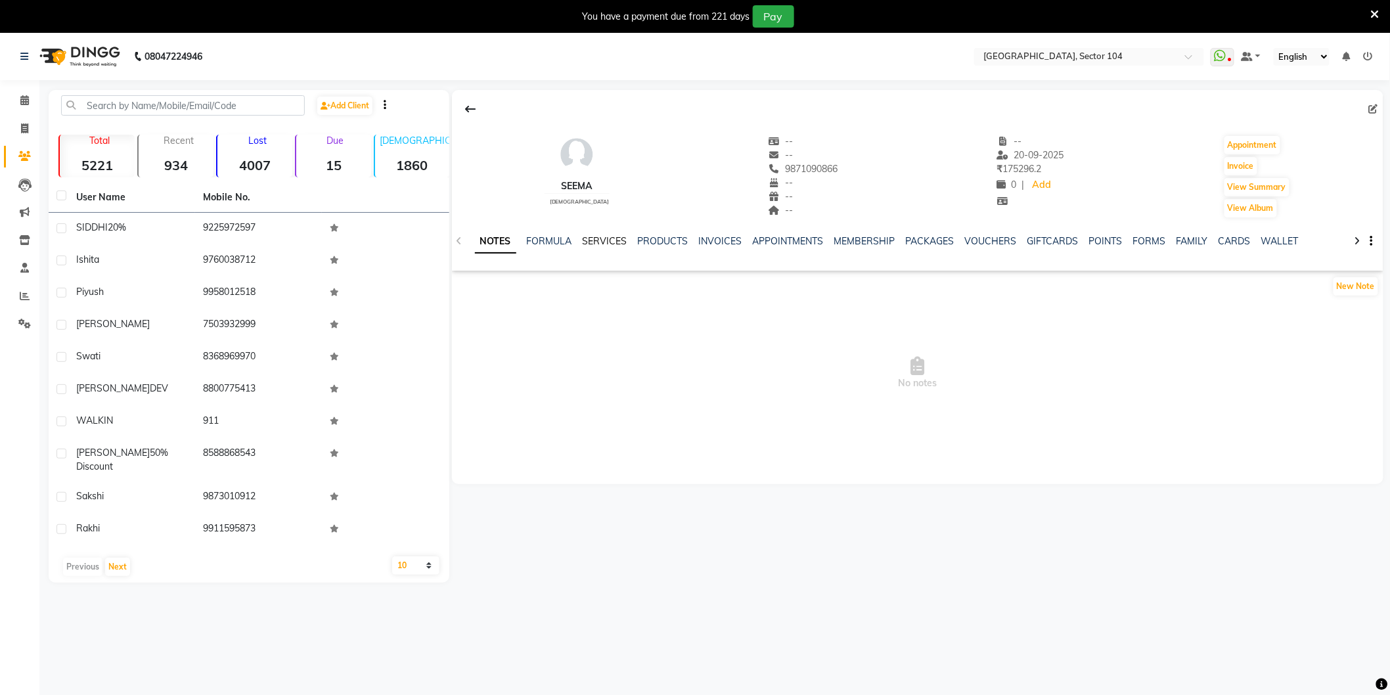
click at [598, 241] on link "SERVICES" at bounding box center [605, 241] width 45 height 12
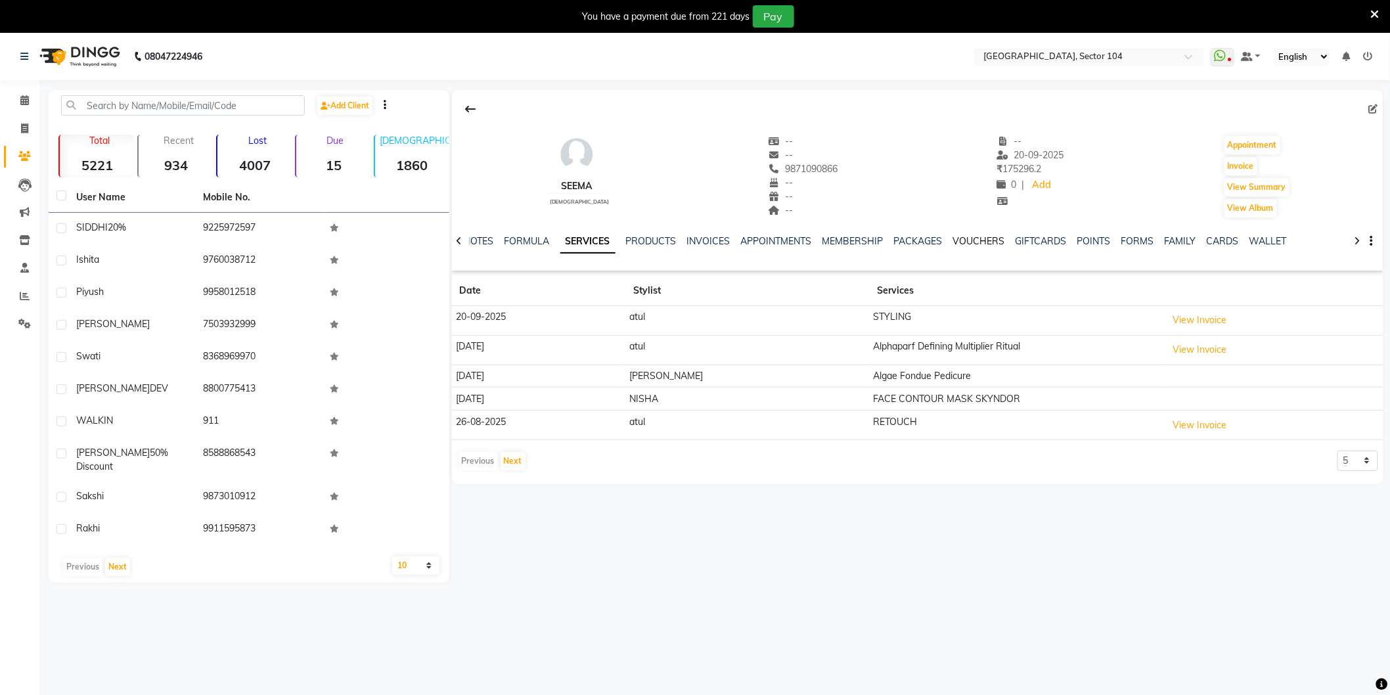
click at [991, 238] on link "VOUCHERS" at bounding box center [979, 241] width 52 height 12
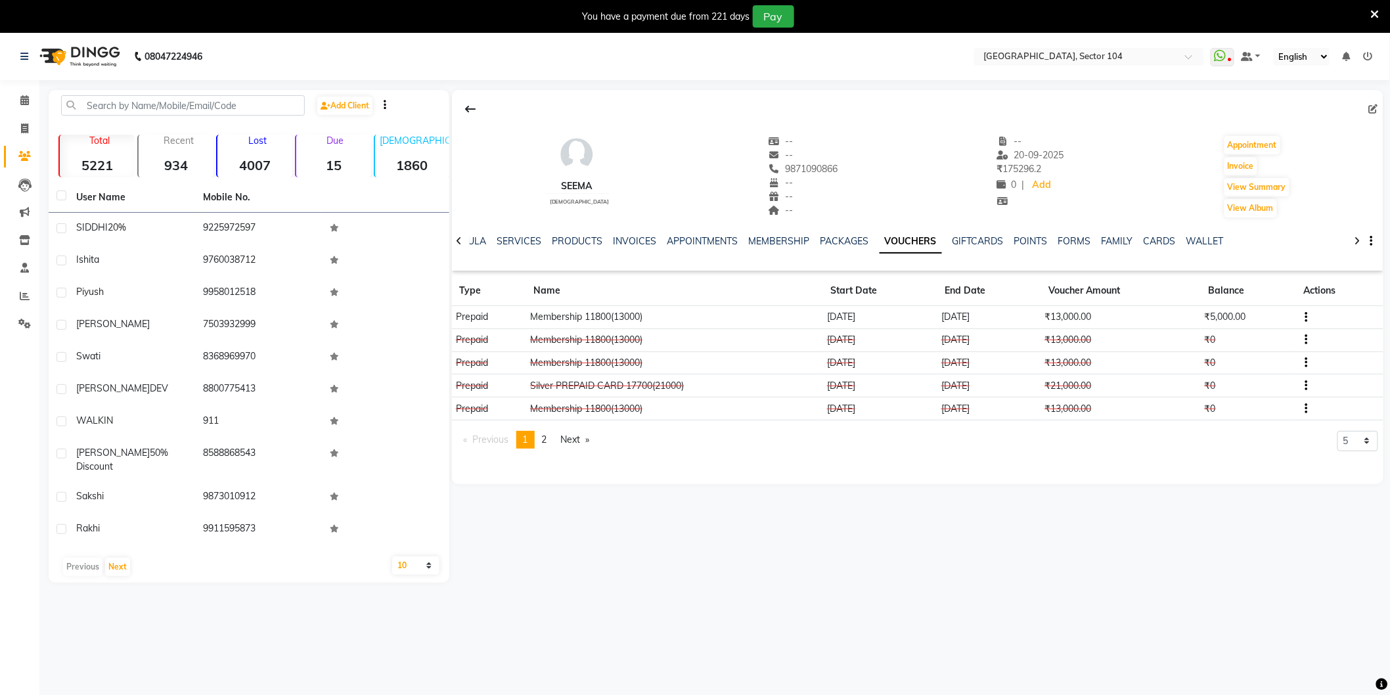
drag, startPoint x: 826, startPoint y: 319, endPoint x: 892, endPoint y: 311, distance: 66.2
click at [892, 311] on td "[DATE]" at bounding box center [880, 317] width 114 height 23
click at [27, 127] on icon at bounding box center [24, 129] width 7 height 10
select select "4009"
select select "service"
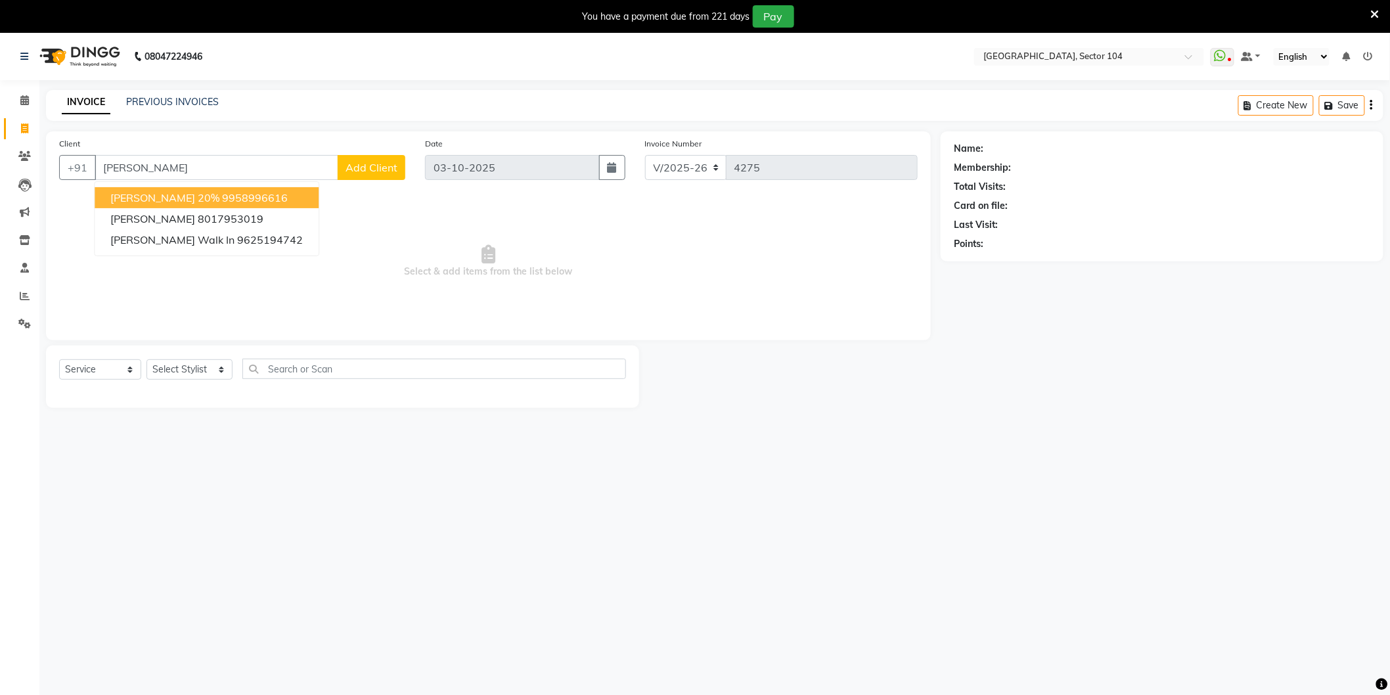
click at [162, 192] on span "[PERSON_NAME] 20%" at bounding box center [164, 197] width 109 height 13
type input "9958996616"
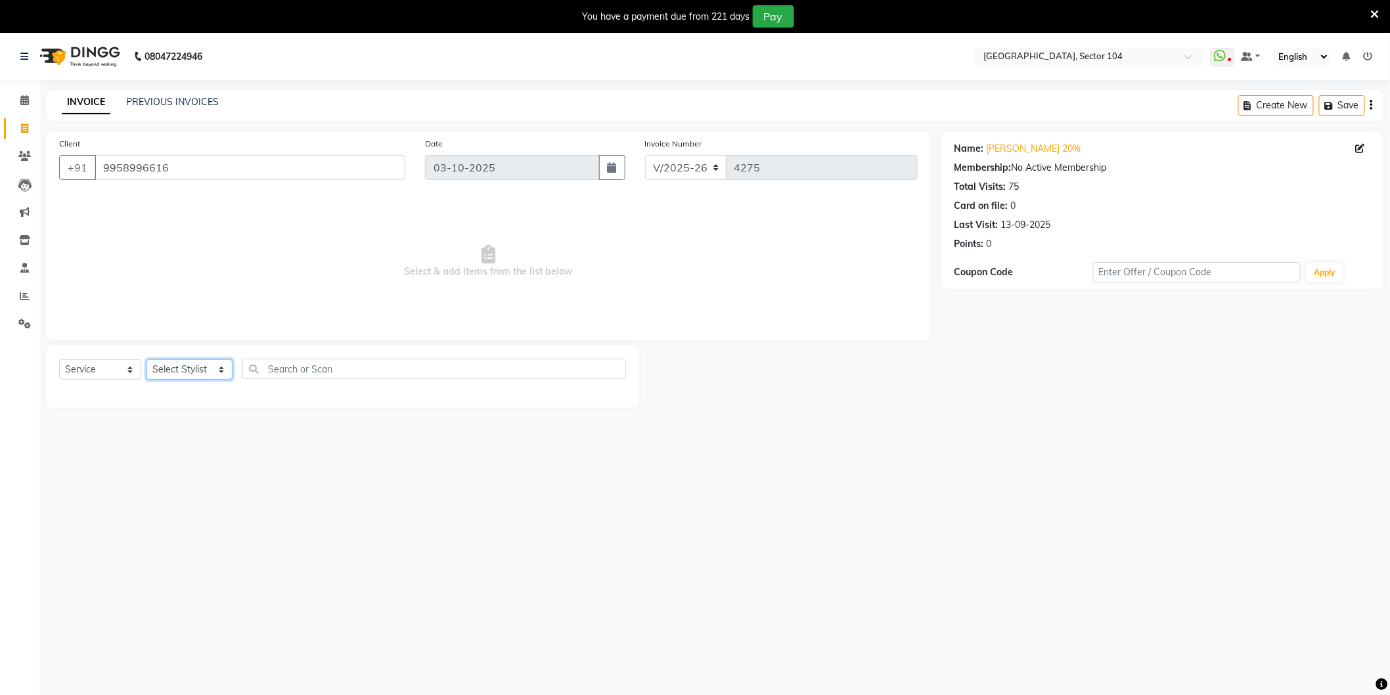
click at [191, 373] on select "Select Stylist [PERSON_NAME] [PERSON_NAME] [PERSON_NAME] [PERSON_NAME] [PERSON_…" at bounding box center [189, 369] width 86 height 20
select select "20899"
click at [146, 360] on select "Select Stylist [PERSON_NAME] [PERSON_NAME] [PERSON_NAME] [PERSON_NAME] [PERSON_…" at bounding box center [189, 369] width 86 height 20
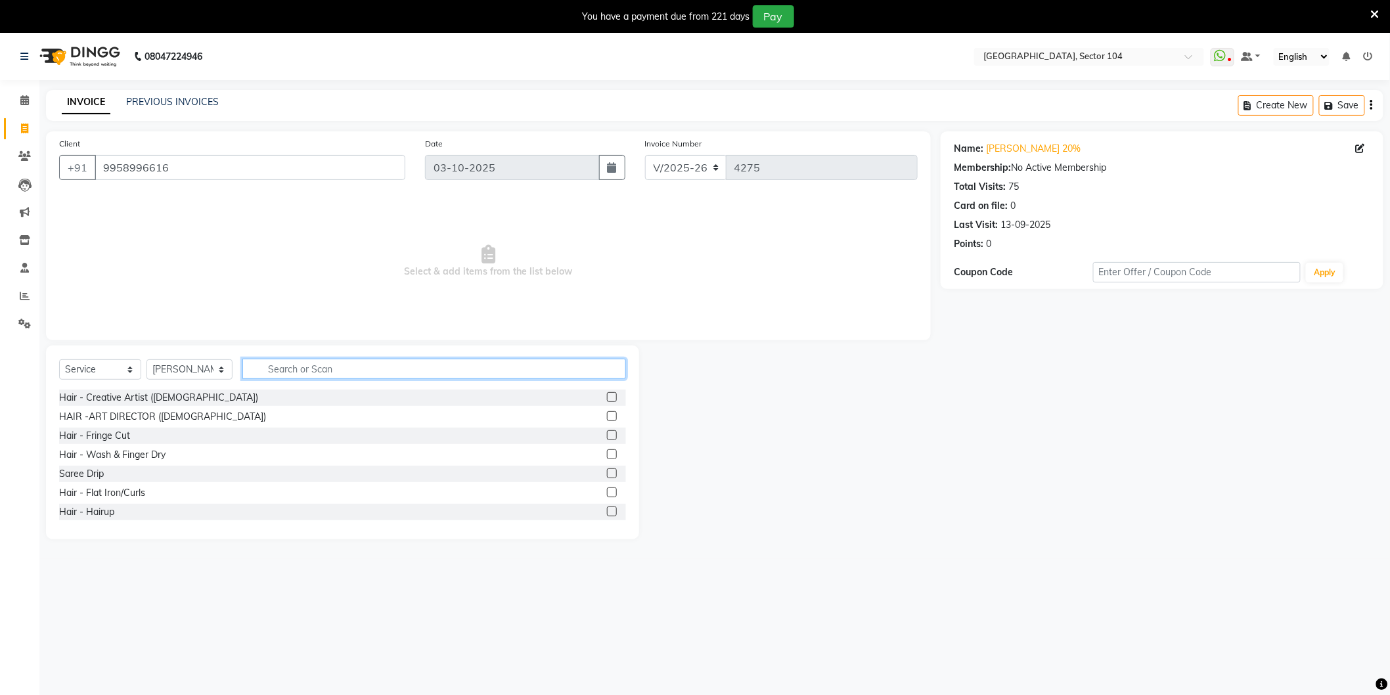
click at [310, 376] on input "text" at bounding box center [434, 369] width 384 height 20
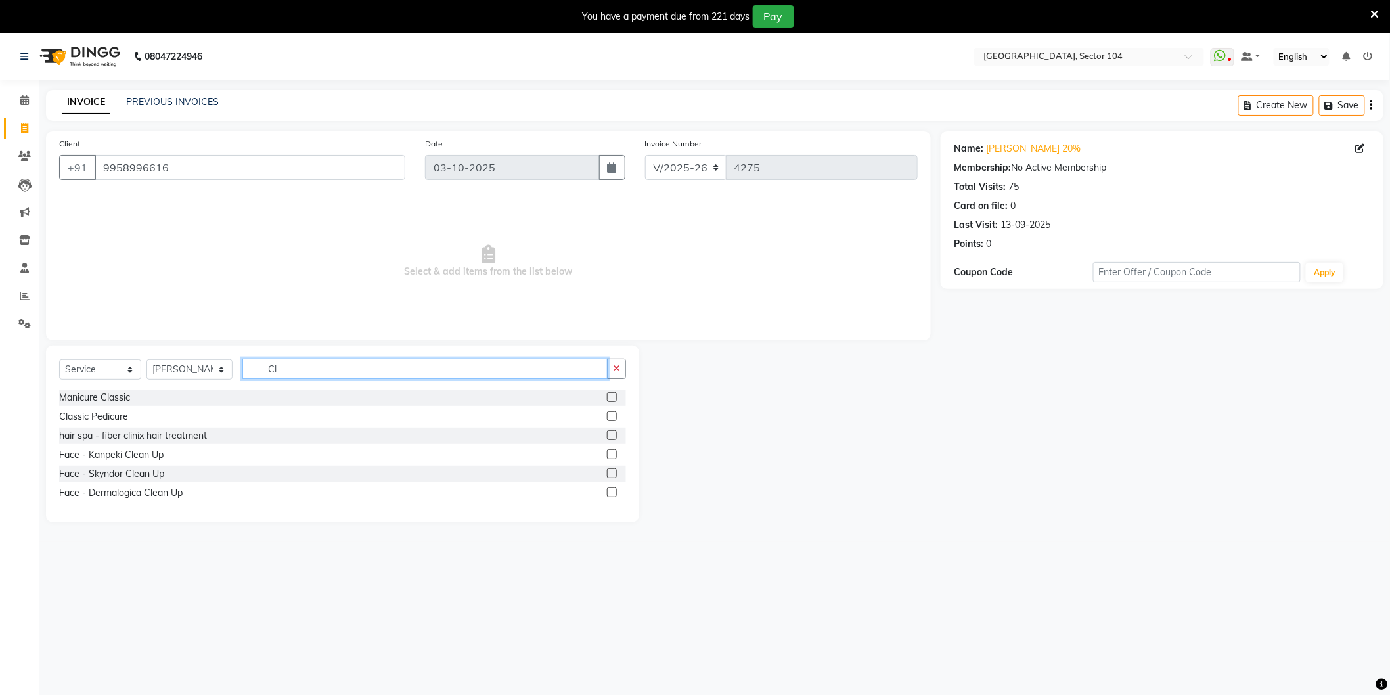
type input "C"
type input "Clean"
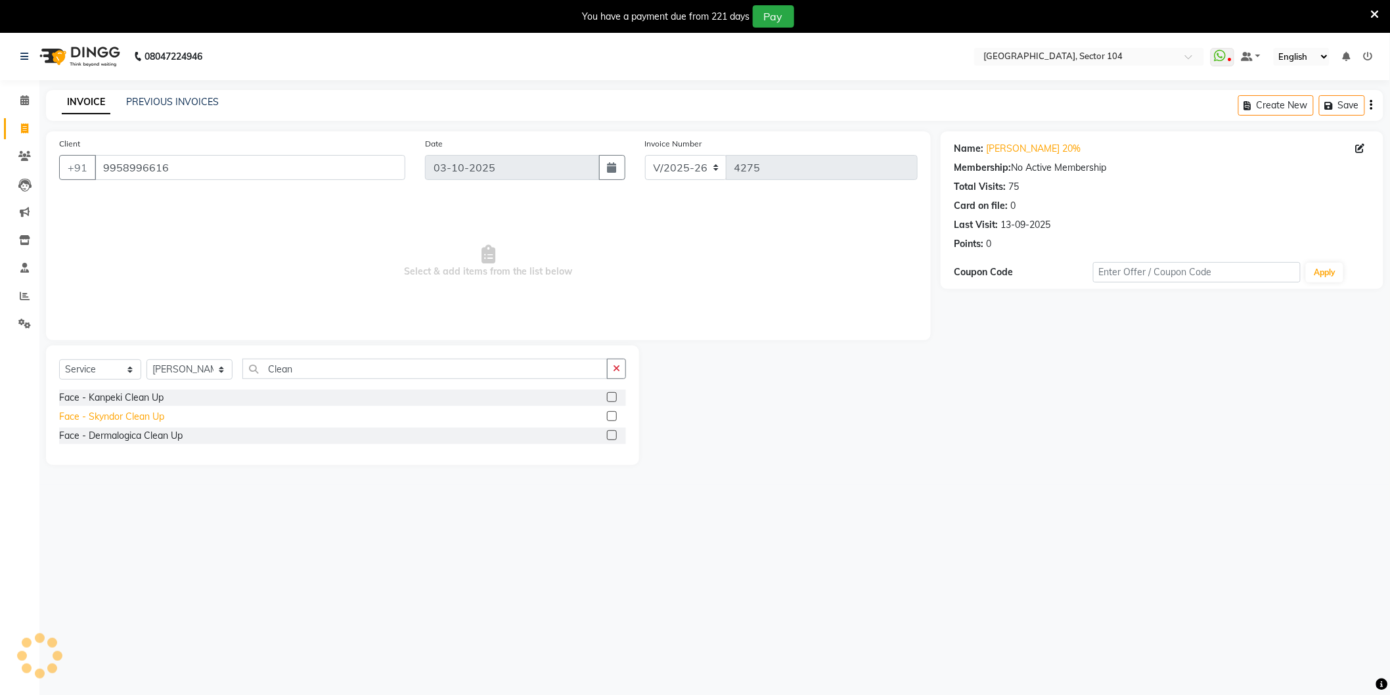
click at [136, 421] on div "Face - Skyndor Clean Up" at bounding box center [111, 417] width 105 height 14
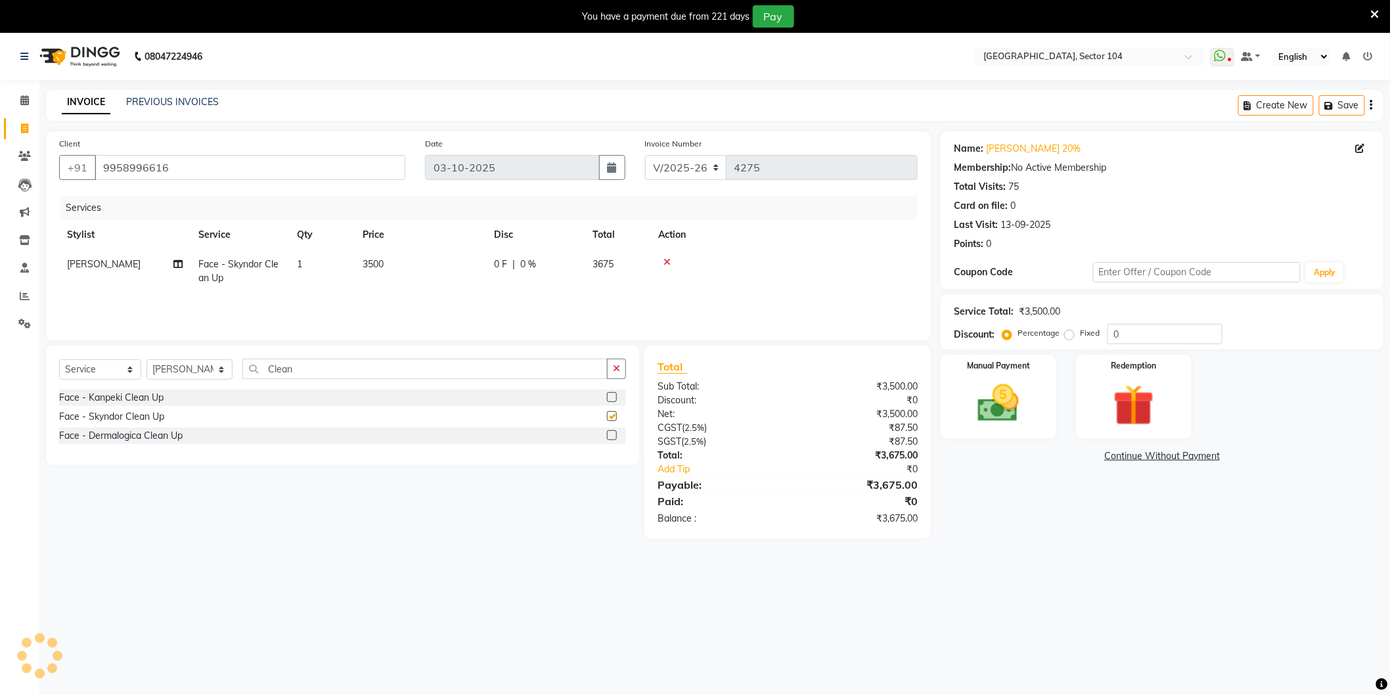
checkbox input "false"
click at [424, 254] on td "3500" at bounding box center [420, 271] width 131 height 43
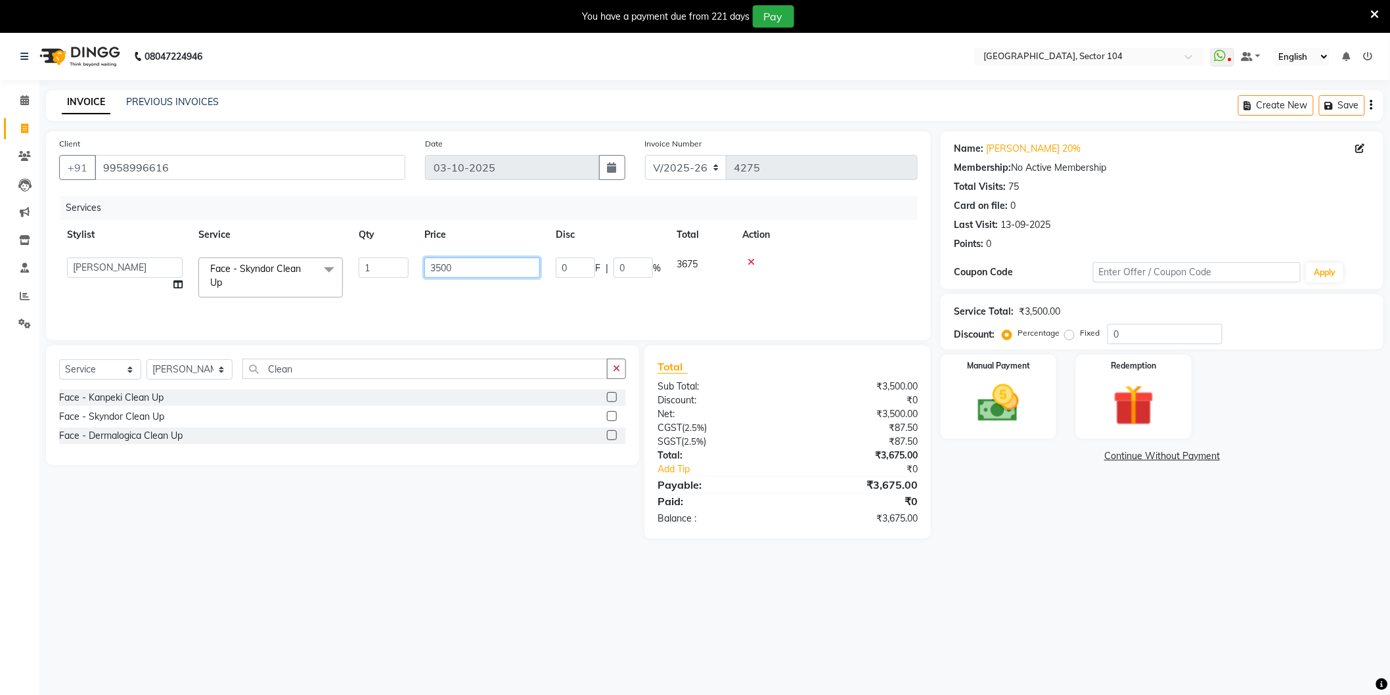
click at [486, 275] on input "3500" at bounding box center [482, 268] width 116 height 20
type input "3800"
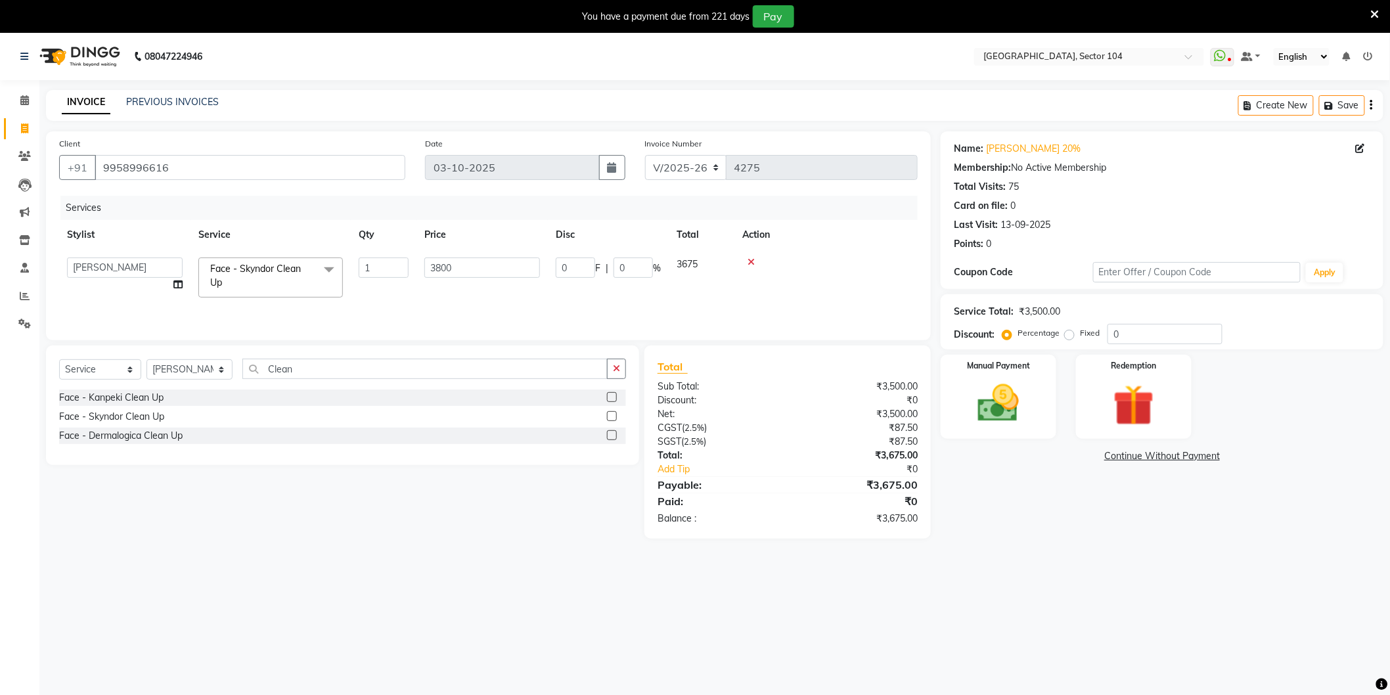
click at [286, 562] on div "08047224946 Select Location × [GEOGRAPHIC_DATA], Sector 104 WhatsApp Status ✕ S…" at bounding box center [695, 380] width 1390 height 695
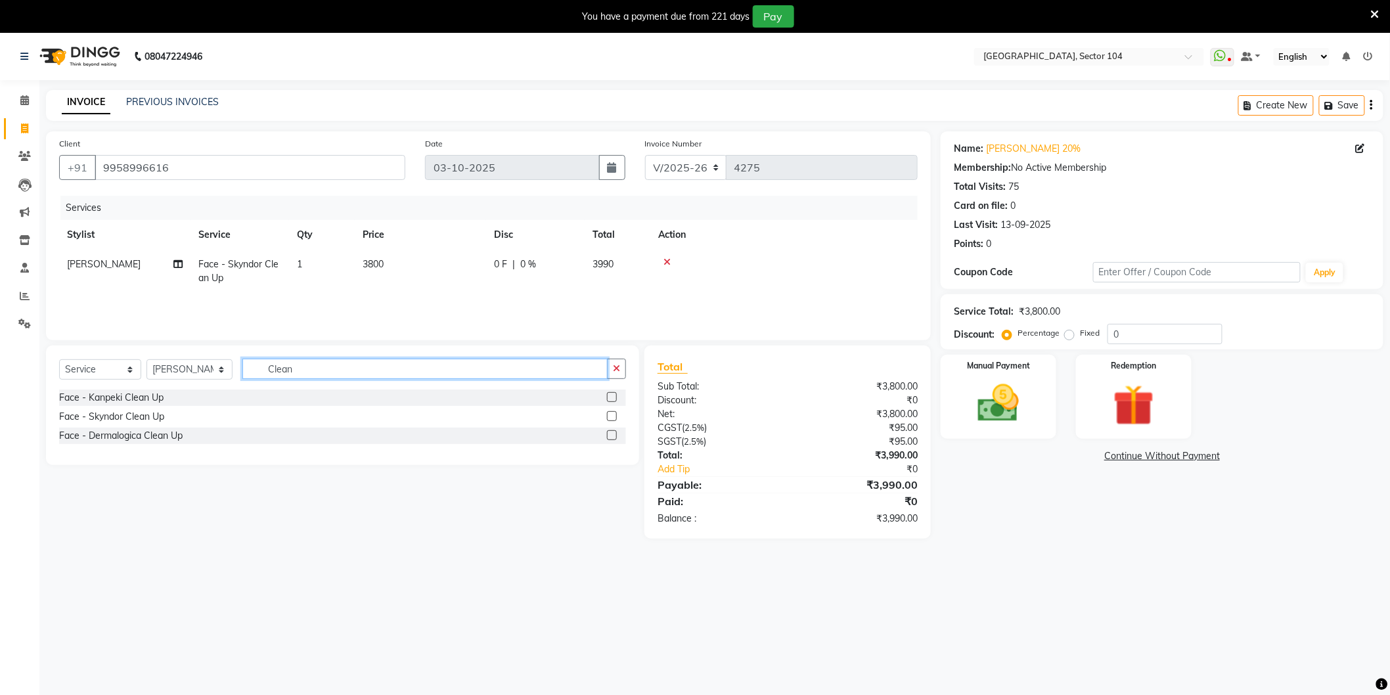
click at [371, 364] on input "Clean" at bounding box center [424, 369] width 365 height 20
click at [372, 364] on input "Clean" at bounding box center [424, 369] width 365 height 20
click at [374, 363] on input "Clean" at bounding box center [424, 369] width 365 height 20
type input "C"
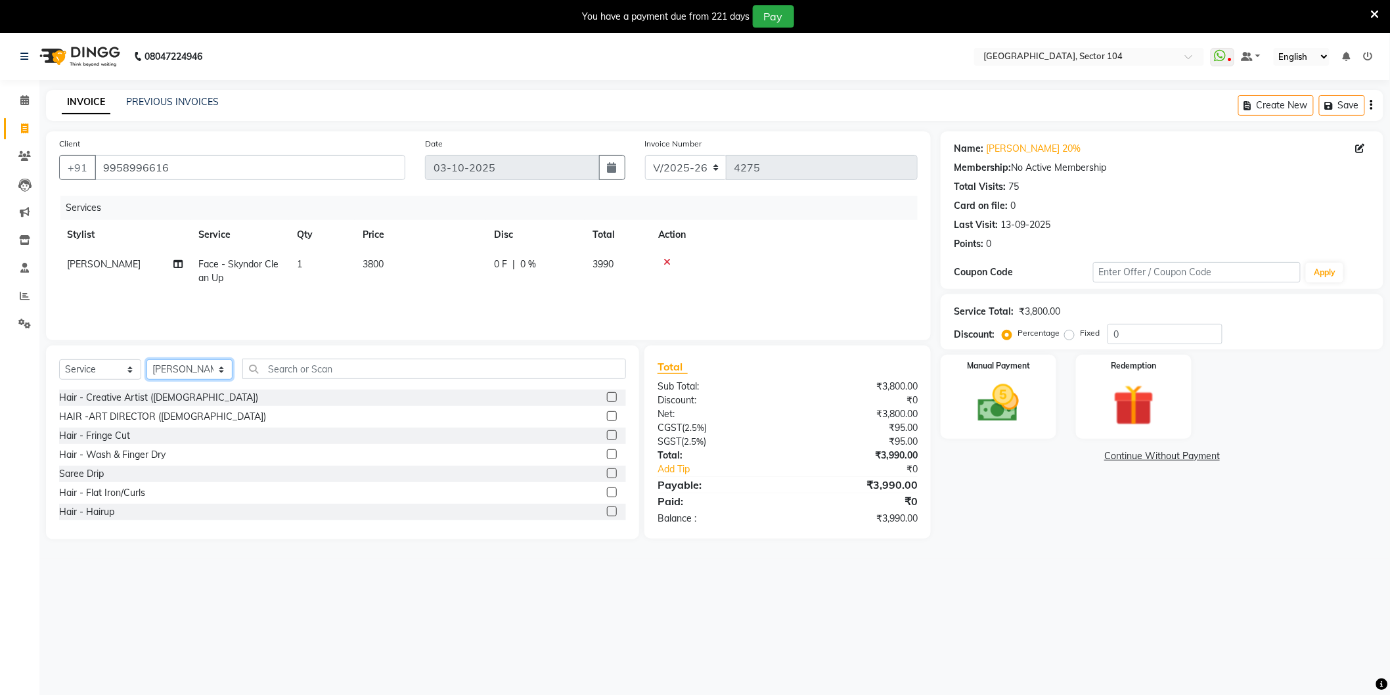
click at [194, 370] on select "Select Stylist [PERSON_NAME] [PERSON_NAME] [PERSON_NAME] [PERSON_NAME] [PERSON_…" at bounding box center [189, 369] width 86 height 20
select select "72327"
click at [146, 360] on select "Select Stylist [PERSON_NAME] [PERSON_NAME] [PERSON_NAME] [PERSON_NAME] [PERSON_…" at bounding box center [189, 369] width 86 height 20
click at [349, 372] on input "text" at bounding box center [434, 369] width 384 height 20
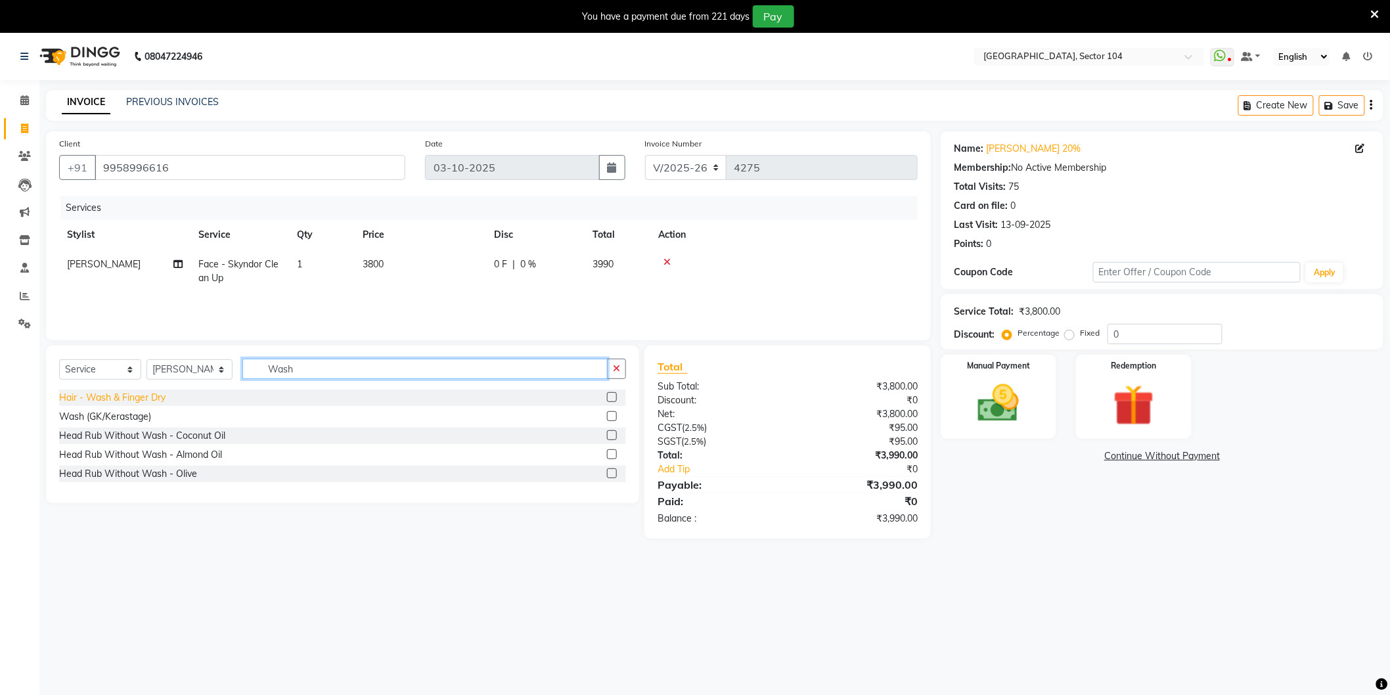
type input "Wash"
click at [152, 399] on div "Hair - Wash & Finger Dry" at bounding box center [112, 398] width 106 height 14
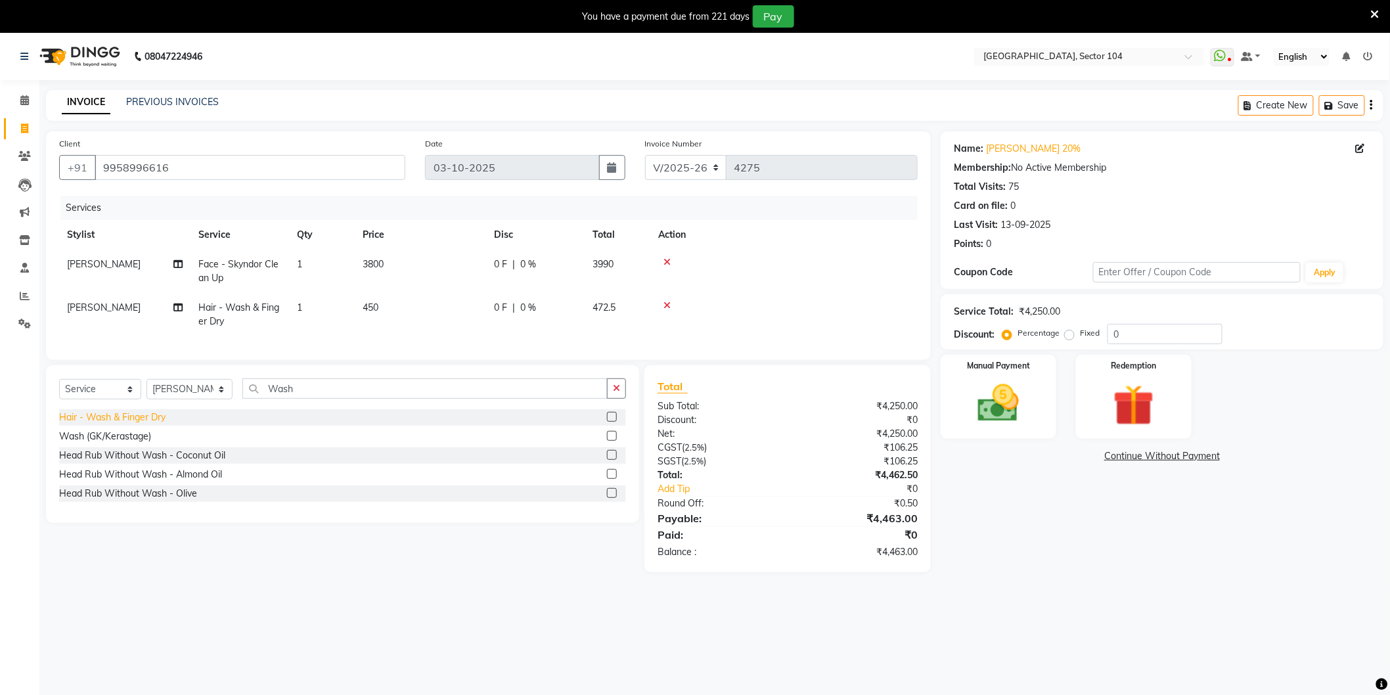
click at [156, 424] on div "Hair - Wash & Finger Dry" at bounding box center [112, 418] width 106 height 14
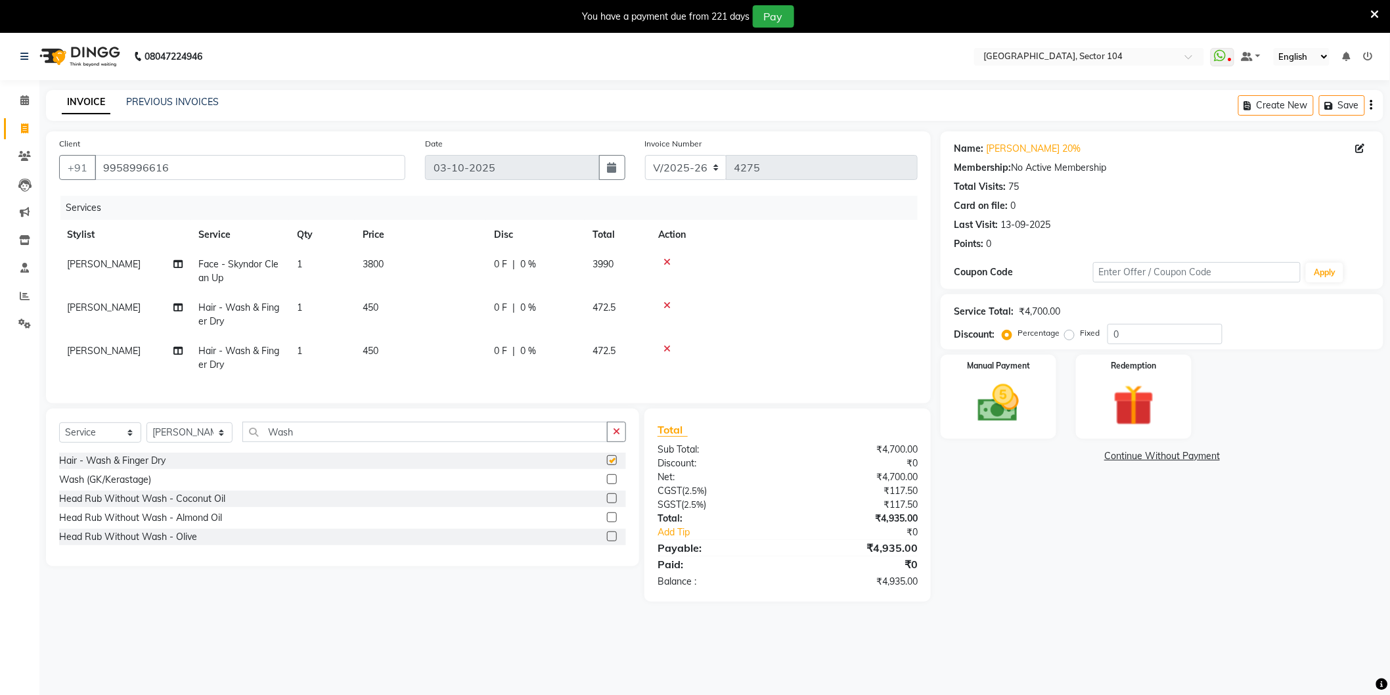
checkbox input "false"
click at [1026, 554] on div "Name: [PERSON_NAME] 20% Membership: No Active Membership Total Visits: 75 Card …" at bounding box center [1167, 366] width 453 height 470
click at [1173, 333] on input "0" at bounding box center [1165, 334] width 115 height 20
type input "1"
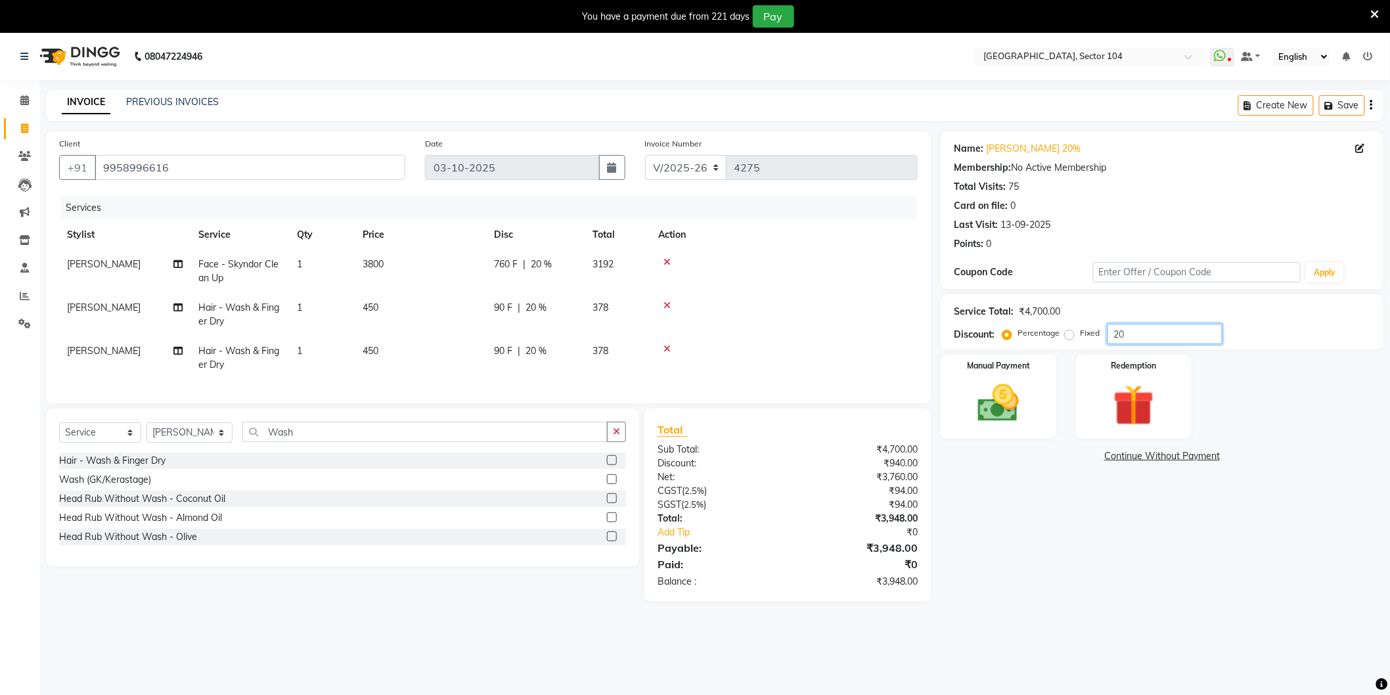
type input "20"
click at [1052, 542] on div "Name: [PERSON_NAME] 20% Membership: No Active Membership Total Visits: 75 Card …" at bounding box center [1167, 366] width 453 height 470
click at [1010, 390] on img at bounding box center [999, 403] width 70 height 49
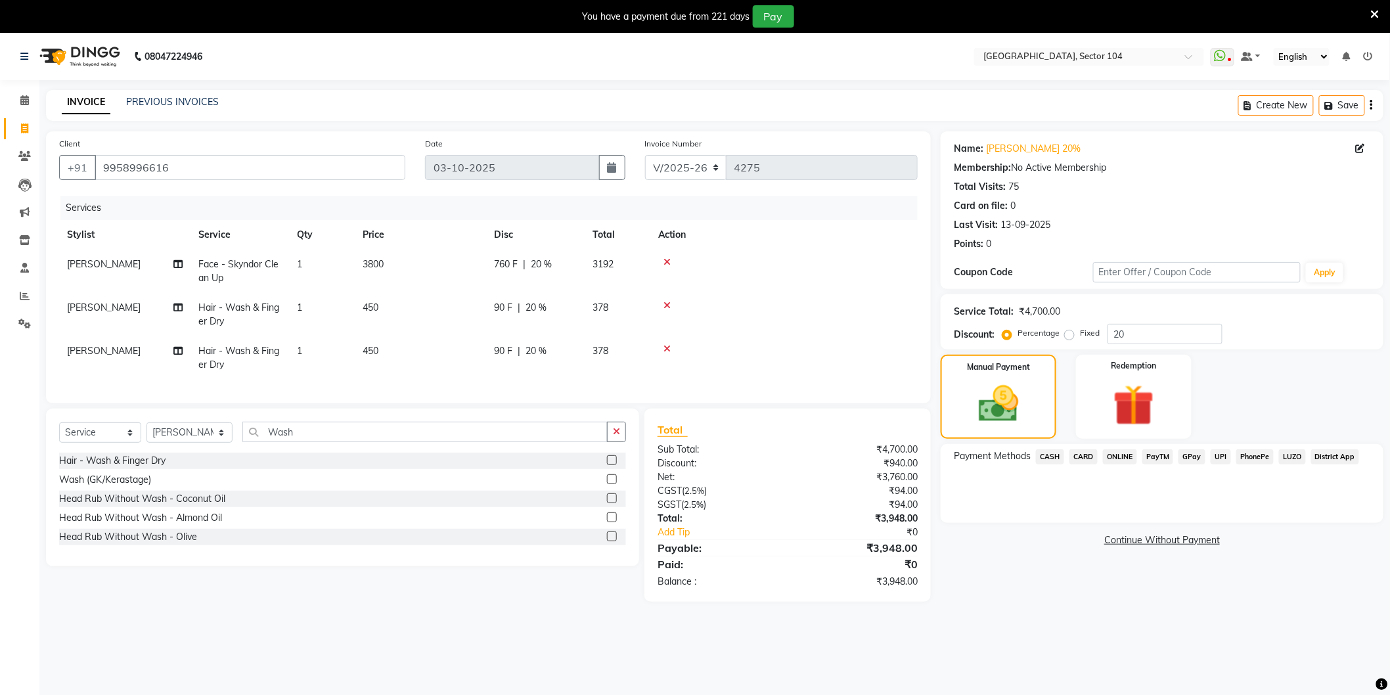
click at [1121, 450] on span "ONLINE" at bounding box center [1120, 456] width 34 height 15
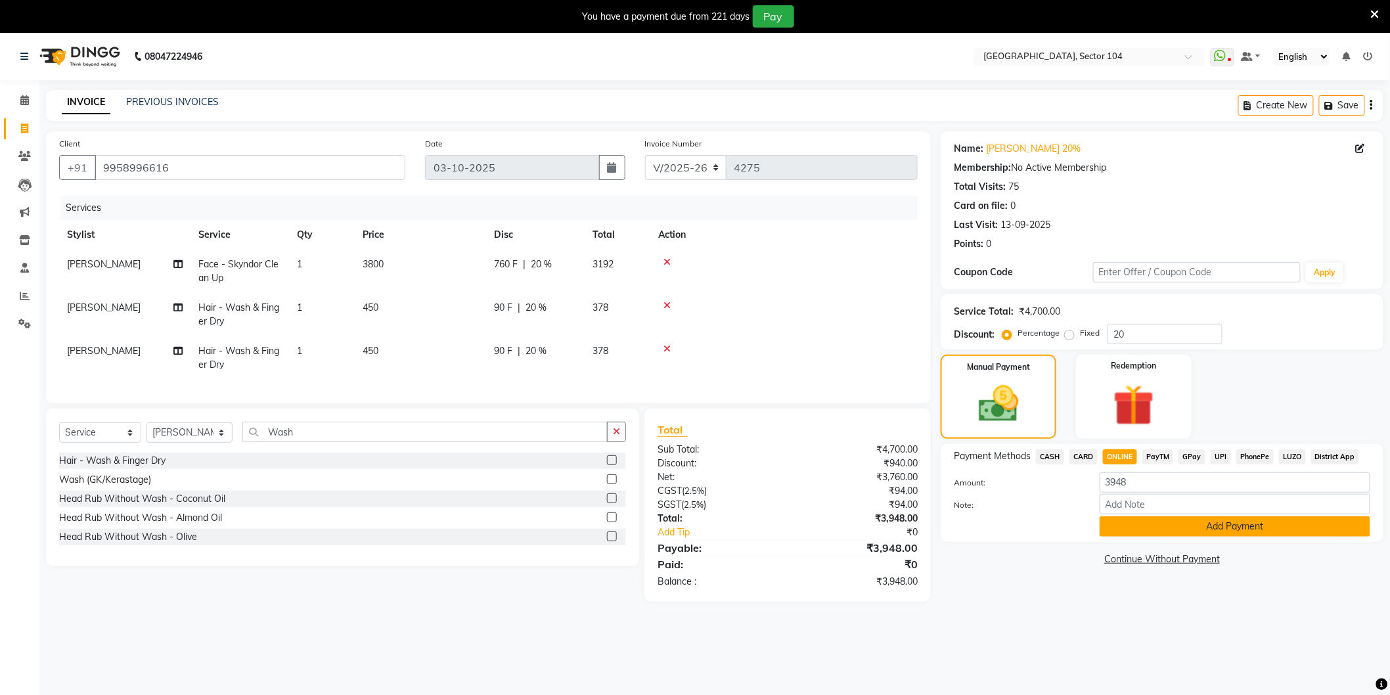
click at [1163, 527] on button "Add Payment" at bounding box center [1235, 526] width 271 height 20
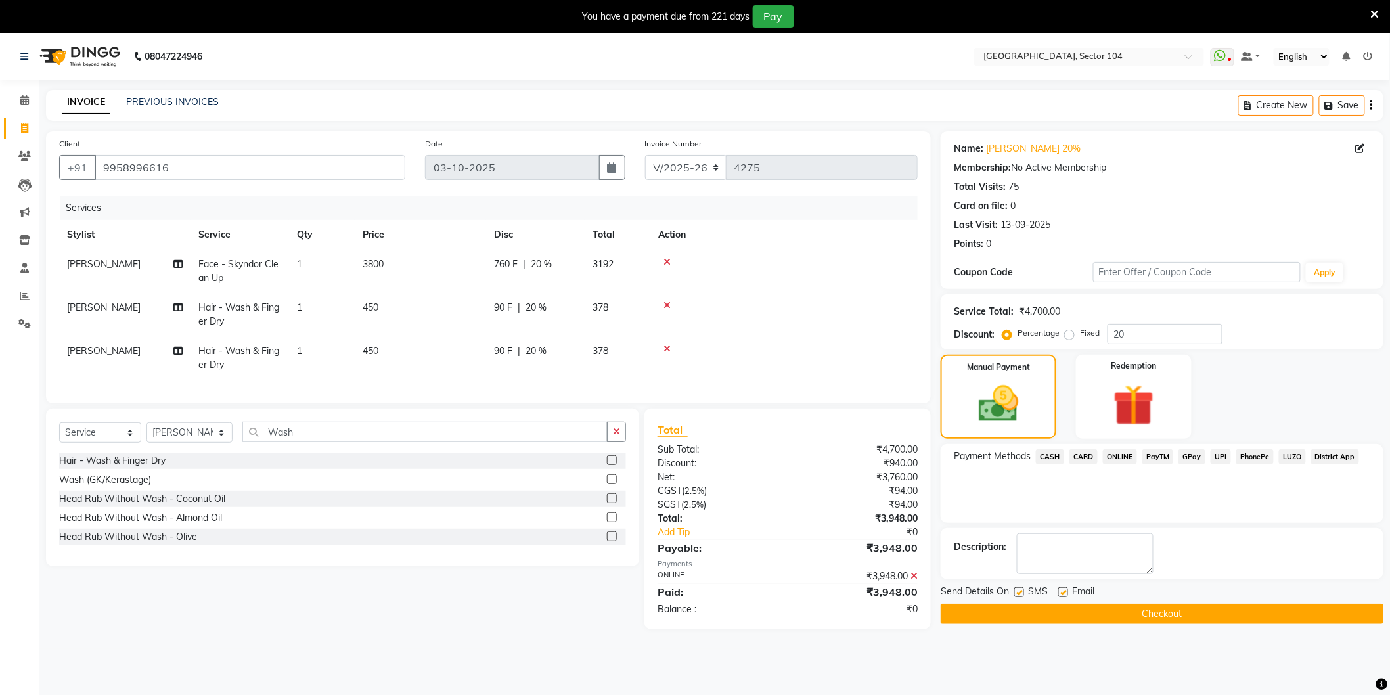
click at [983, 613] on button "Checkout" at bounding box center [1162, 614] width 443 height 20
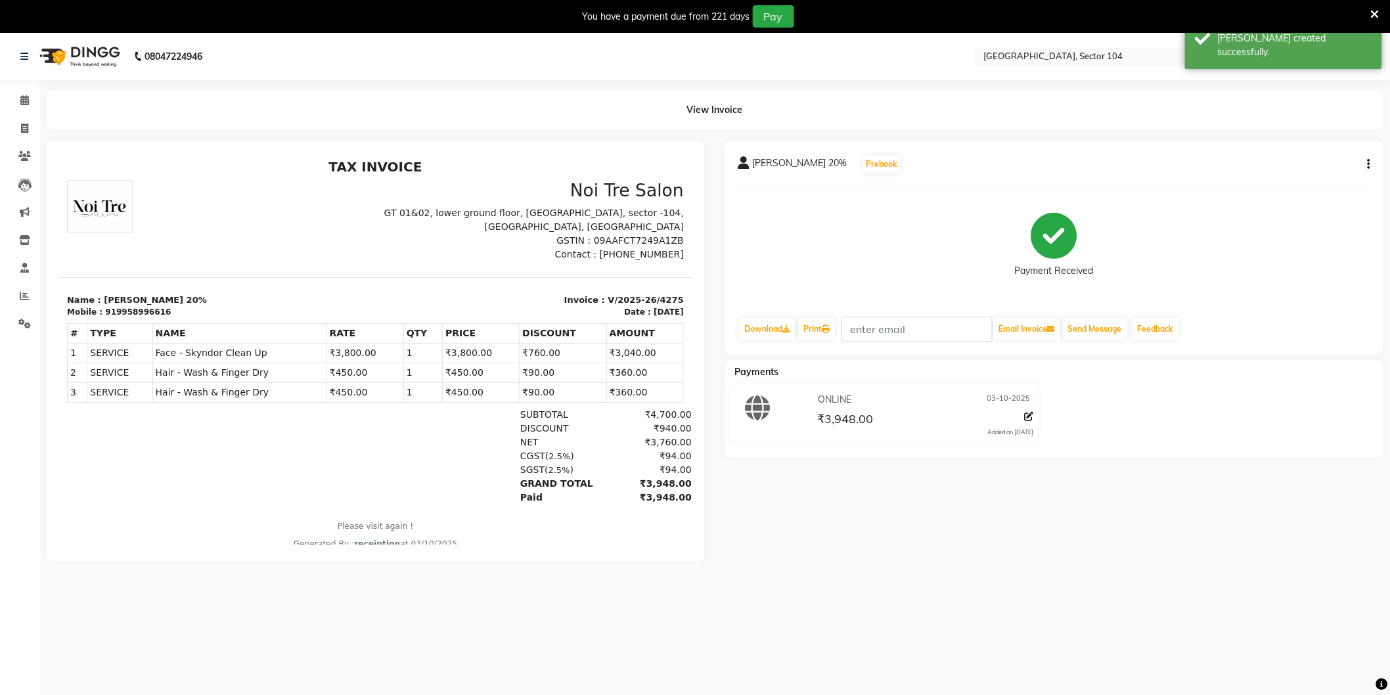
drag, startPoint x: 507, startPoint y: 85, endPoint x: 499, endPoint y: 83, distance: 8.3
click at [506, 83] on div "08047224946 Select Location × [GEOGRAPHIC_DATA], Sector 104 WhatsApp Status ✕ S…" at bounding box center [695, 380] width 1390 height 695
click at [30, 131] on span at bounding box center [24, 129] width 23 height 15
select select "4009"
select select "service"
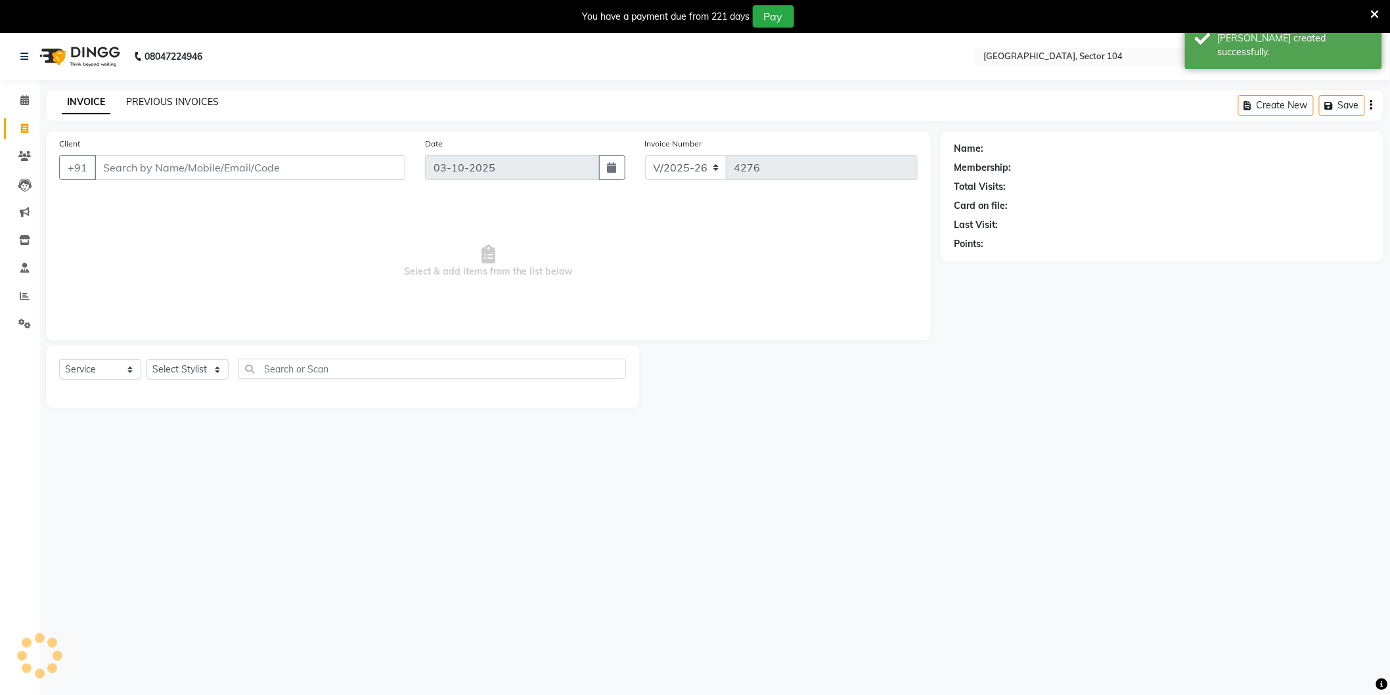
click at [143, 105] on link "PREVIOUS INVOICES" at bounding box center [172, 102] width 93 height 12
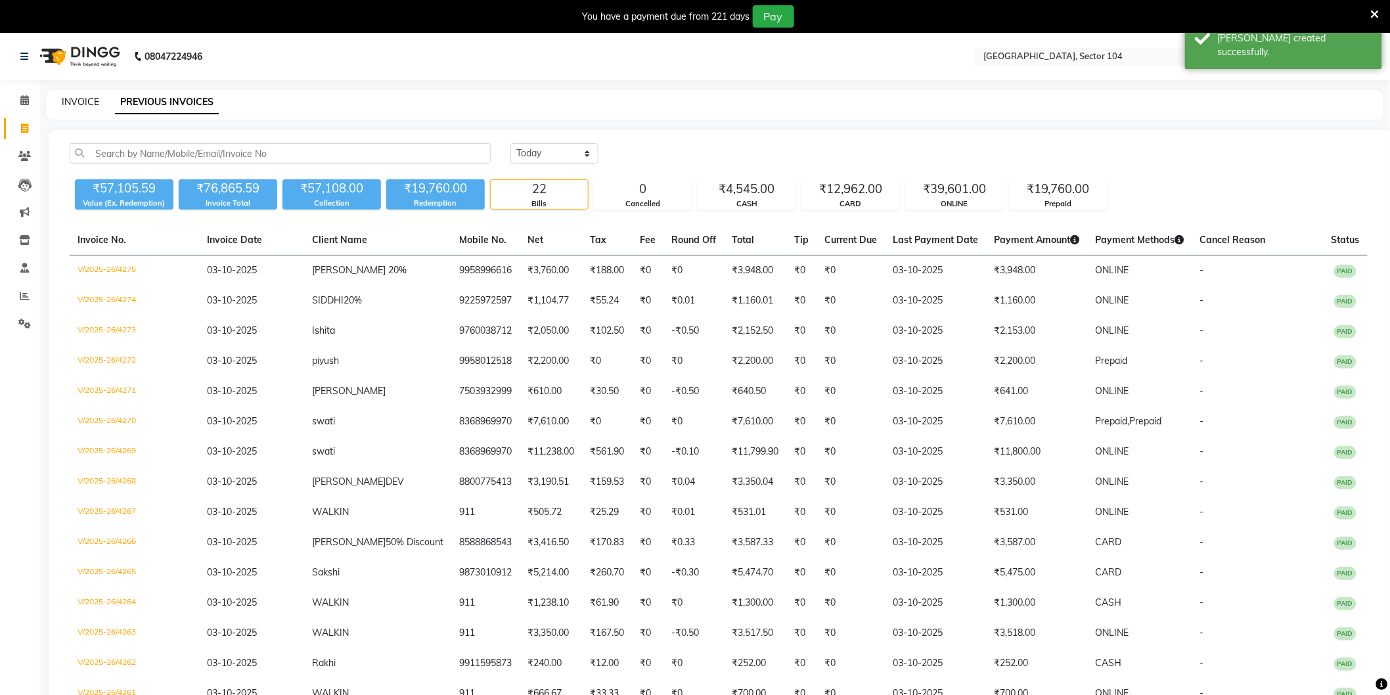
click at [80, 106] on link "INVOICE" at bounding box center [80, 102] width 37 height 12
select select "service"
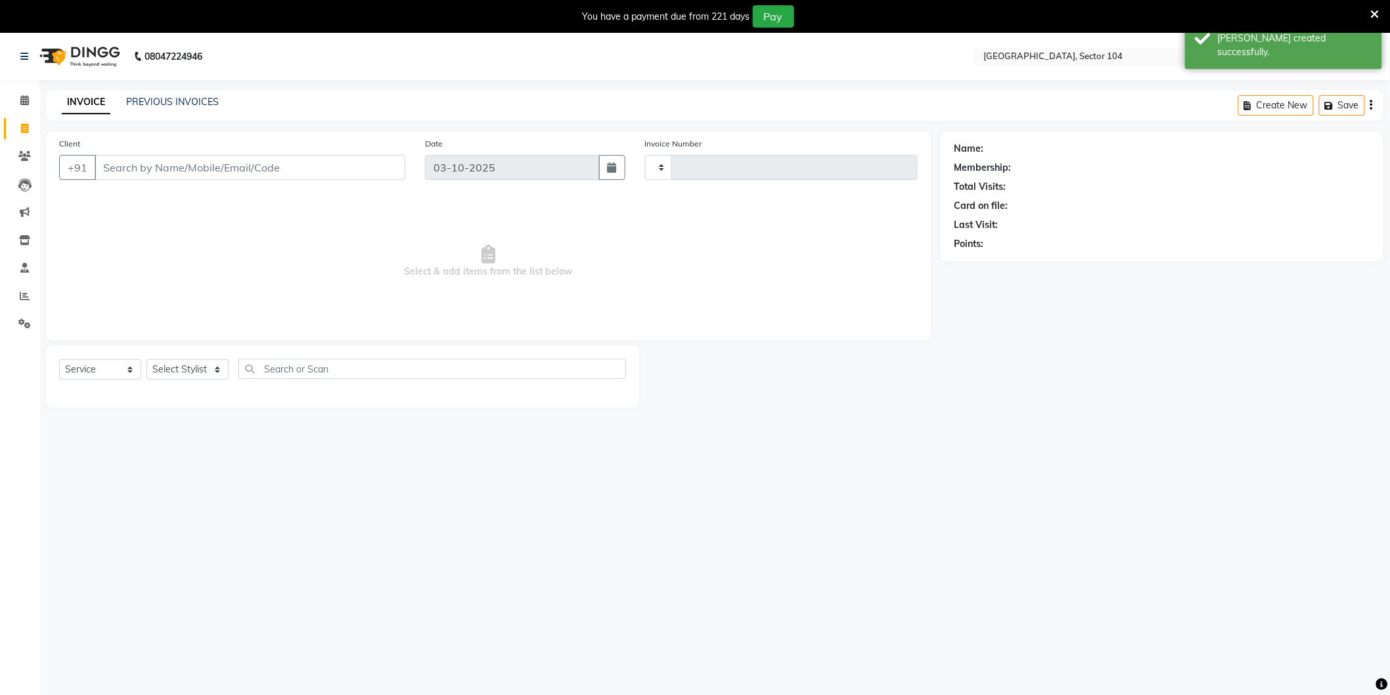
scroll to position [33, 0]
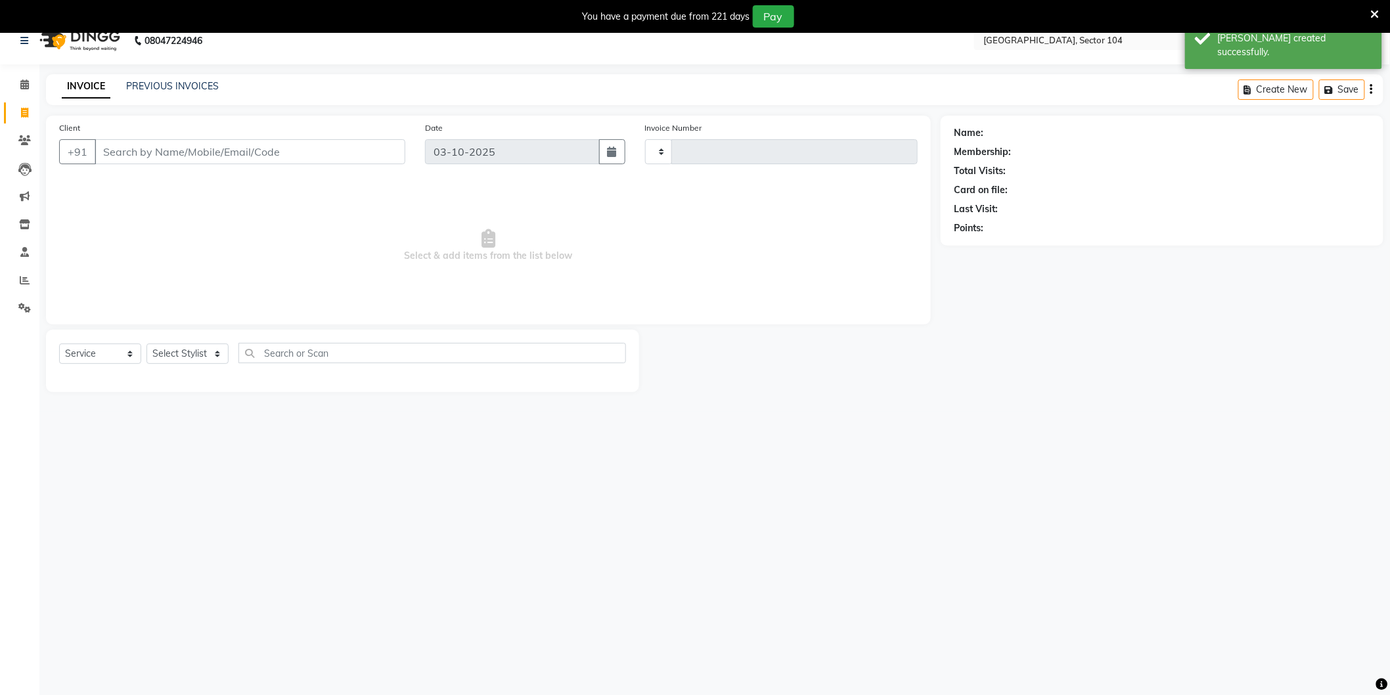
type input "4276"
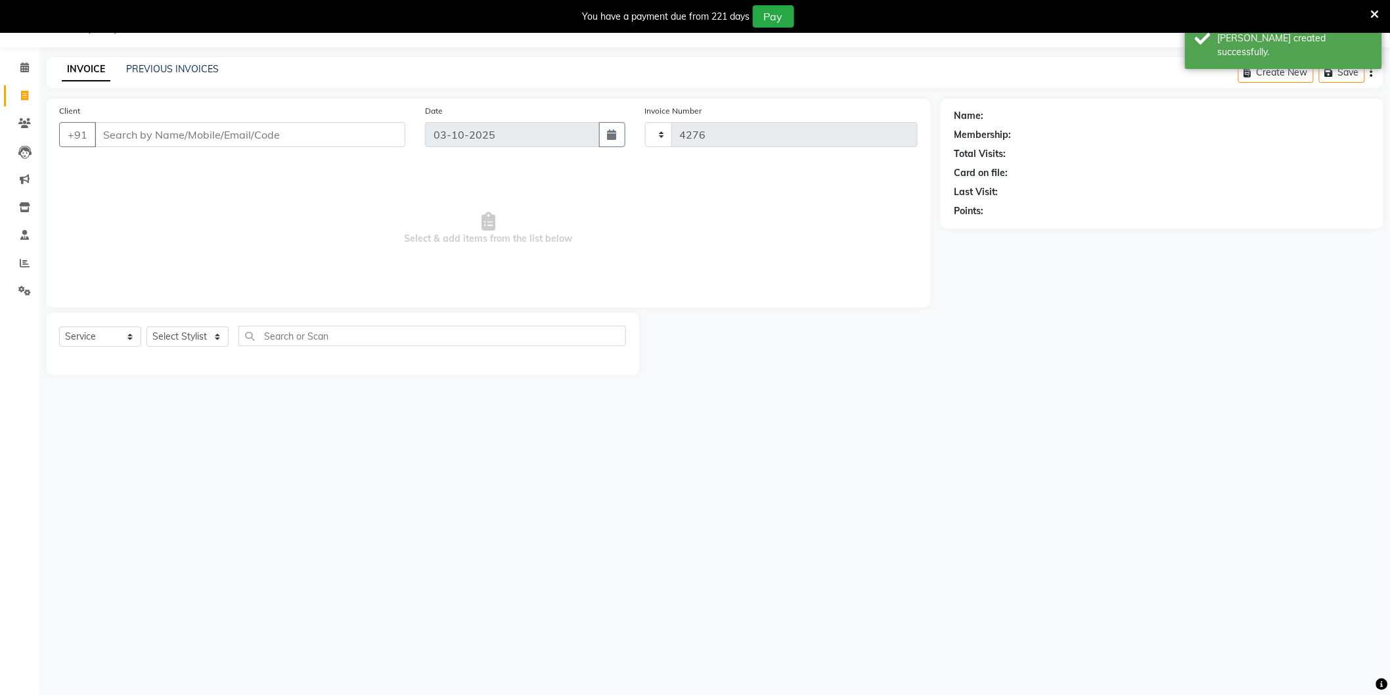
select select "4009"
click at [179, 70] on link "PREVIOUS INVOICES" at bounding box center [172, 69] width 93 height 12
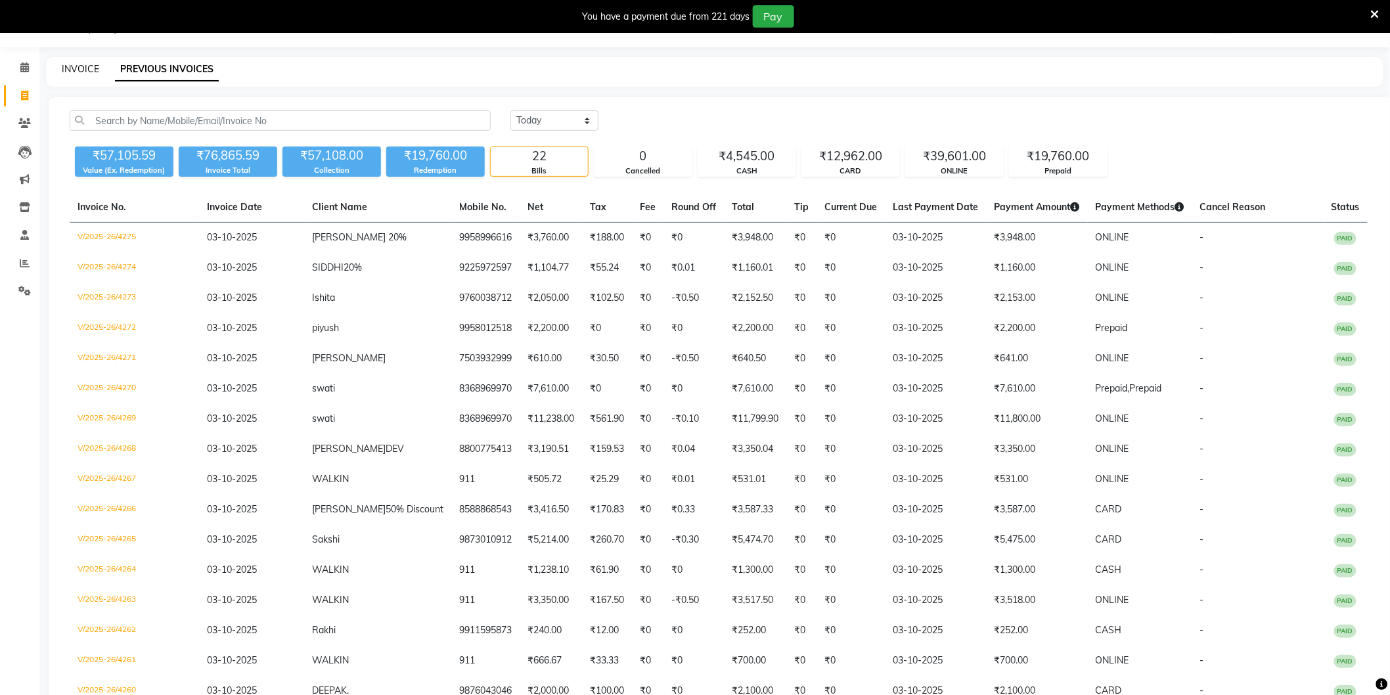
click at [76, 70] on link "INVOICE" at bounding box center [80, 69] width 37 height 12
select select "service"
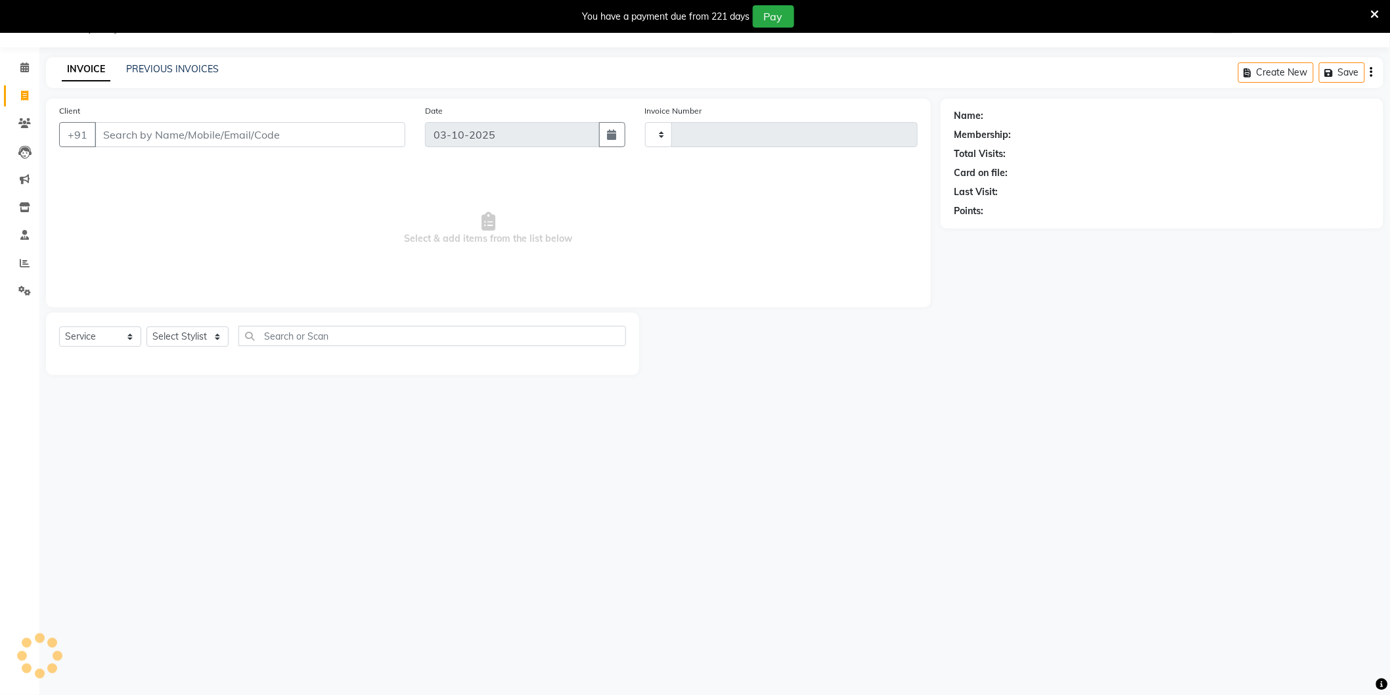
type input "4276"
select select "4009"
click at [167, 66] on link "PREVIOUS INVOICES" at bounding box center [172, 69] width 93 height 12
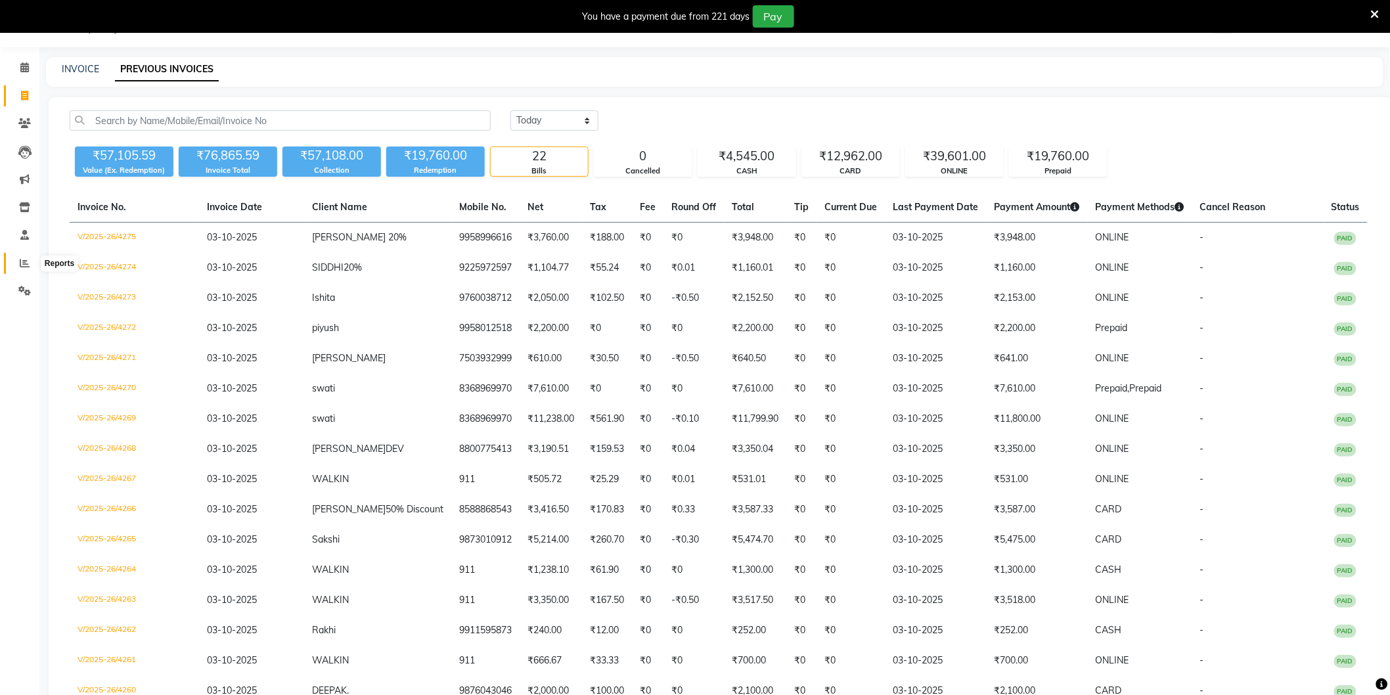
click at [31, 264] on span at bounding box center [24, 263] width 23 height 15
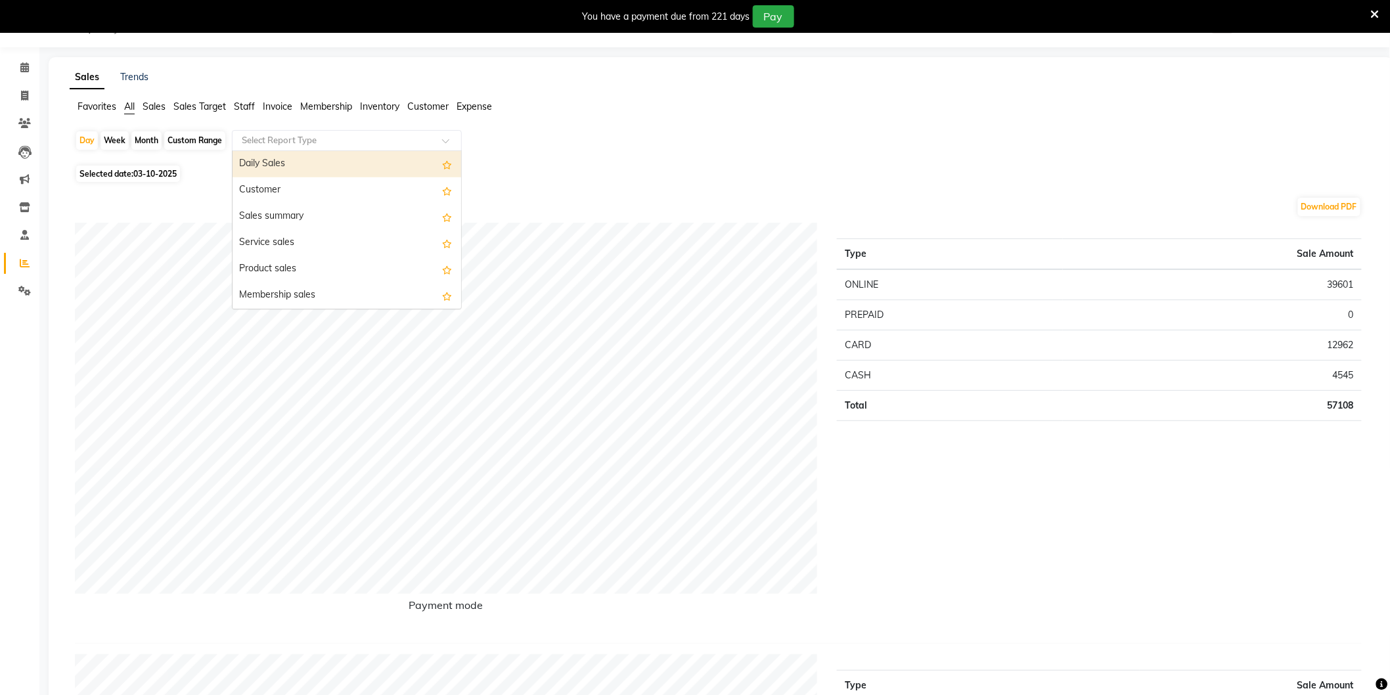
click at [306, 148] on div "Select Report Type" at bounding box center [347, 140] width 230 height 21
type input "Pre"
click at [307, 164] on div "Prepaid sales" at bounding box center [347, 167] width 229 height 26
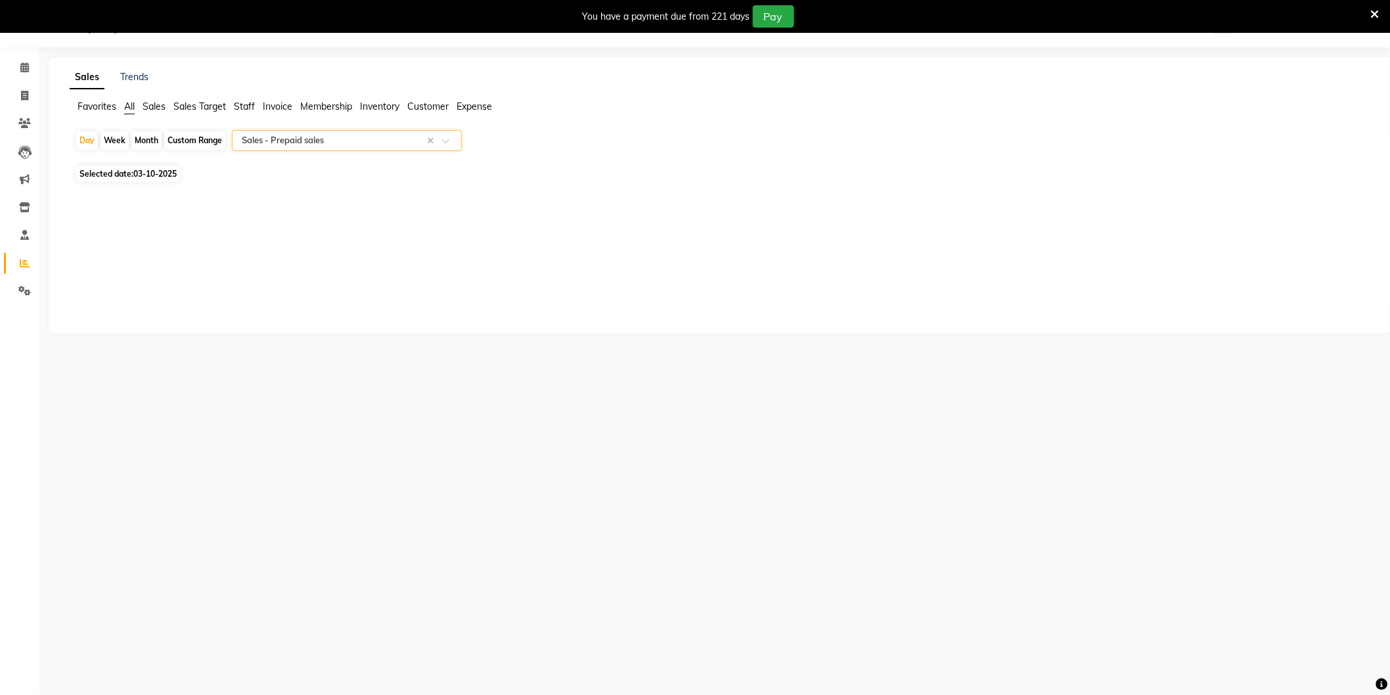
select select "full_report"
select select "csv"
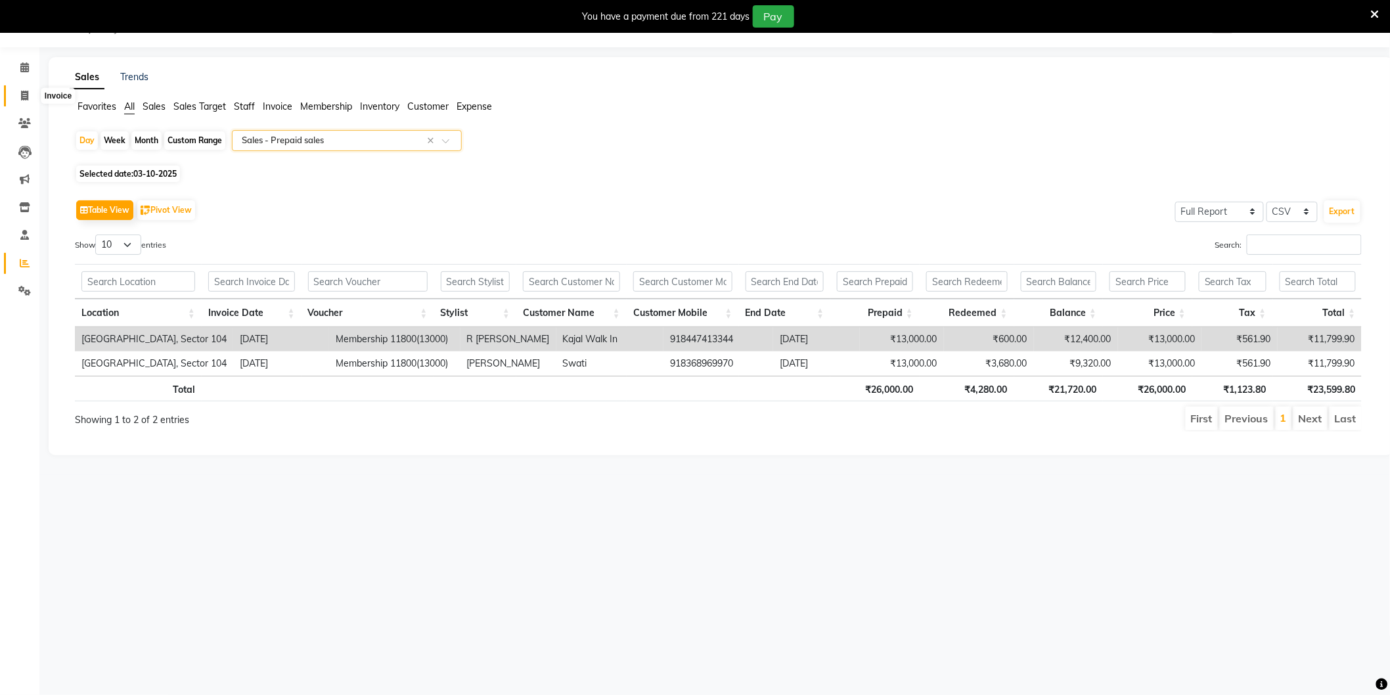
click at [24, 91] on icon at bounding box center [24, 96] width 7 height 10
select select "service"
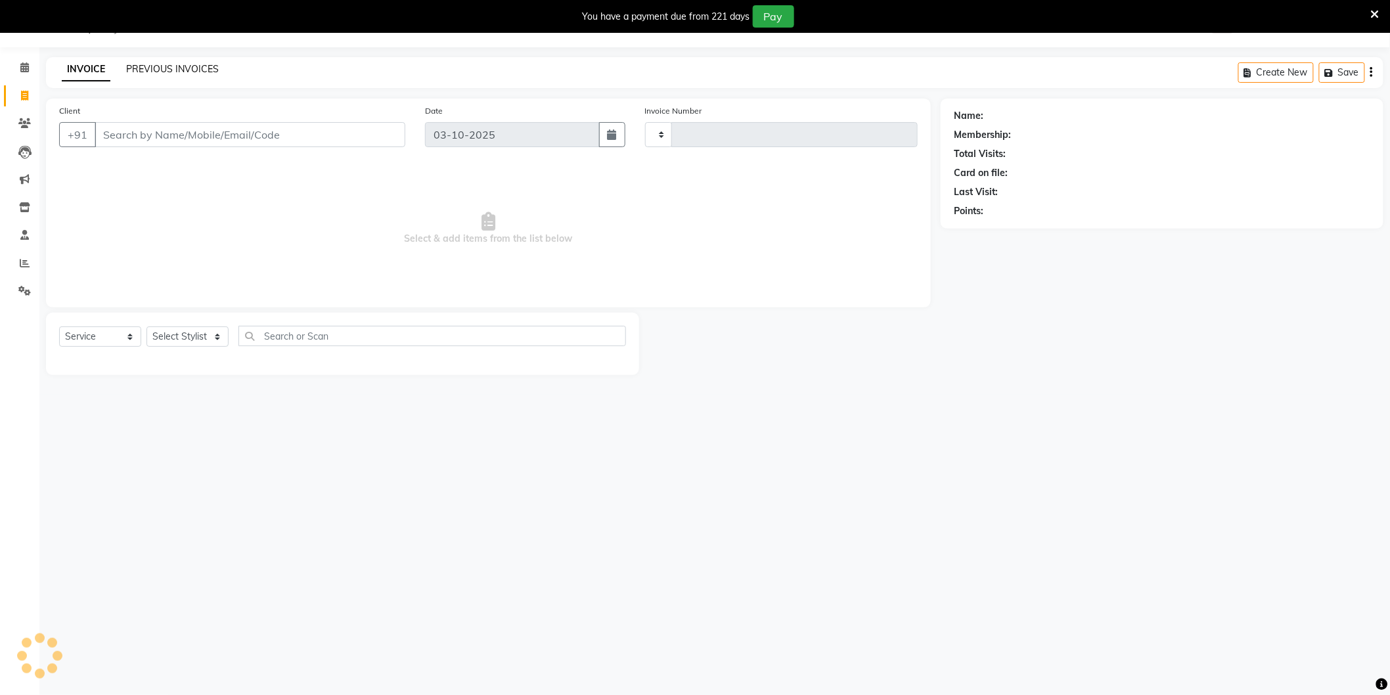
type input "4276"
select select "4009"
click at [188, 66] on link "PREVIOUS INVOICES" at bounding box center [172, 69] width 93 height 12
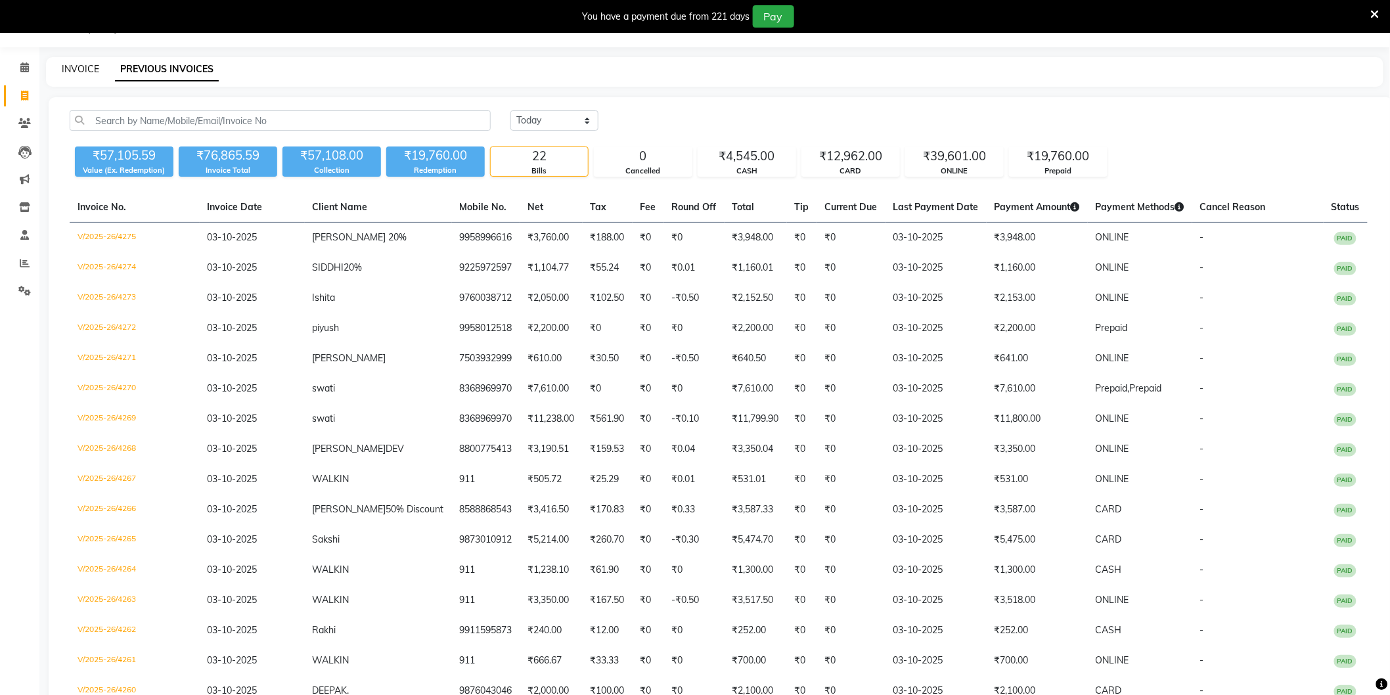
click at [80, 68] on link "INVOICE" at bounding box center [80, 69] width 37 height 12
select select "4009"
select select "service"
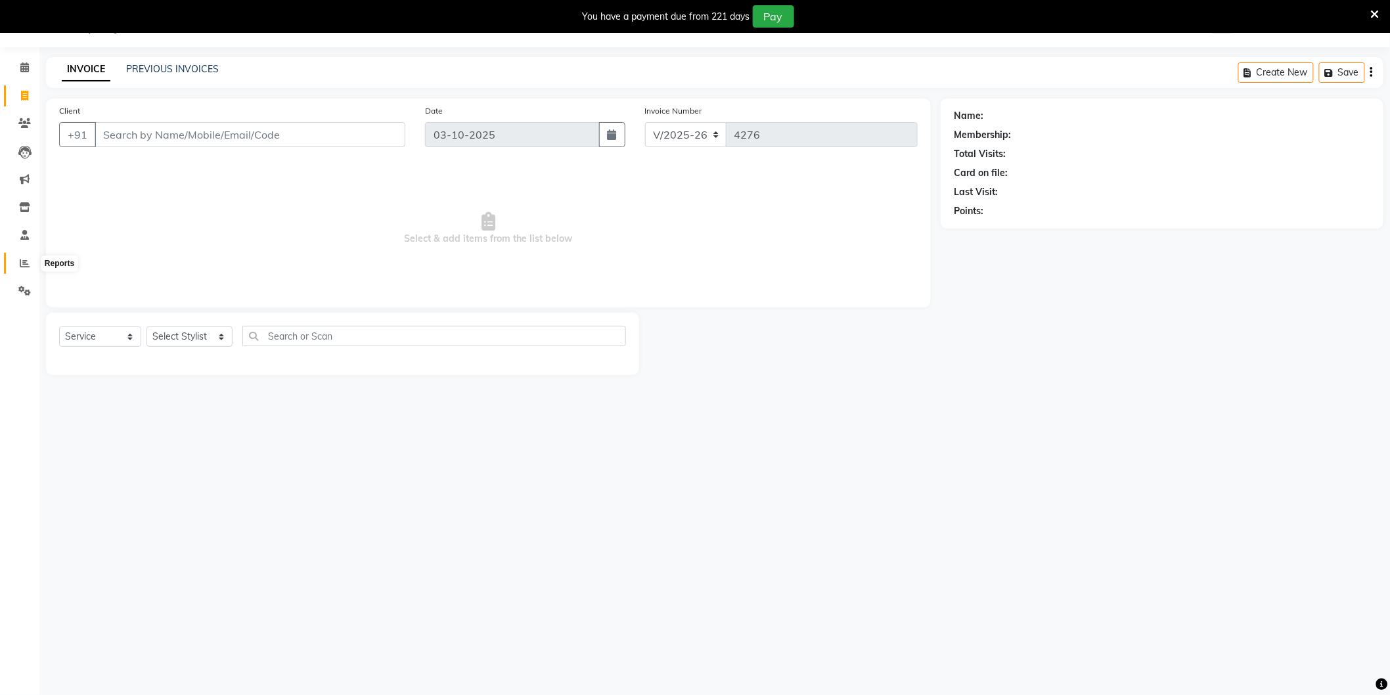
click at [23, 256] on span at bounding box center [24, 263] width 23 height 15
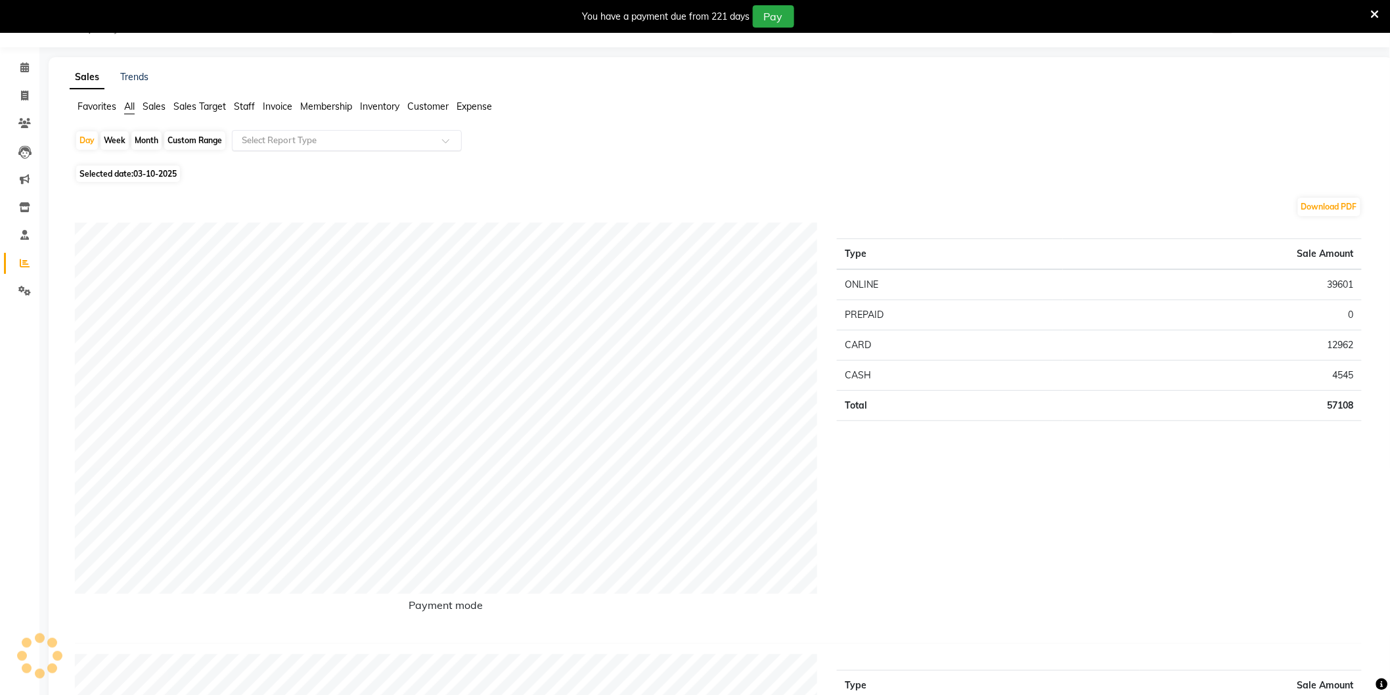
click at [272, 145] on input "text" at bounding box center [333, 140] width 189 height 13
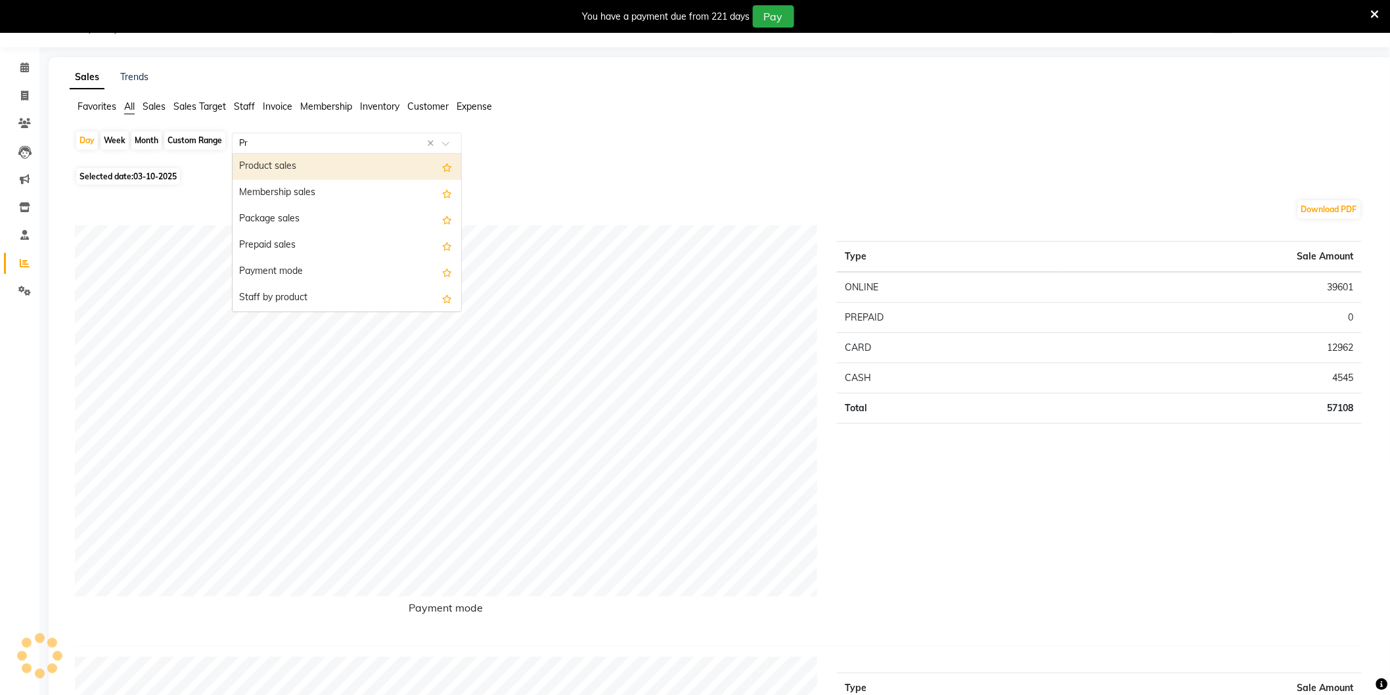
type input "Pre"
click at [294, 162] on div "Prepaid sales" at bounding box center [347, 167] width 229 height 26
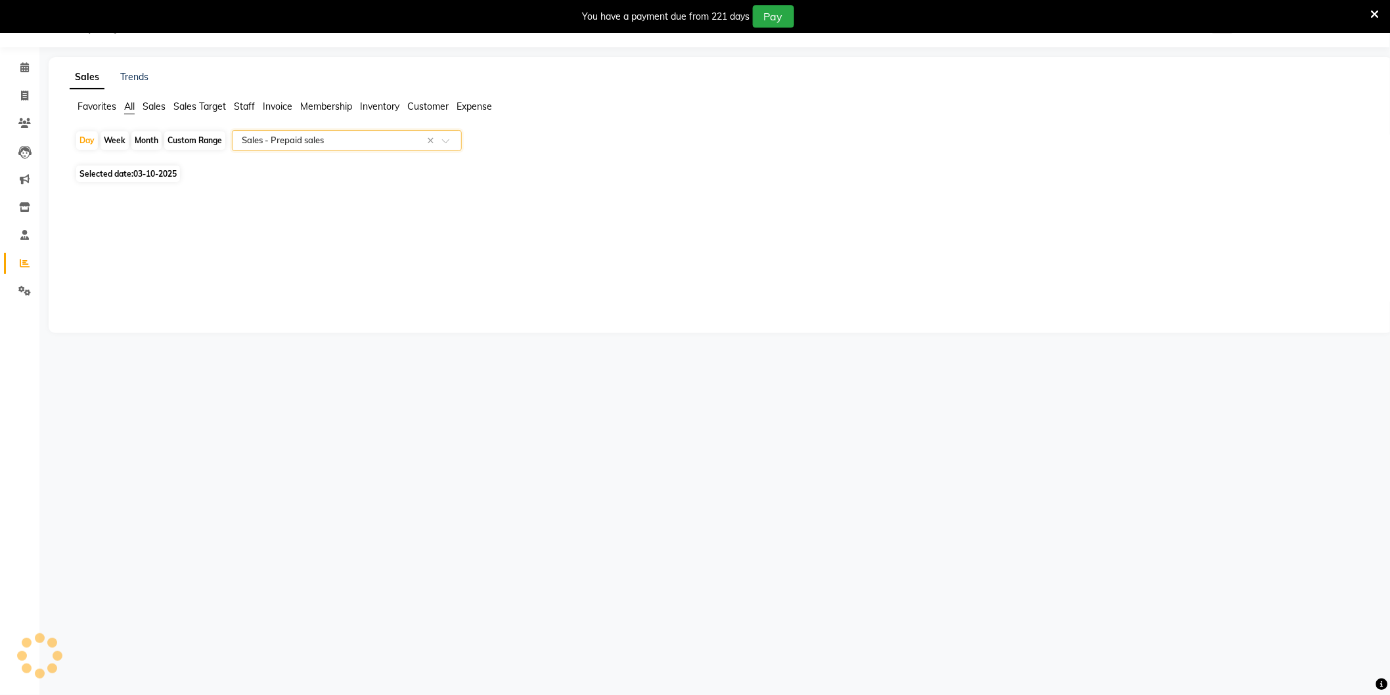
select select "full_report"
select select "csv"
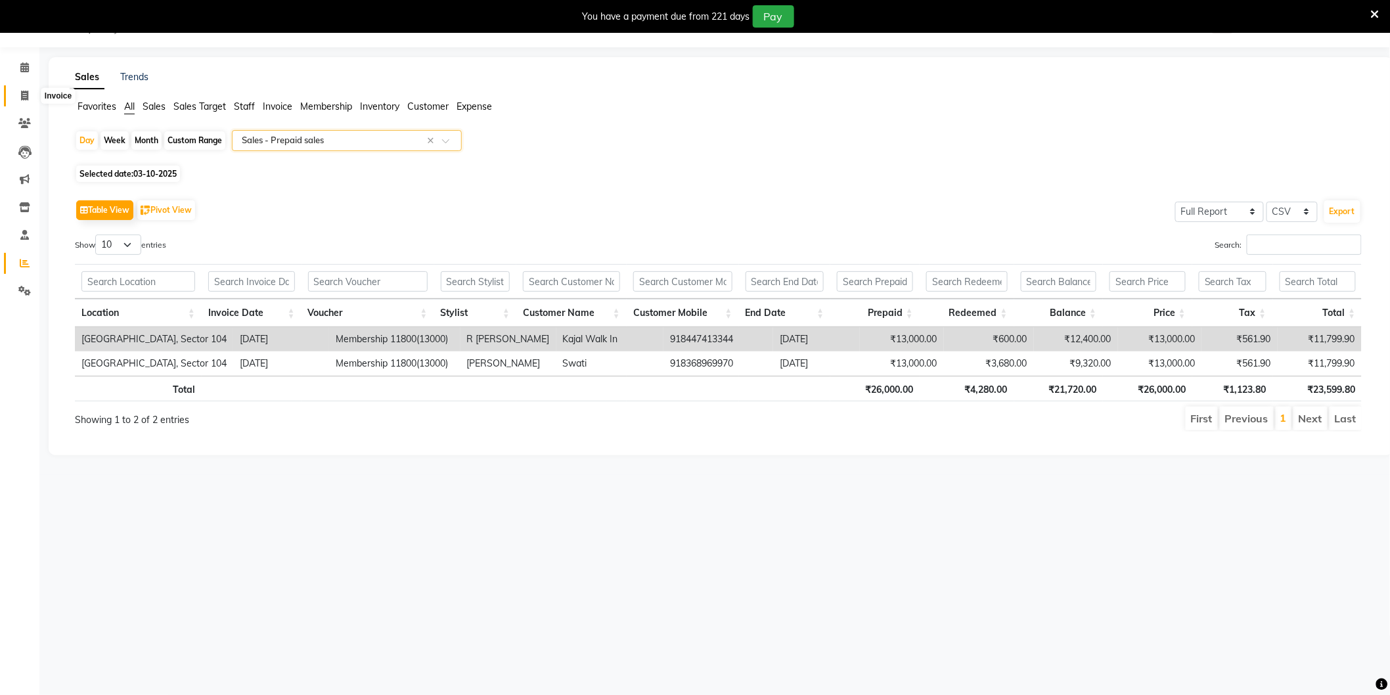
click at [24, 94] on icon at bounding box center [24, 96] width 7 height 10
select select "service"
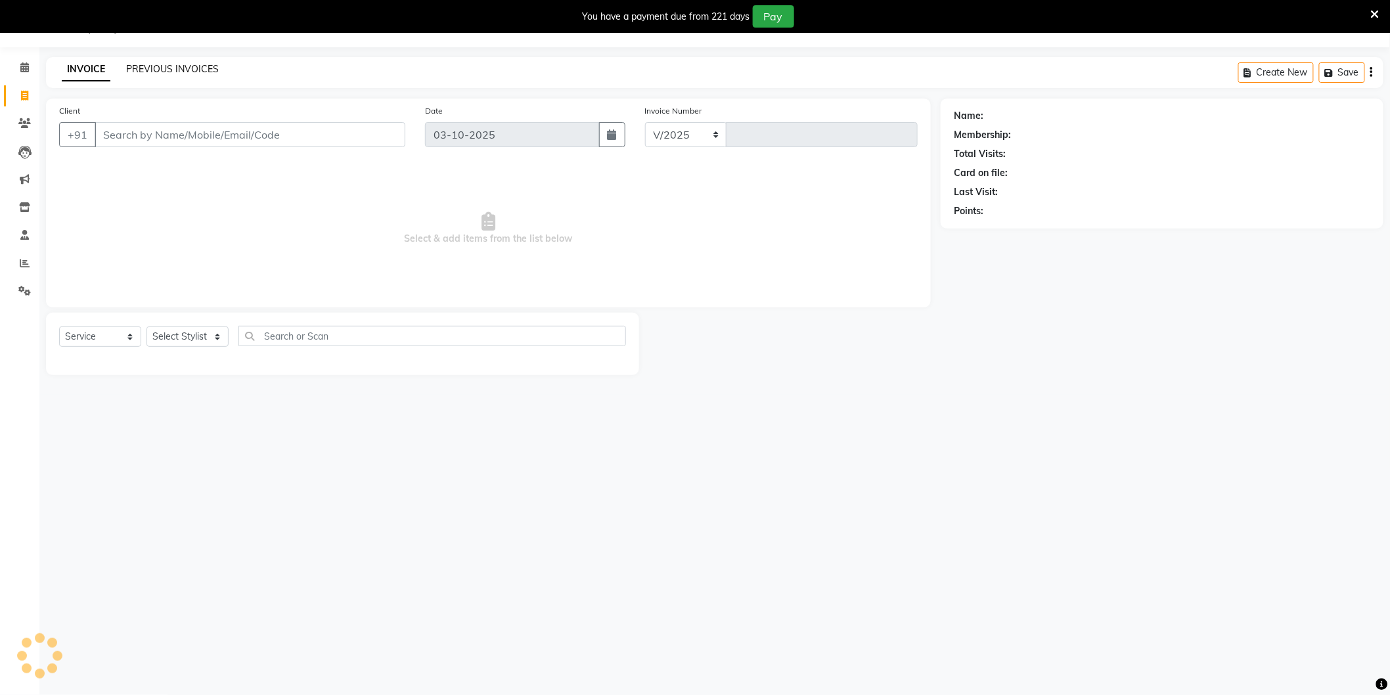
select select "4009"
type input "4276"
click at [175, 64] on link "PREVIOUS INVOICES" at bounding box center [172, 69] width 93 height 12
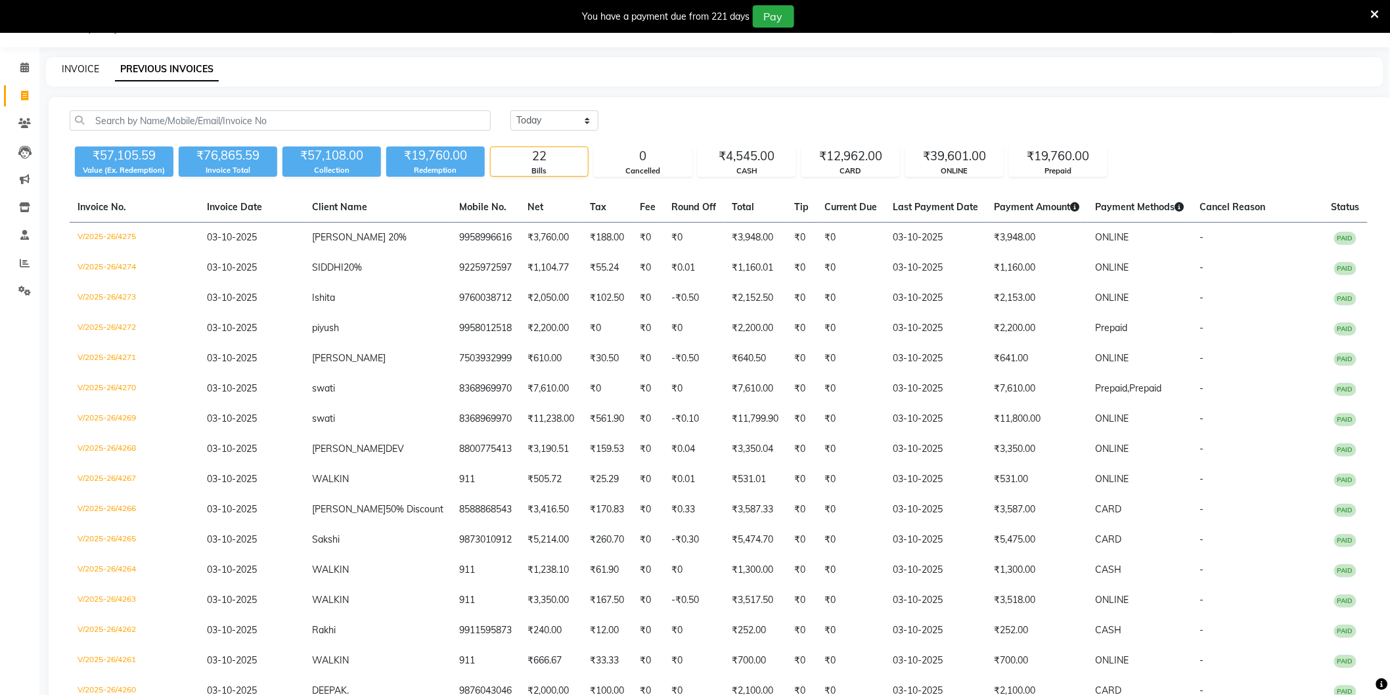
click at [71, 63] on link "INVOICE" at bounding box center [80, 69] width 37 height 12
select select "4009"
select select "service"
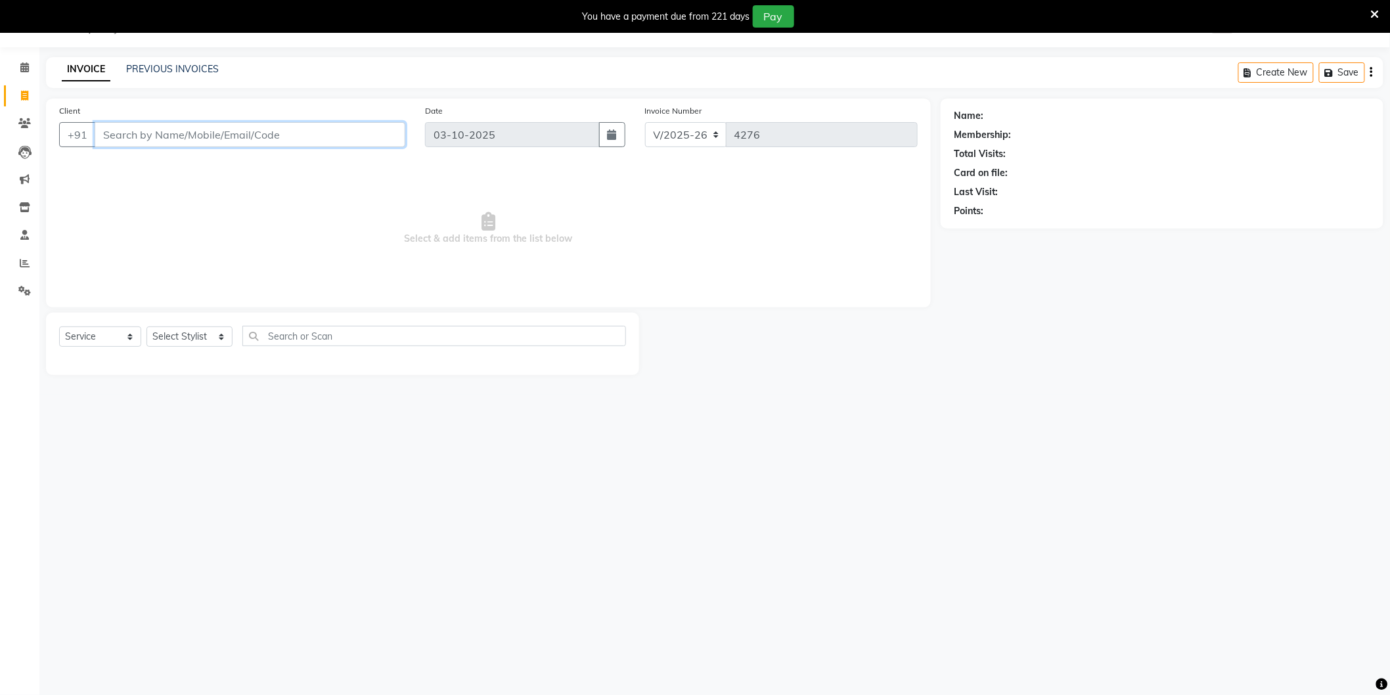
click at [310, 135] on input "Client" at bounding box center [250, 134] width 311 height 25
